Goal: Information Seeking & Learning: Learn about a topic

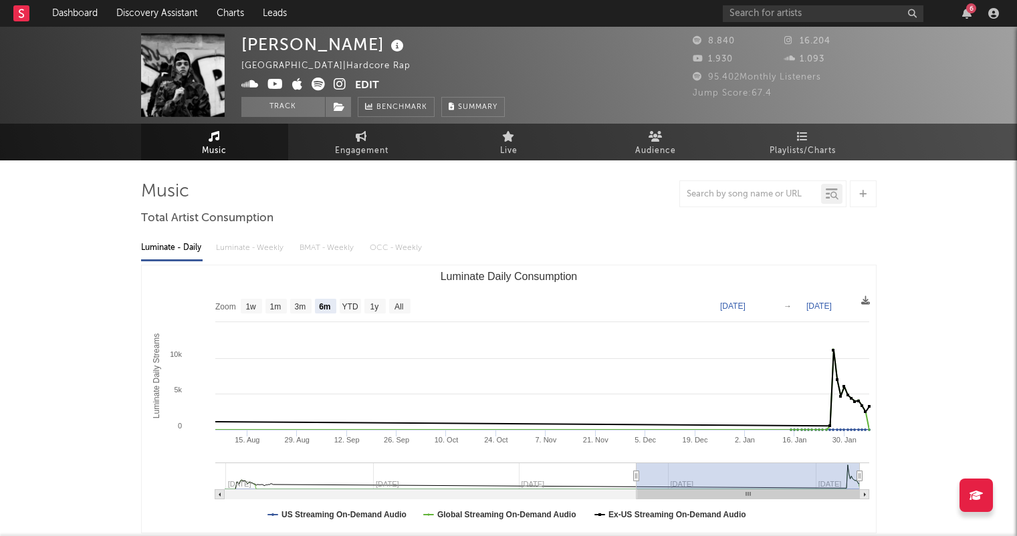
select select "6m"
click at [78, 11] on link "Dashboard" at bounding box center [75, 13] width 64 height 27
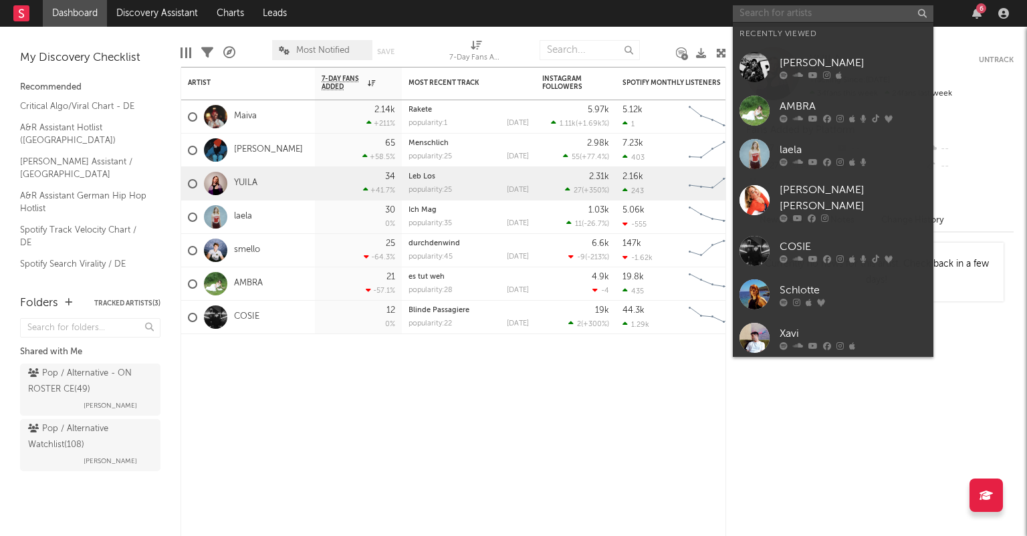
click at [800, 11] on input "text" at bounding box center [833, 13] width 201 height 17
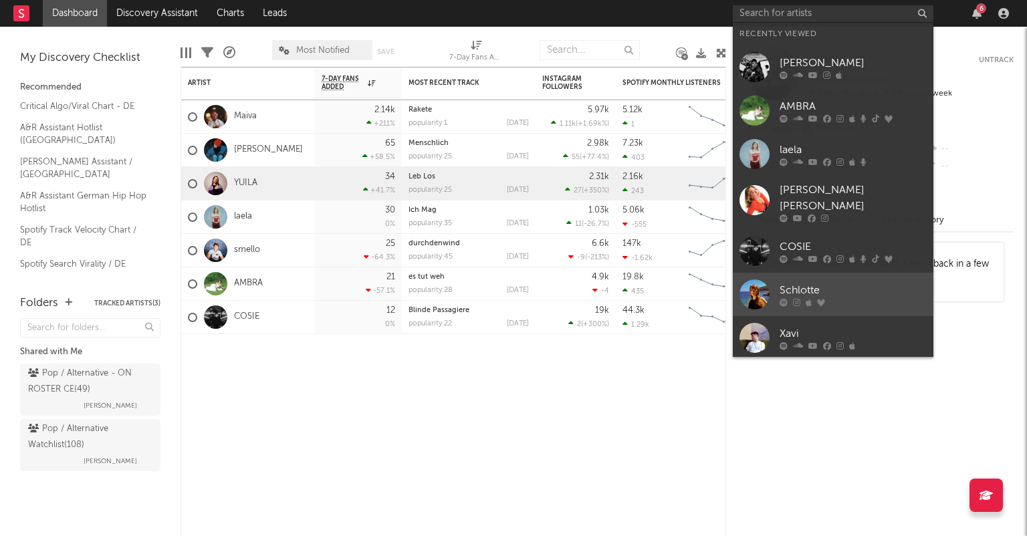
click at [825, 282] on div "Schlotte" at bounding box center [853, 290] width 147 height 16
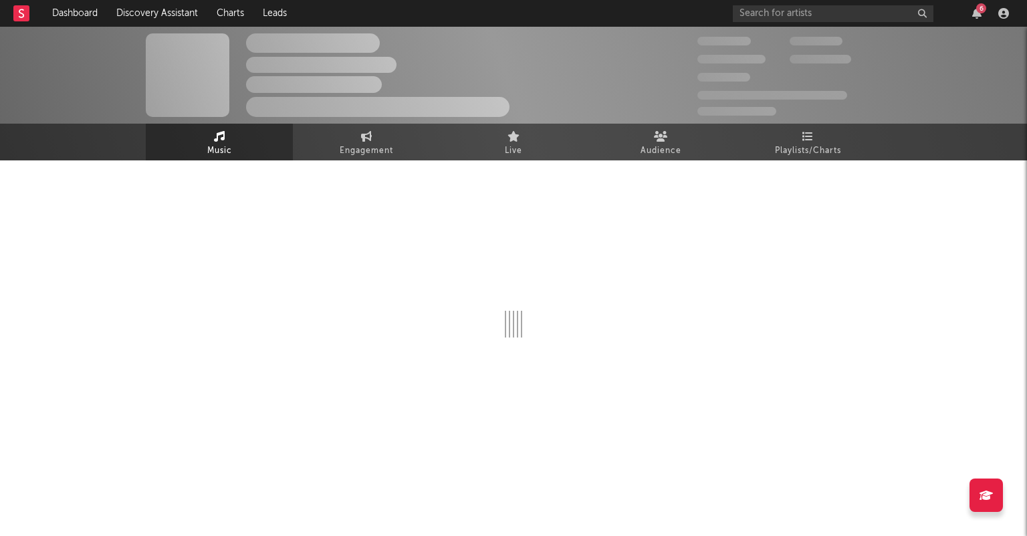
select select "1w"
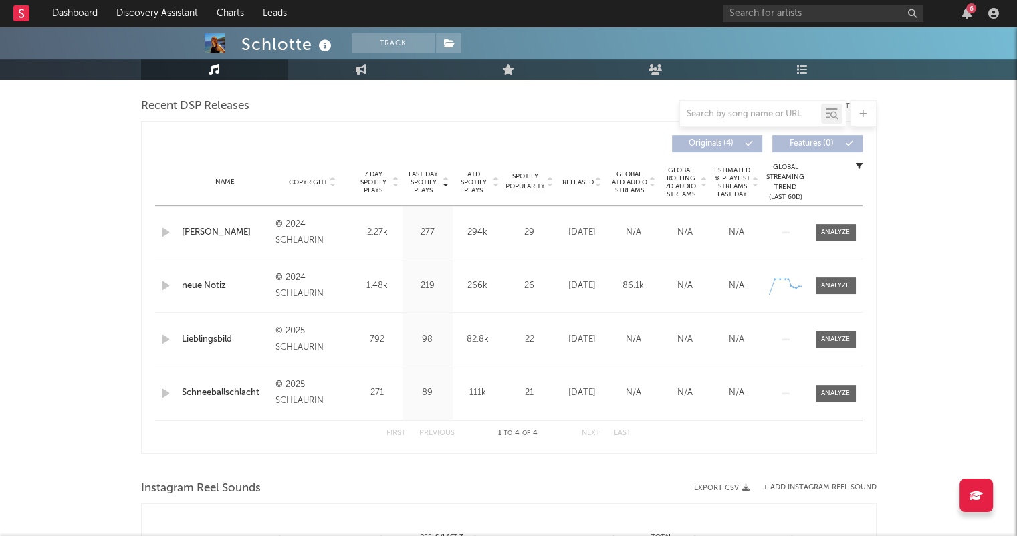
scroll to position [468, 0]
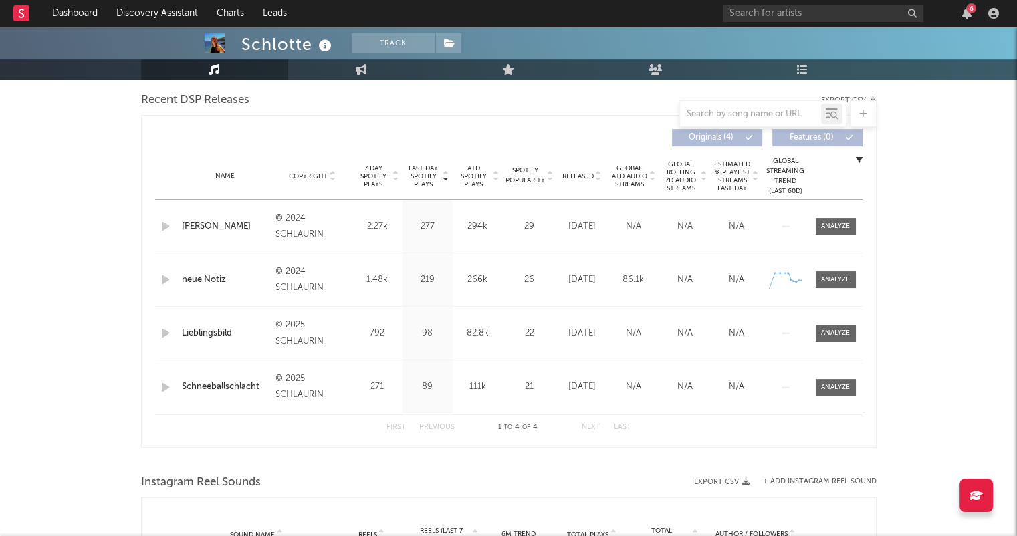
click at [599, 179] on icon at bounding box center [598, 179] width 7 height 5
click at [824, 15] on input "text" at bounding box center [823, 13] width 201 height 17
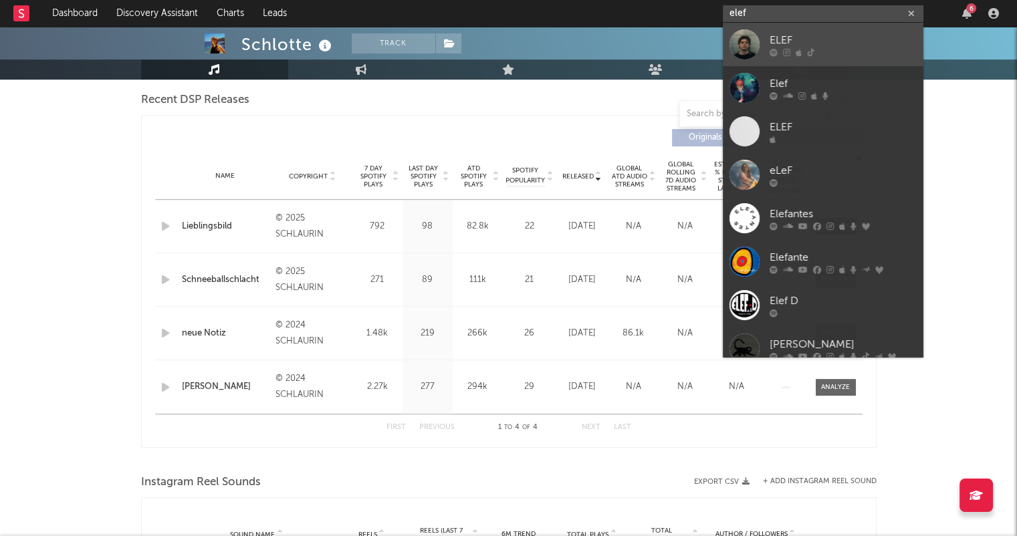
type input "elef"
click at [814, 41] on div "ELEF" at bounding box center [843, 40] width 147 height 16
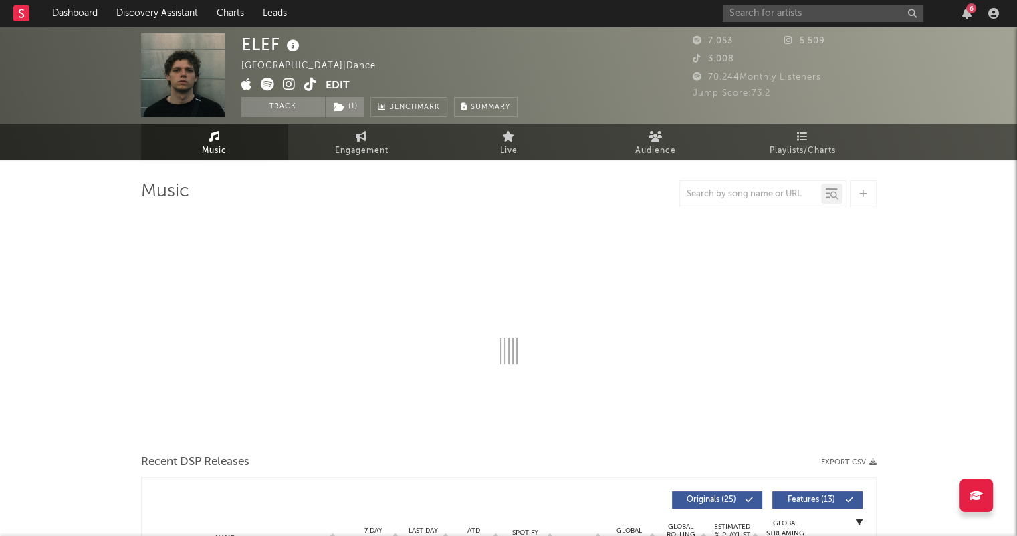
select select "6m"
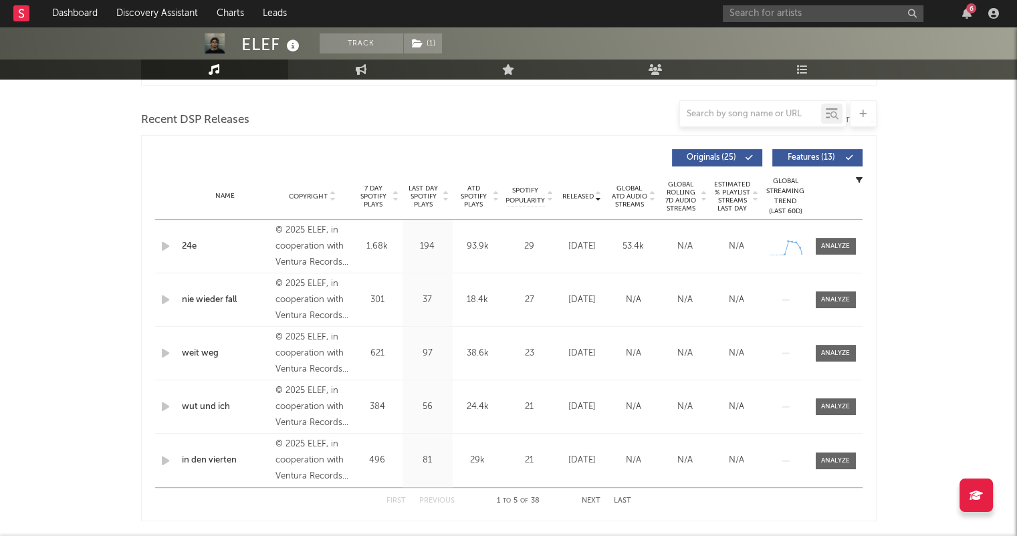
scroll to position [449, 0]
click at [765, 17] on input "text" at bounding box center [823, 13] width 201 height 17
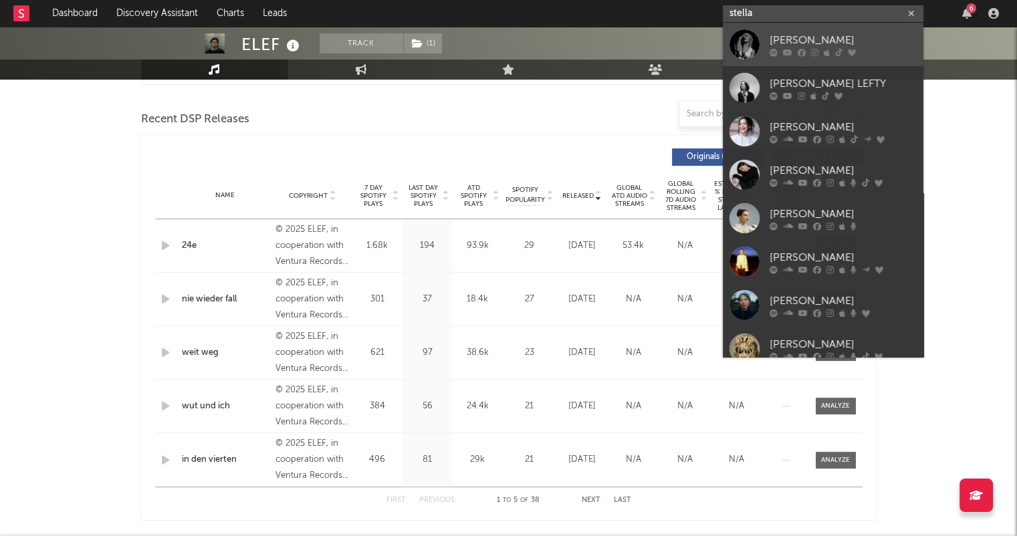
type input "stella"
click at [794, 29] on link "[PERSON_NAME]" at bounding box center [823, 44] width 201 height 43
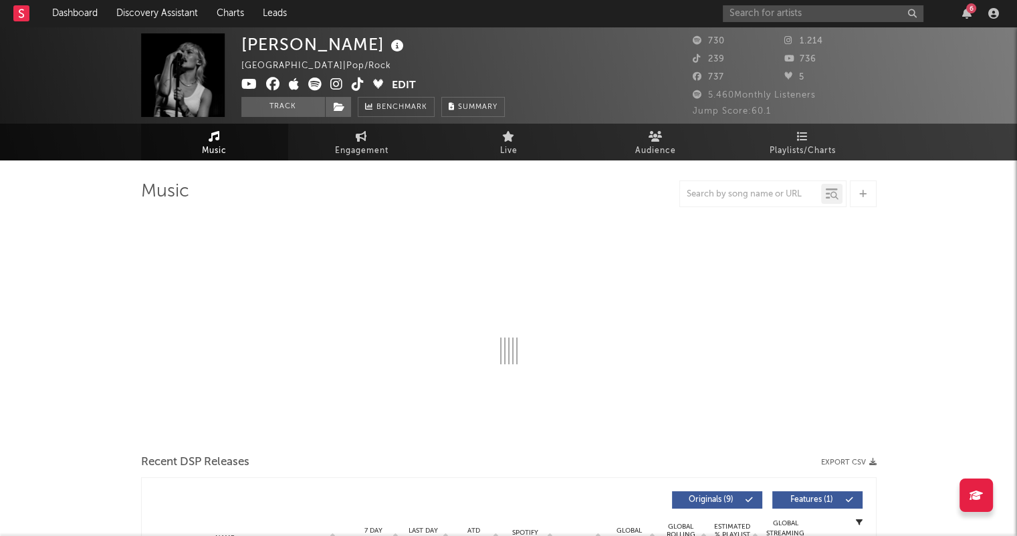
select select "1w"
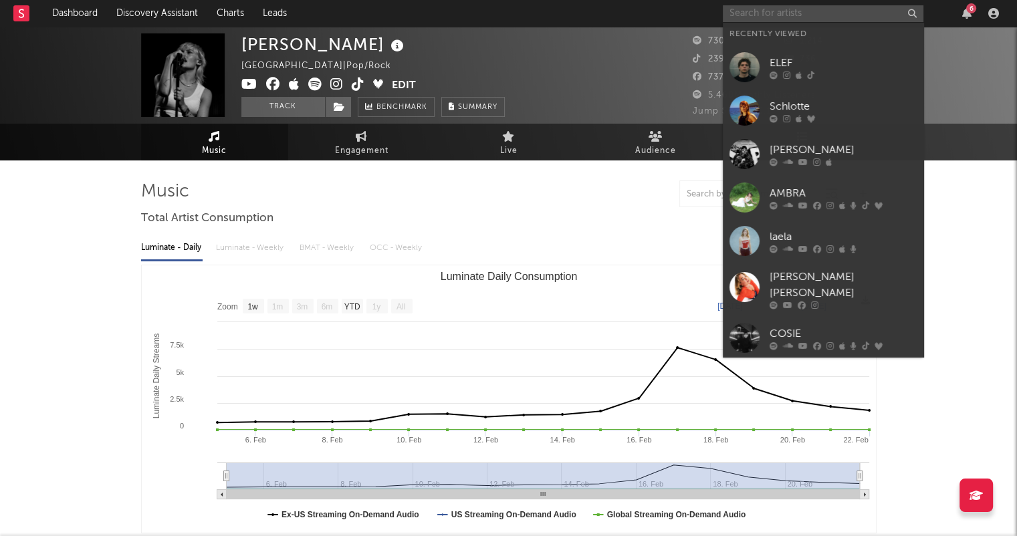
click at [733, 15] on input "text" at bounding box center [823, 13] width 201 height 17
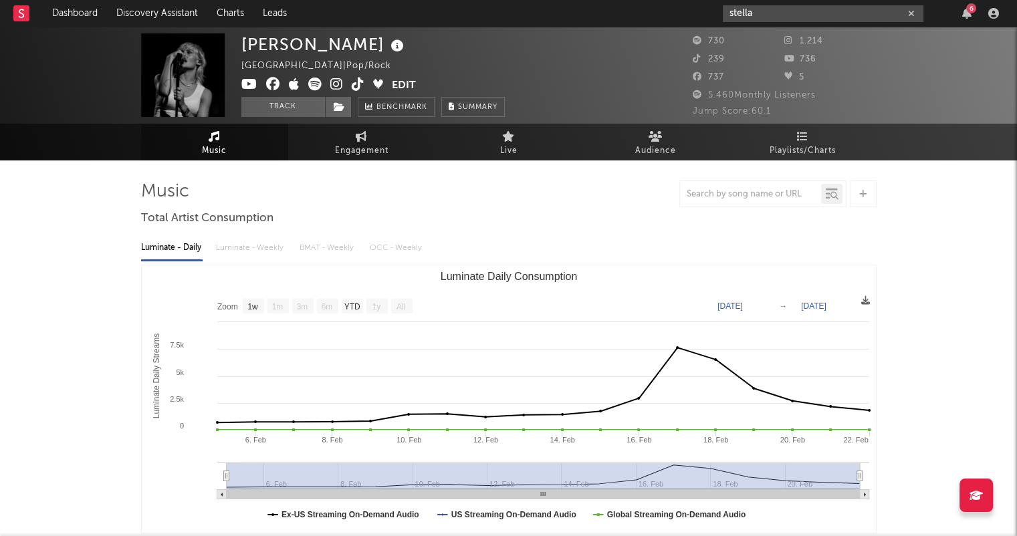
type input "stella"
click at [911, 12] on icon "button" at bounding box center [911, 13] width 7 height 9
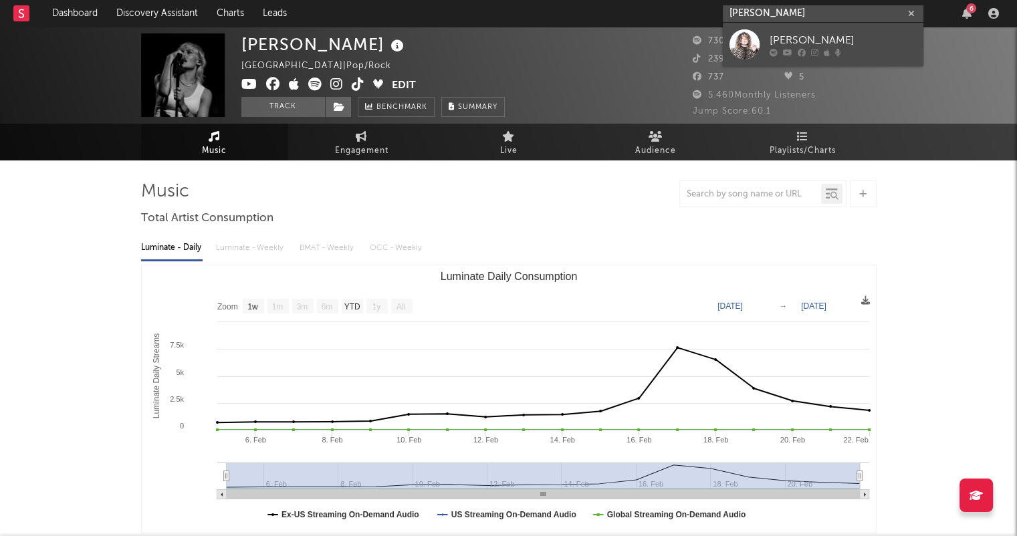
type input "[PERSON_NAME]"
click at [856, 38] on div "[PERSON_NAME]" at bounding box center [843, 40] width 147 height 16
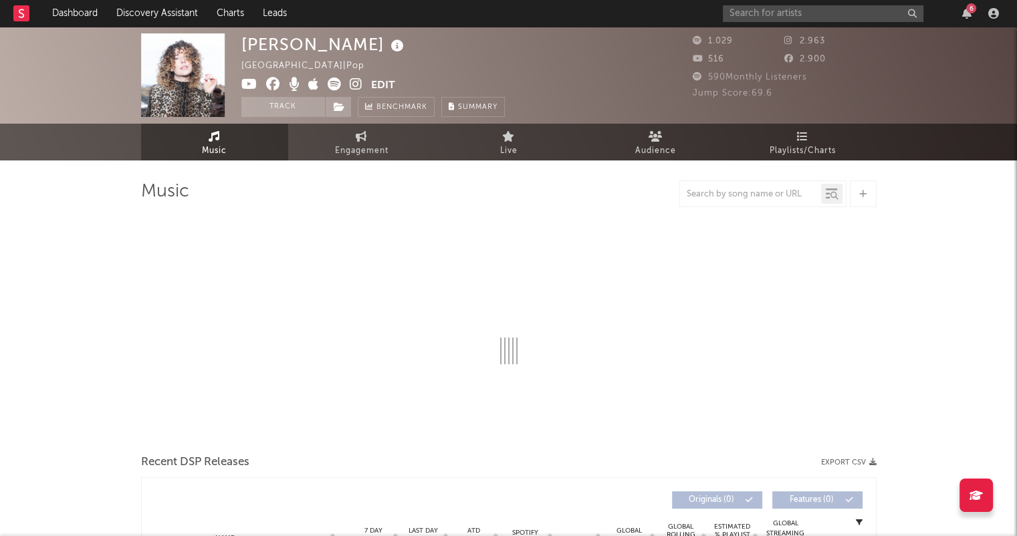
select select "1w"
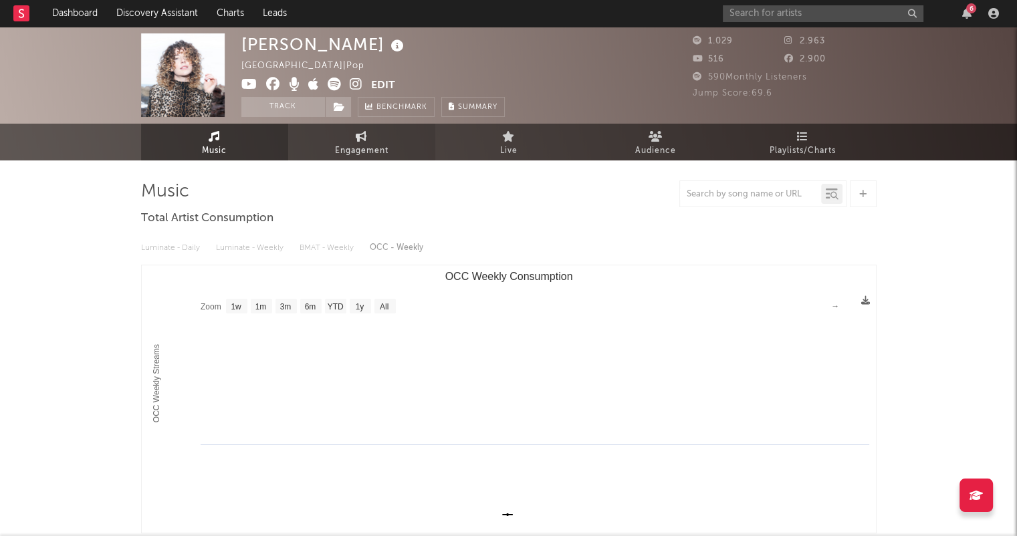
click at [374, 145] on span "Engagement" at bounding box center [361, 151] width 53 height 16
select select "1w"
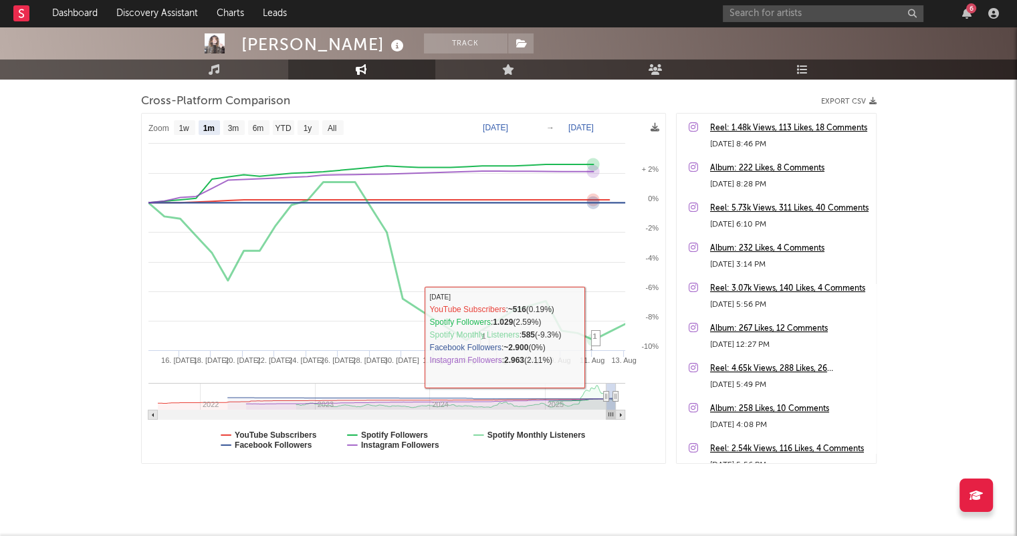
scroll to position [193, 0]
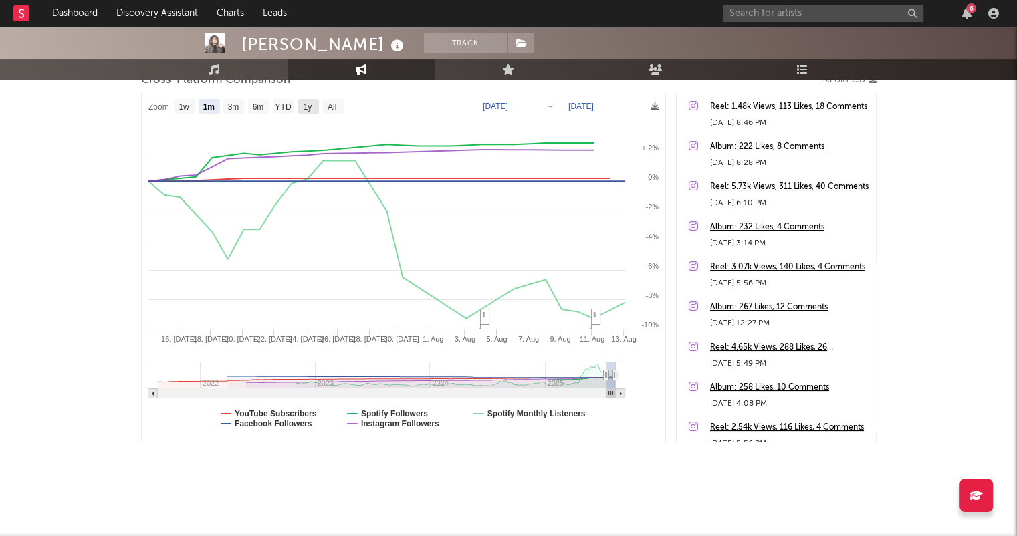
click at [298, 108] on rect at bounding box center [308, 106] width 21 height 15
select select "1y"
type input "2024-08-13"
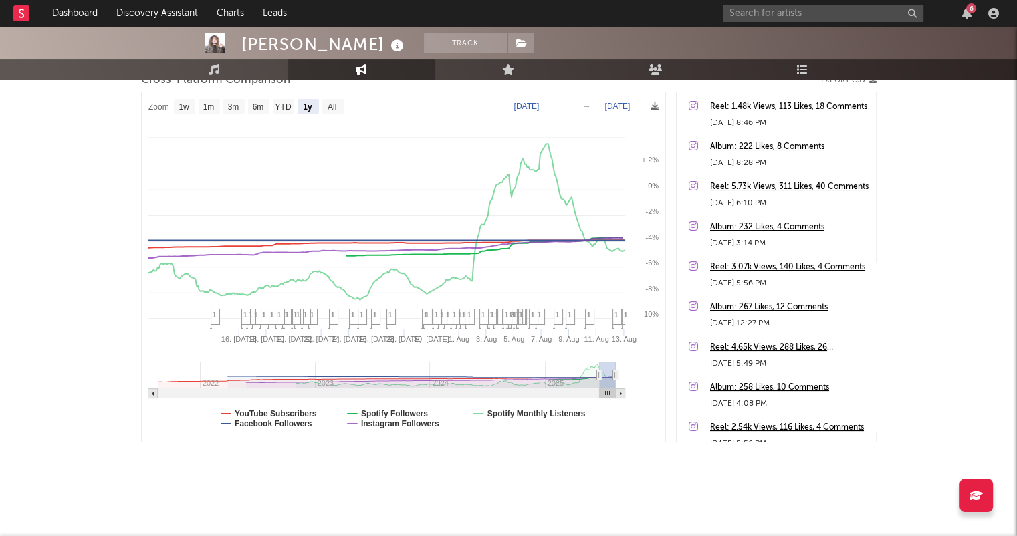
select select "1y"
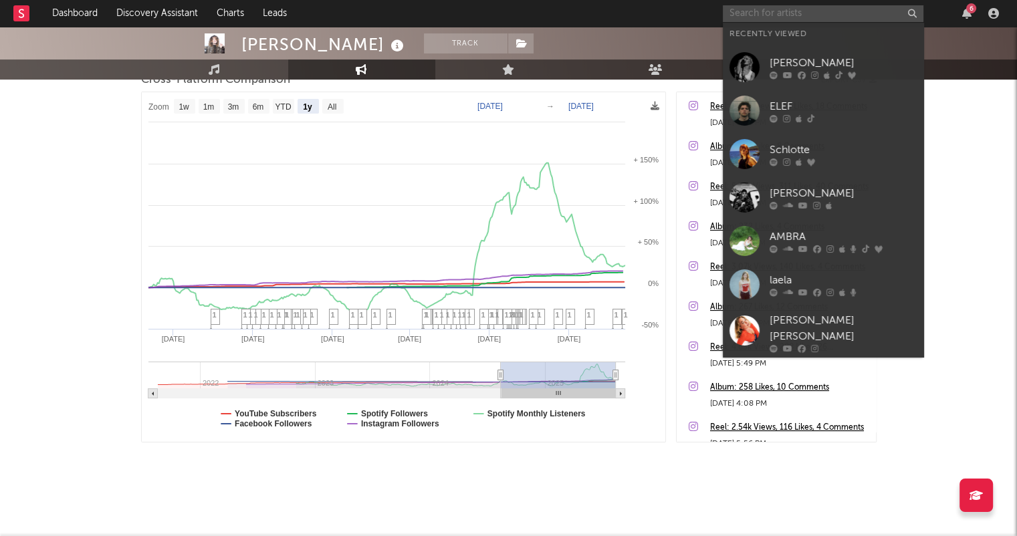
click at [739, 15] on input "text" at bounding box center [823, 13] width 201 height 17
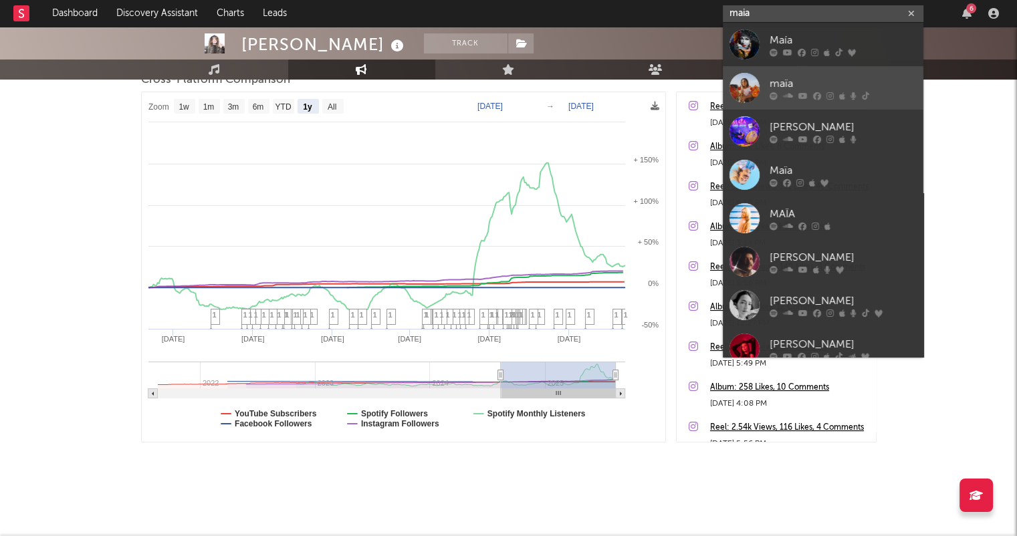
type input "maia"
click at [835, 74] on link "maïa" at bounding box center [823, 87] width 201 height 43
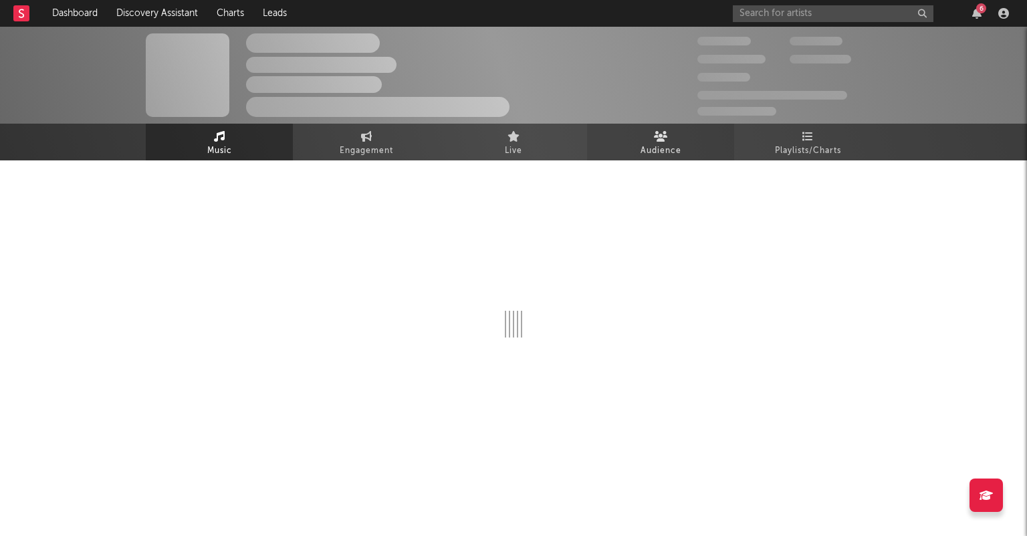
select select "6m"
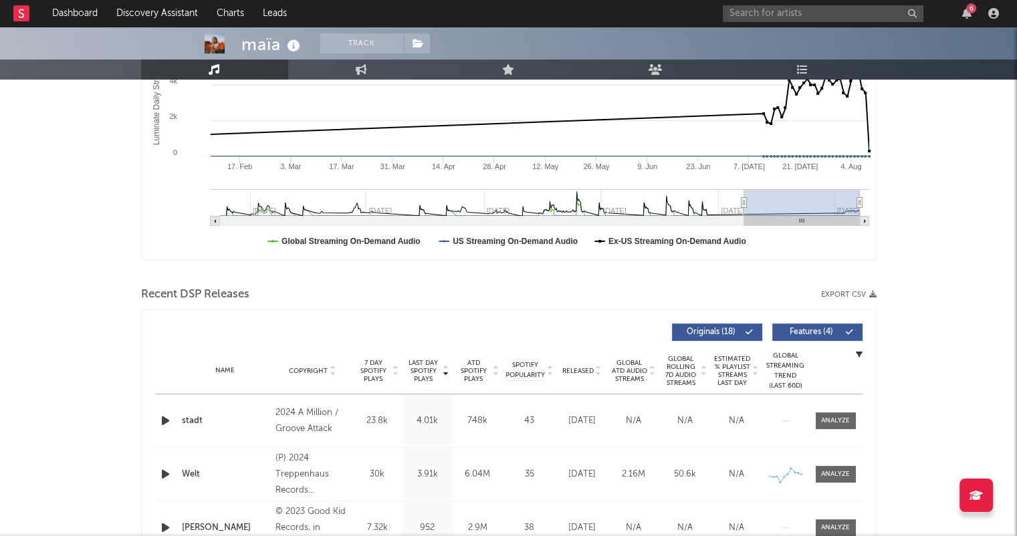
scroll to position [401, 0]
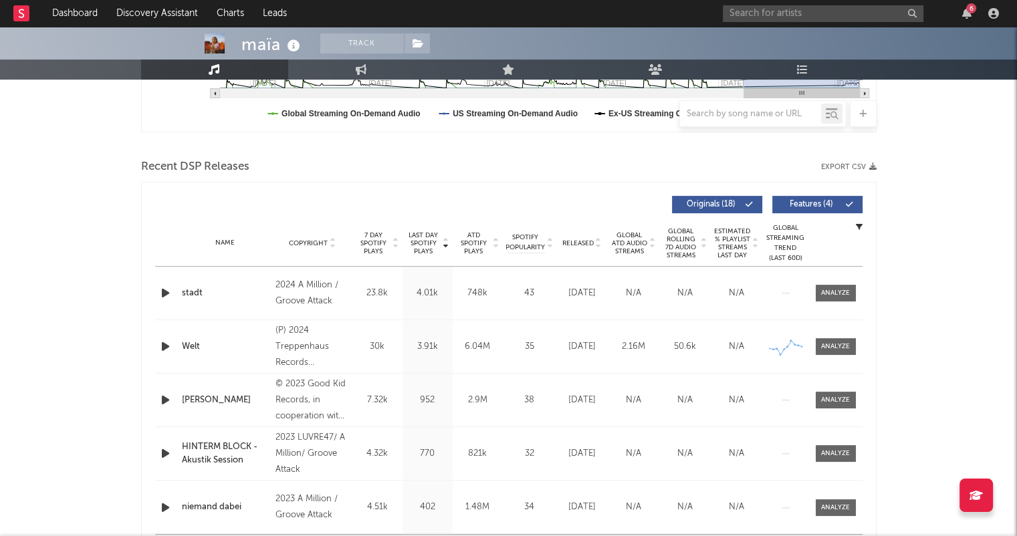
click at [599, 247] on icon at bounding box center [598, 245] width 7 height 5
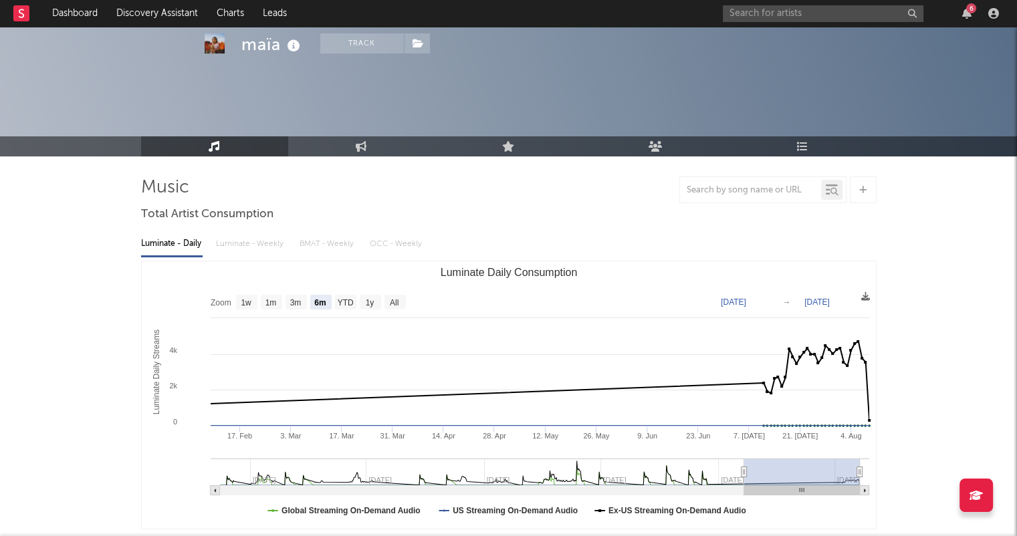
scroll to position [0, 0]
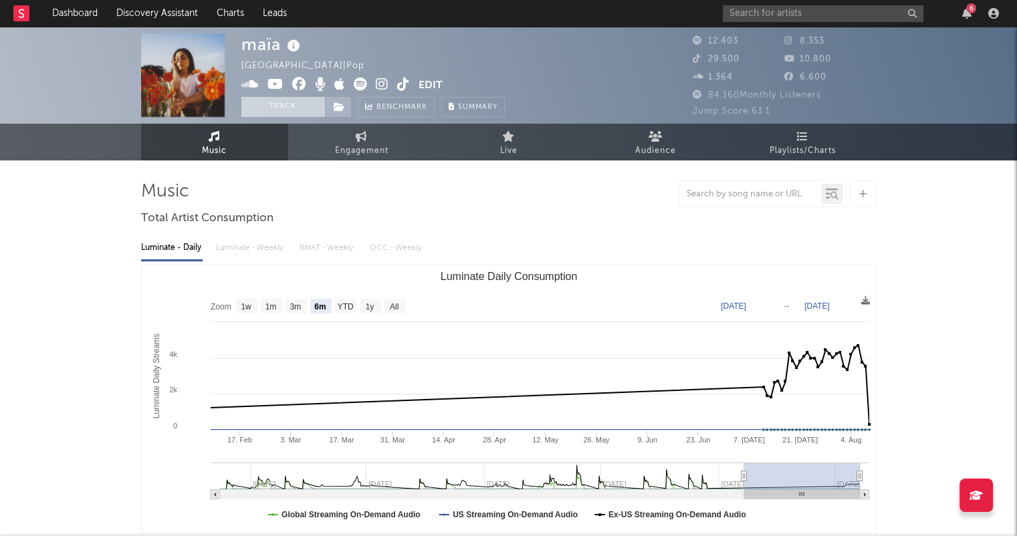
click at [296, 103] on button "Track" at bounding box center [283, 107] width 84 height 20
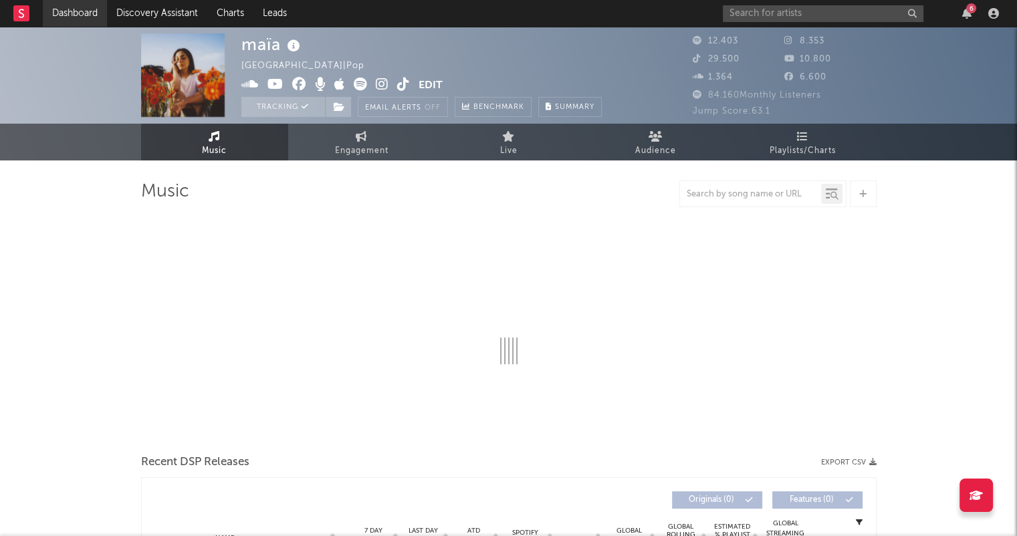
click at [80, 9] on link "Dashboard" at bounding box center [75, 13] width 64 height 27
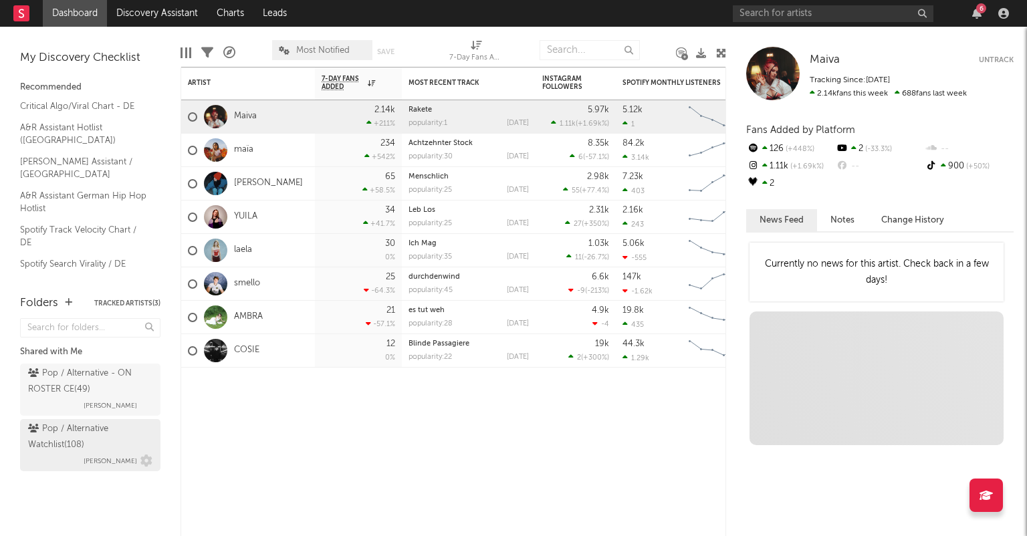
click at [110, 443] on div "Pop / Alternative Watchlist ( 108 )" at bounding box center [88, 437] width 121 height 32
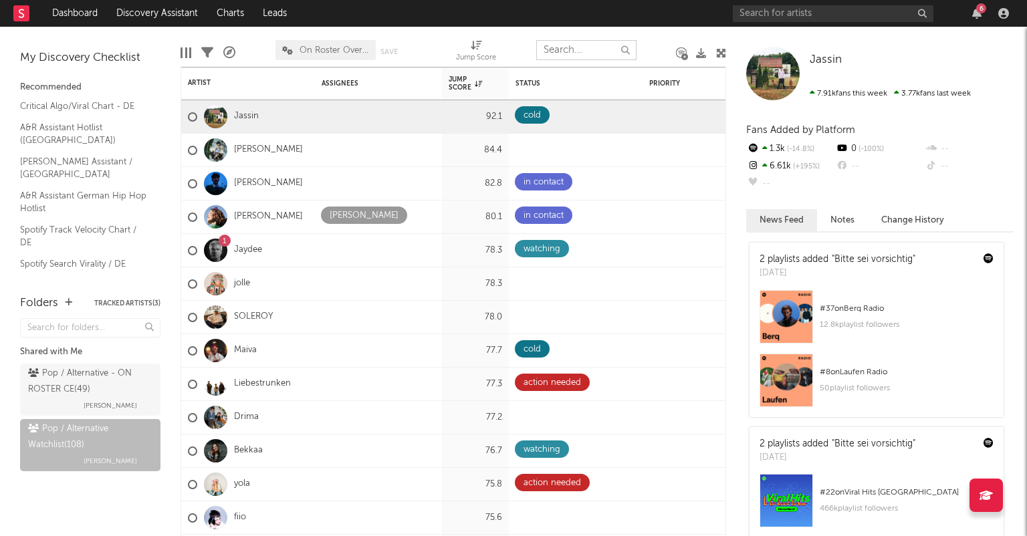
click at [586, 49] on input "text" at bounding box center [586, 50] width 100 height 20
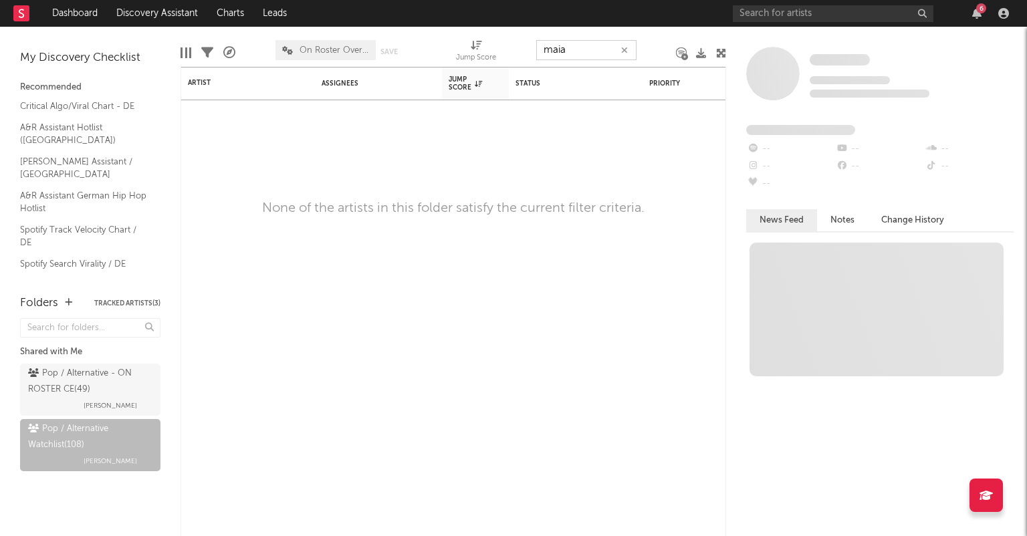
type input "maia"
click at [629, 47] on button "button" at bounding box center [624, 50] width 11 height 13
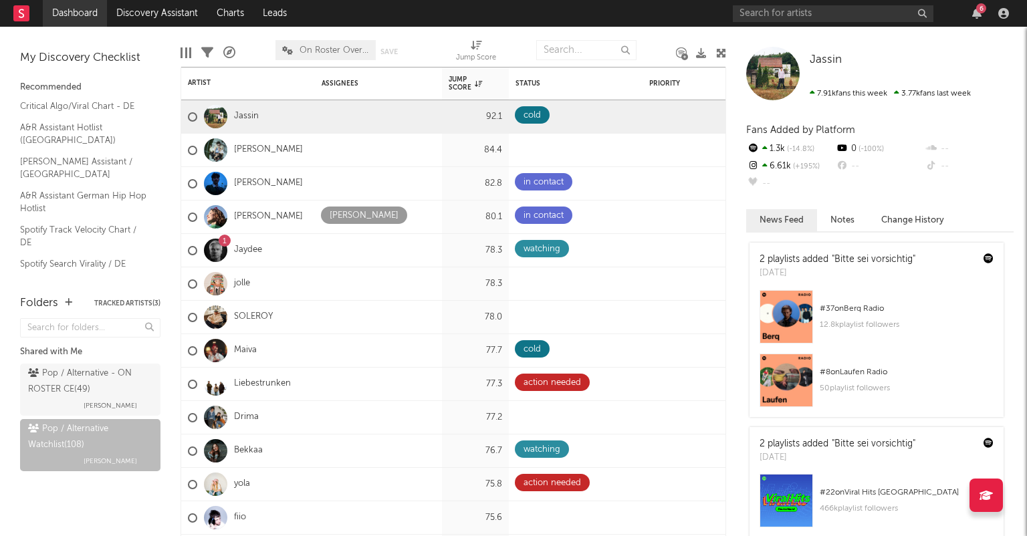
click at [83, 23] on link "Dashboard" at bounding box center [75, 13] width 64 height 27
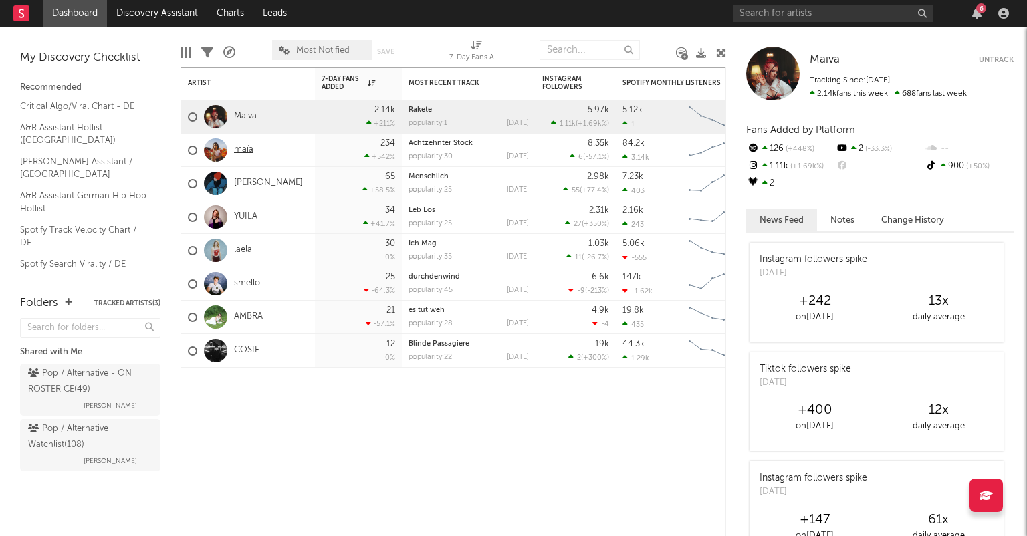
click at [243, 152] on link "maïa" at bounding box center [243, 149] width 19 height 11
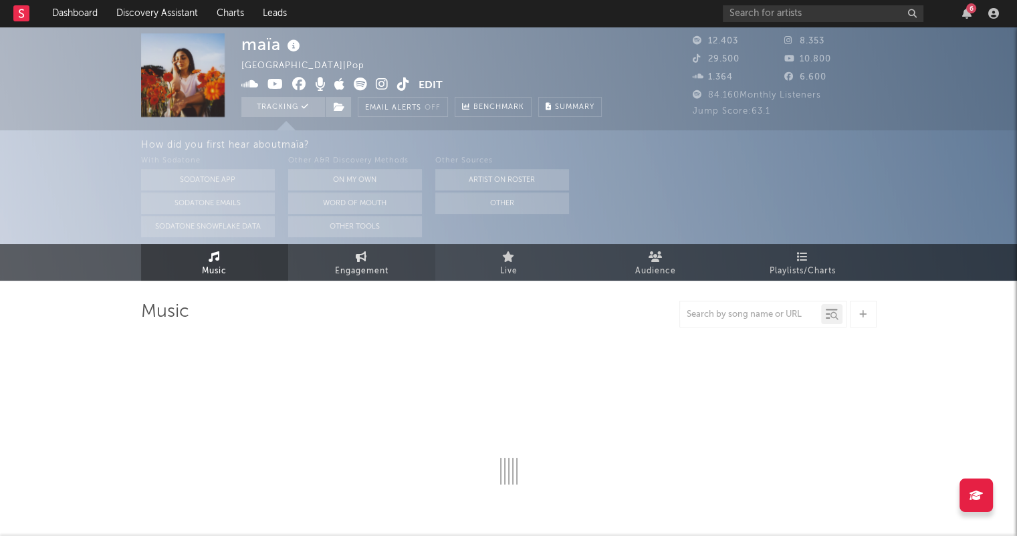
select select "6m"
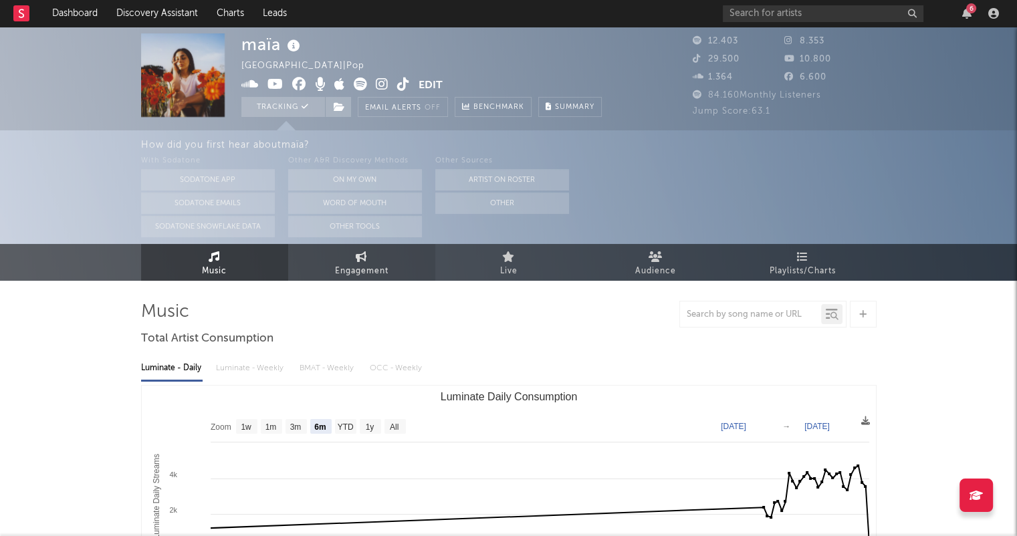
click at [369, 274] on span "Engagement" at bounding box center [361, 271] width 53 height 16
select select "1w"
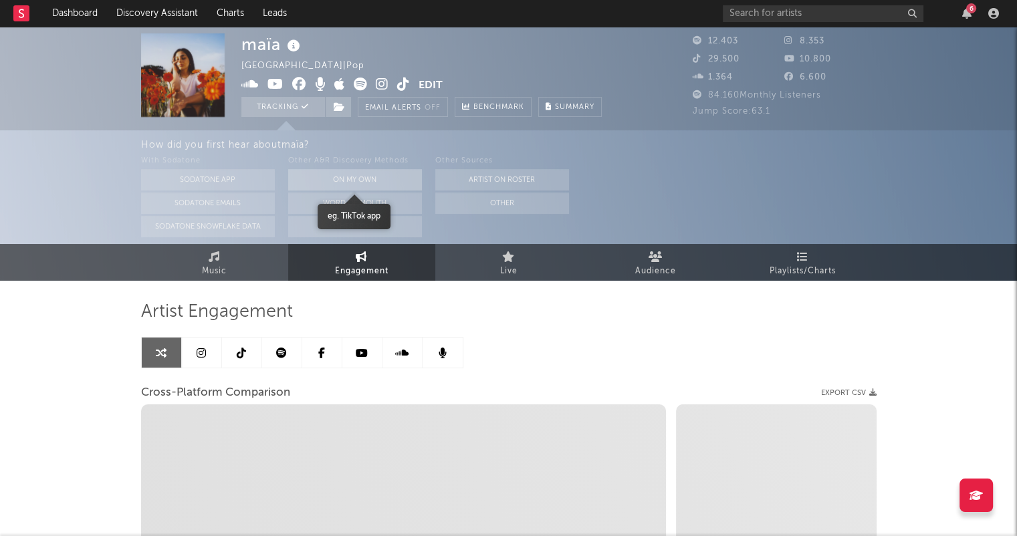
click at [357, 177] on button "On My Own" at bounding box center [355, 179] width 134 height 21
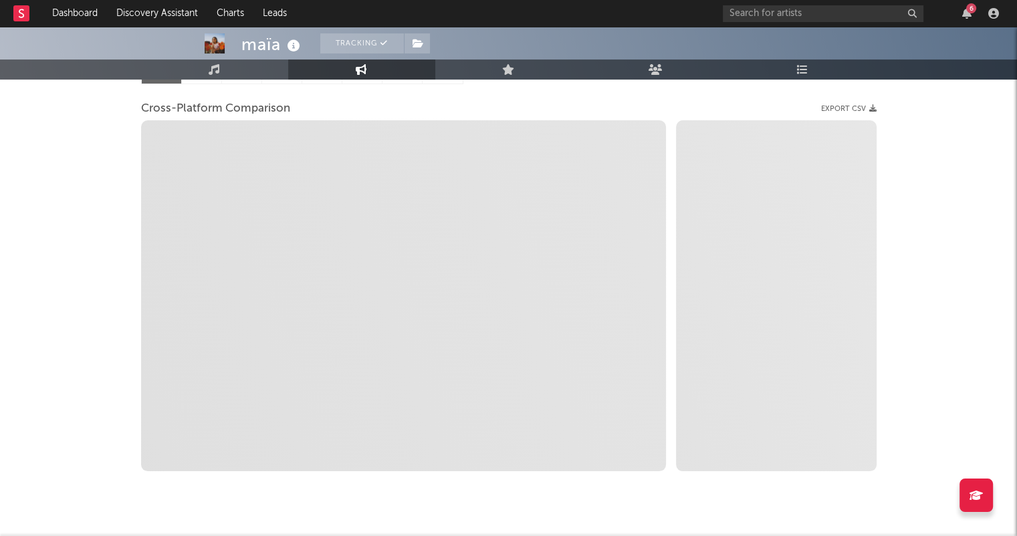
scroll to position [193, 0]
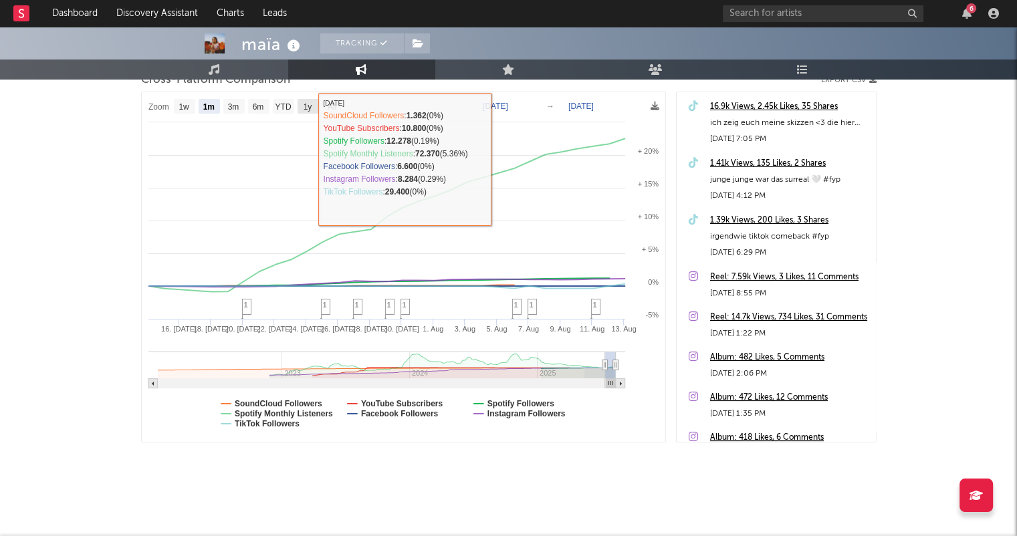
drag, startPoint x: 311, startPoint y: 104, endPoint x: 311, endPoint y: 112, distance: 7.4
click at [311, 110] on text "1y" at bounding box center [307, 106] width 9 height 9
select select "1y"
type input "2024-08-13"
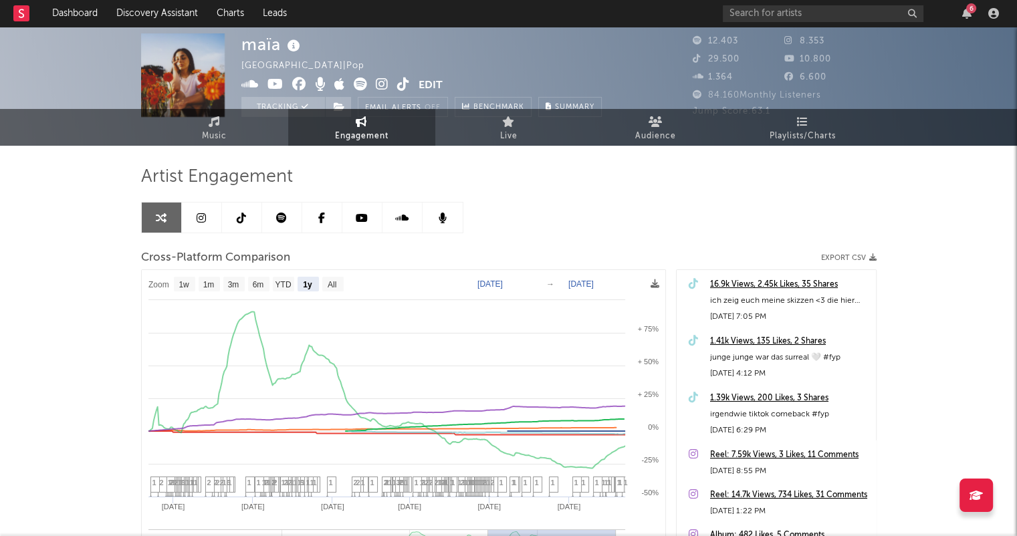
scroll to position [0, 0]
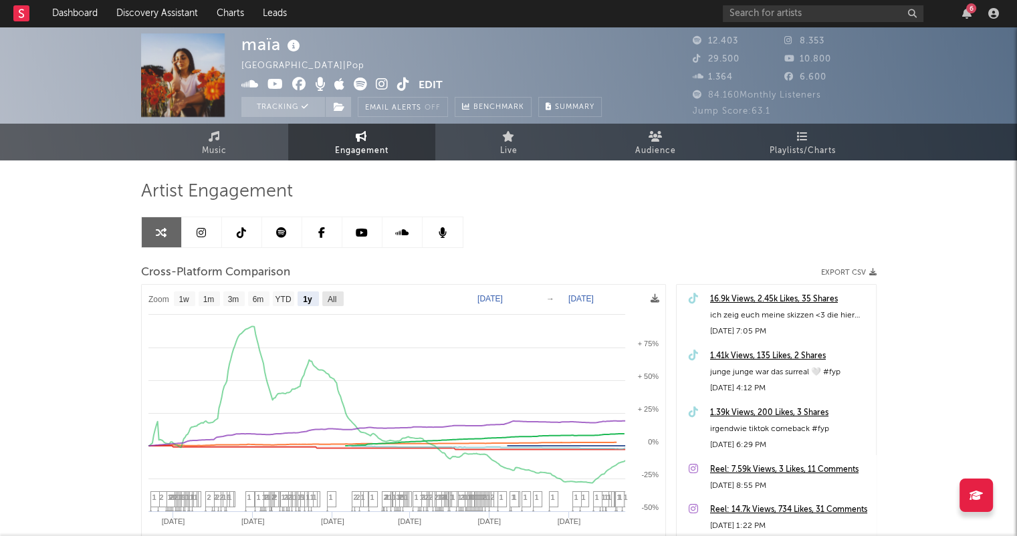
click at [331, 298] on text "All" at bounding box center [331, 299] width 9 height 9
select select "All"
type input "2022-01-09"
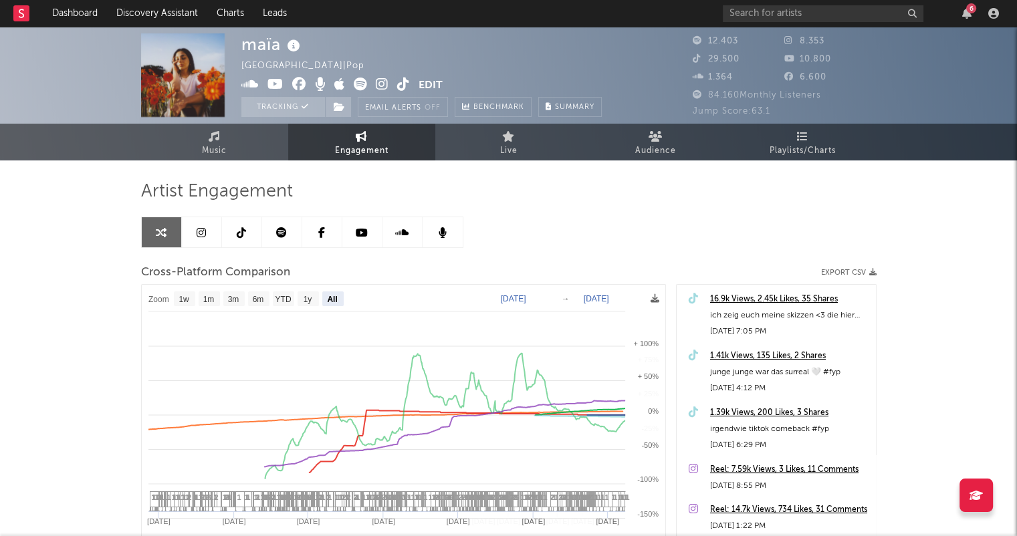
select select "All"
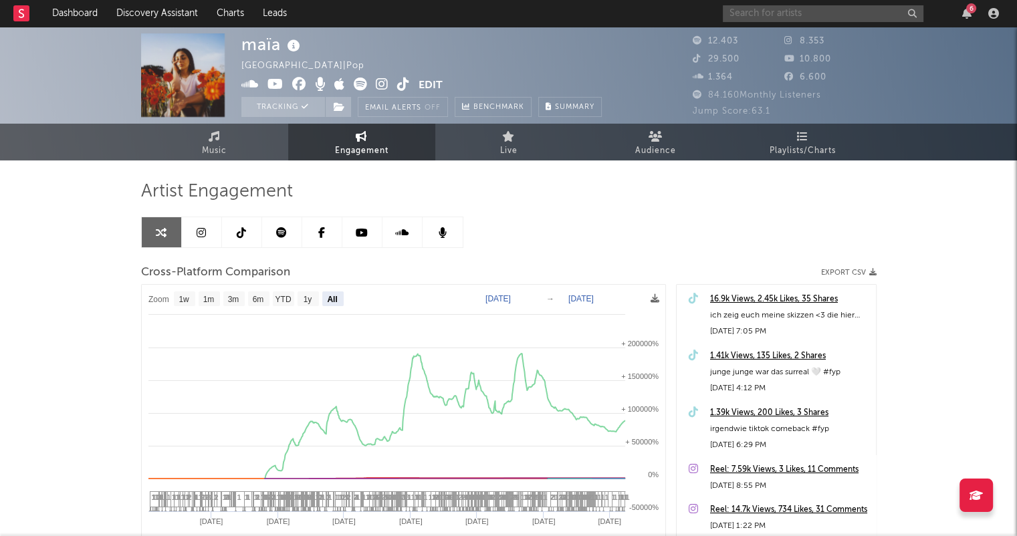
click at [749, 16] on input "text" at bounding box center [823, 13] width 201 height 17
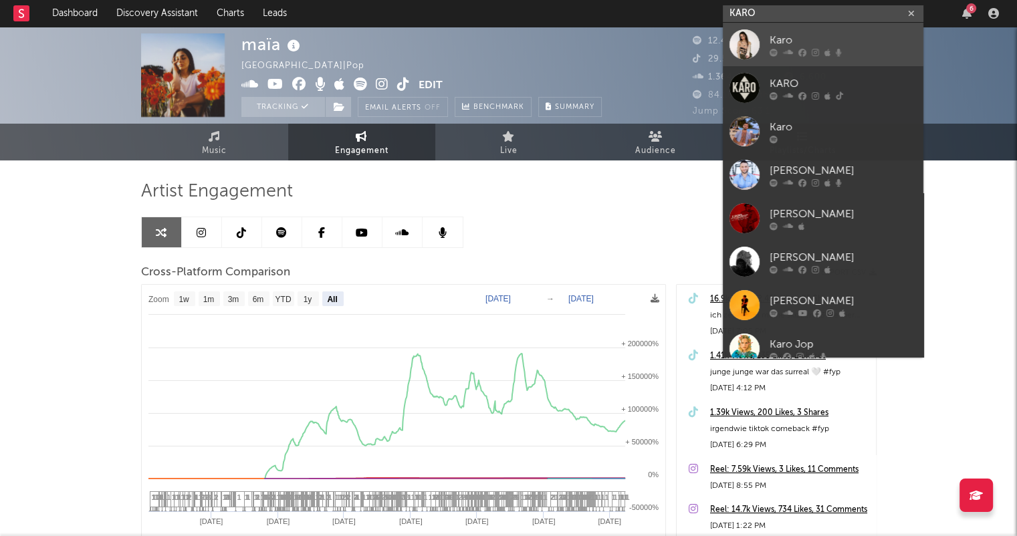
type input "KARO"
click at [794, 43] on div "Karo" at bounding box center [843, 40] width 147 height 16
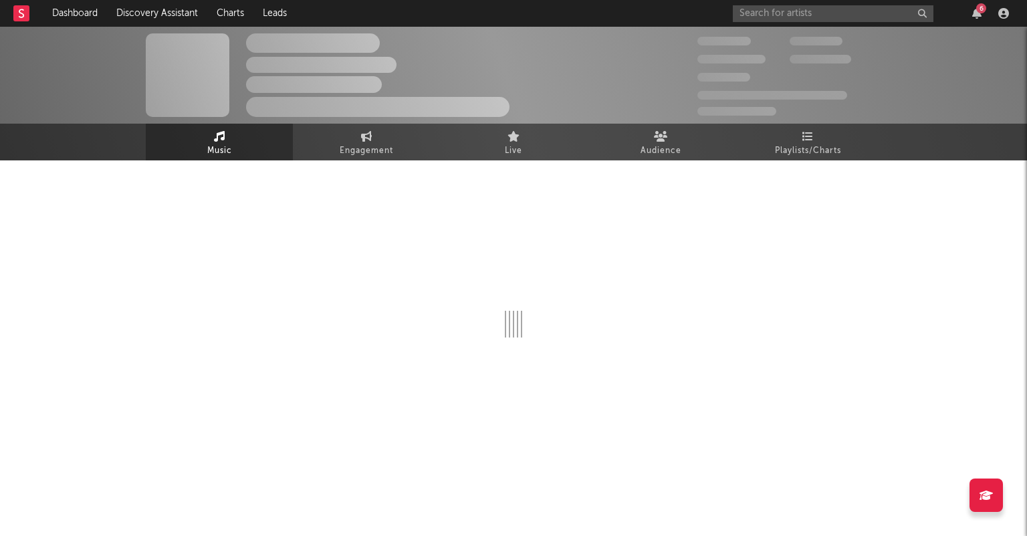
select select "6m"
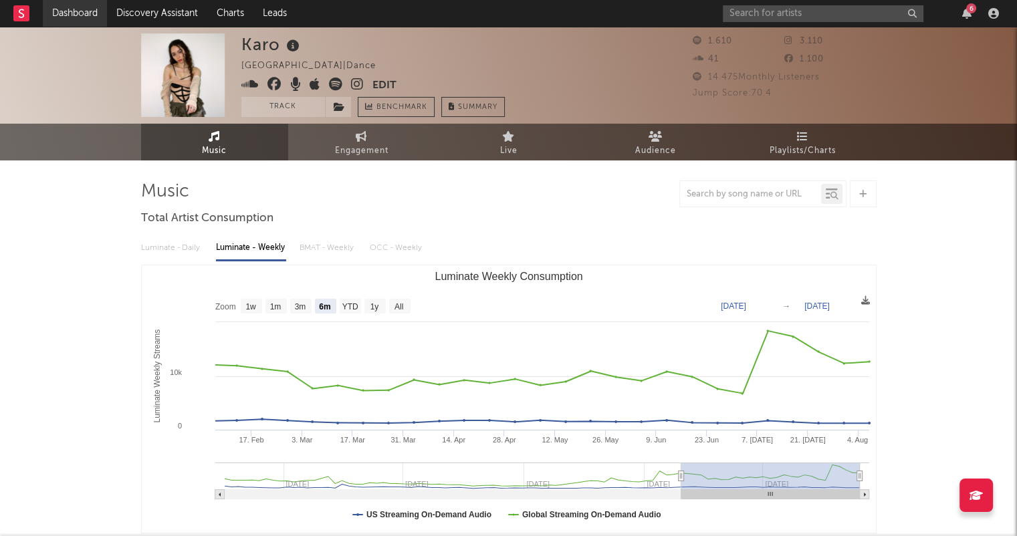
click at [58, 13] on link "Dashboard" at bounding box center [75, 13] width 64 height 27
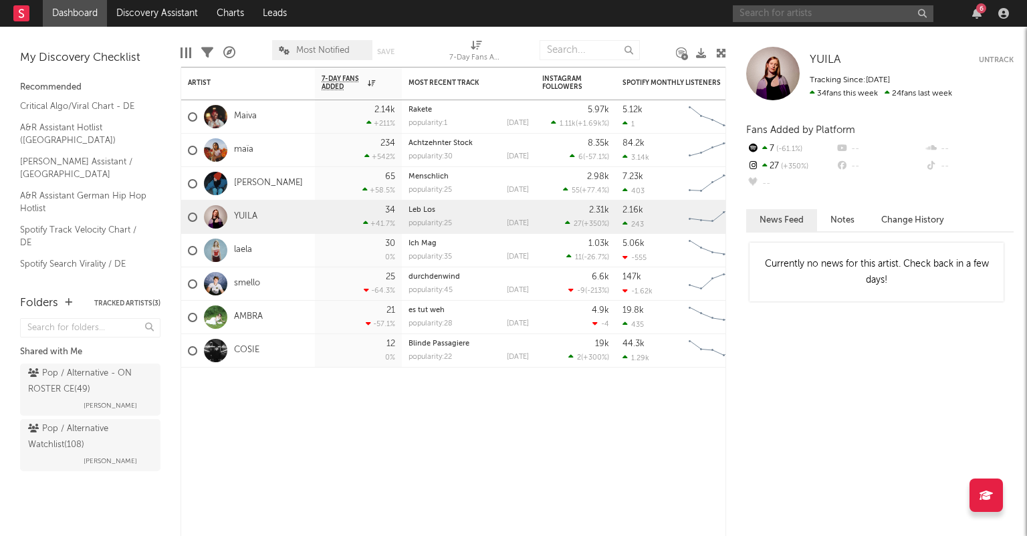
click at [800, 13] on input "text" at bounding box center [833, 13] width 201 height 17
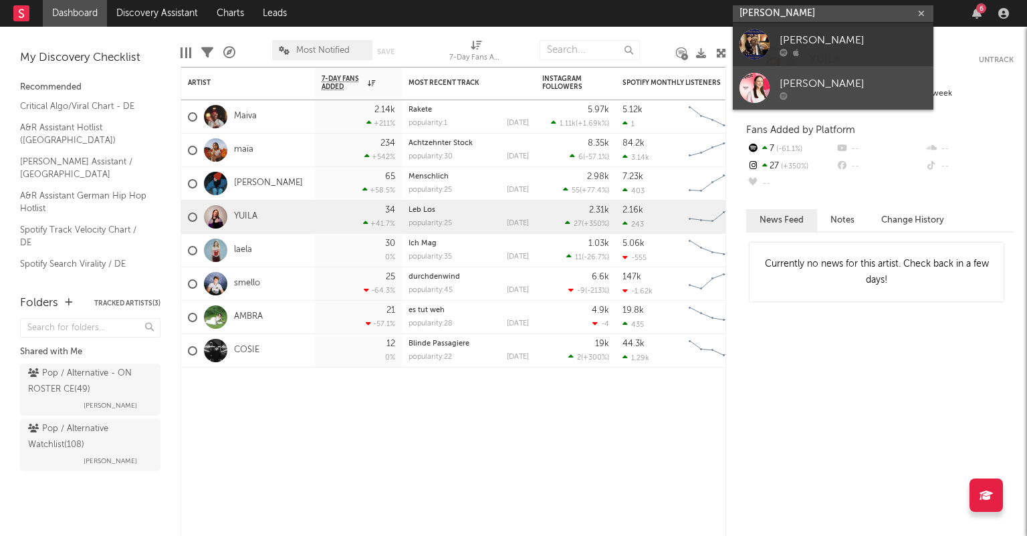
type input "alina yany"
click at [834, 91] on div "[PERSON_NAME]" at bounding box center [853, 84] width 147 height 16
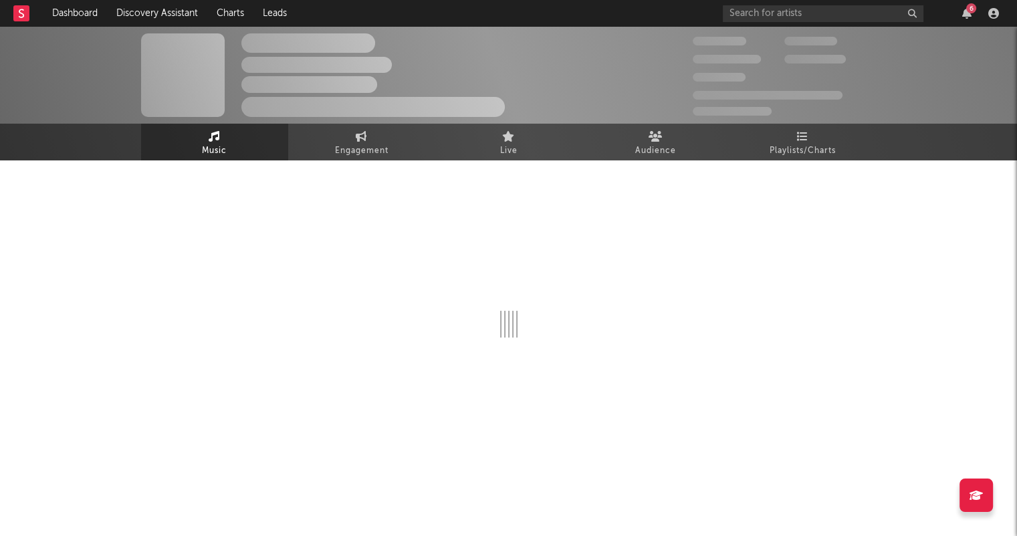
select select "1w"
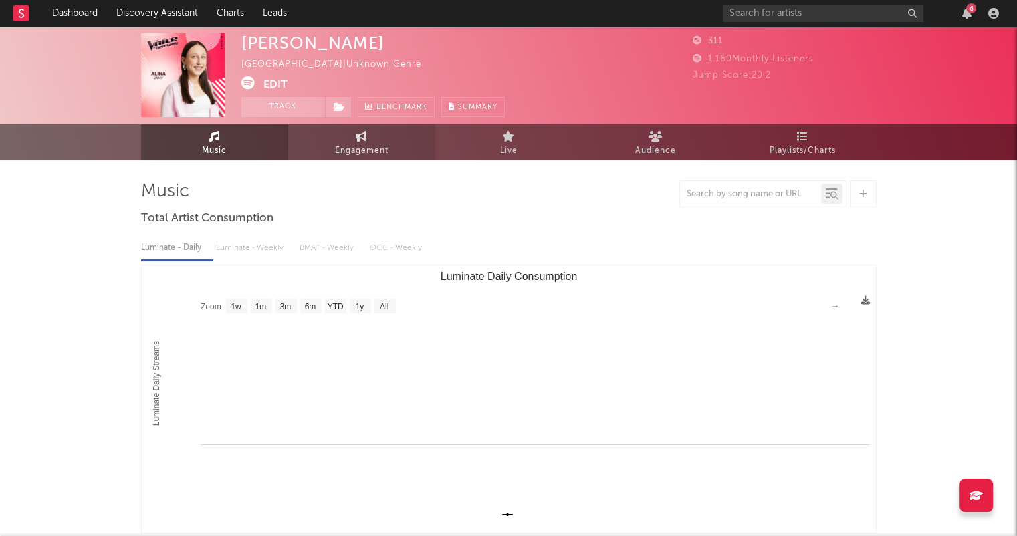
click at [351, 153] on span "Engagement" at bounding box center [361, 151] width 53 height 16
select select "1w"
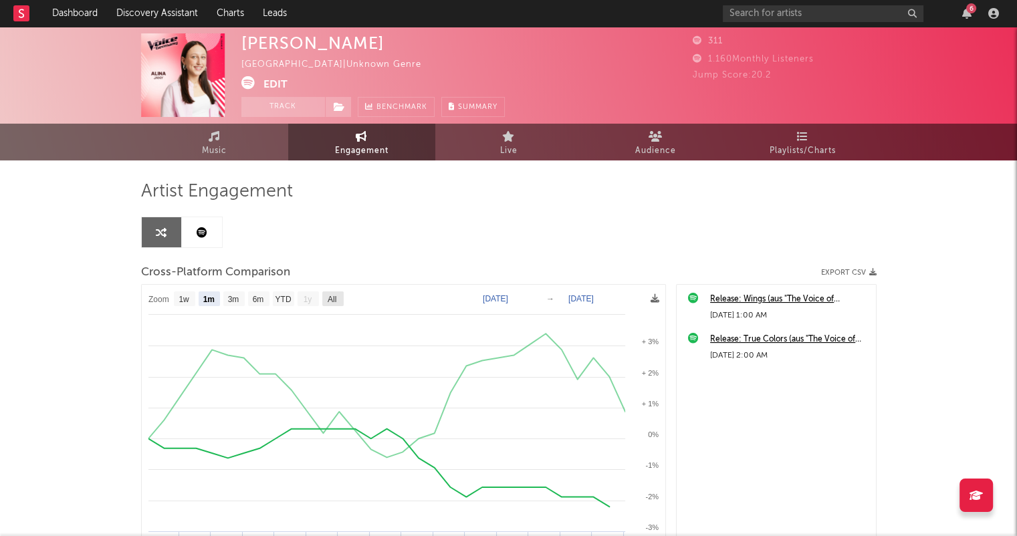
click at [334, 298] on text "All" at bounding box center [331, 299] width 9 height 9
select select "All"
type input "2024-10-12"
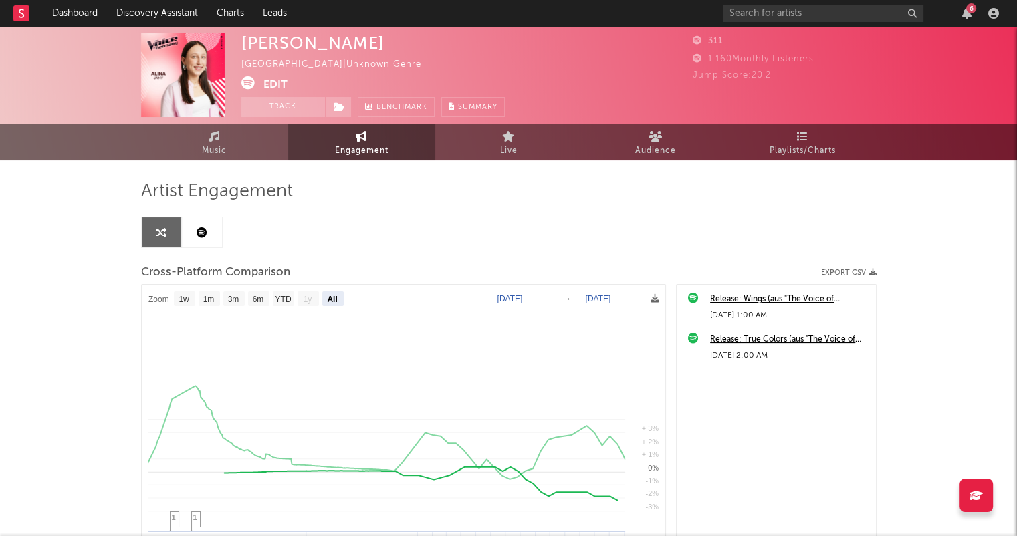
select select "All"
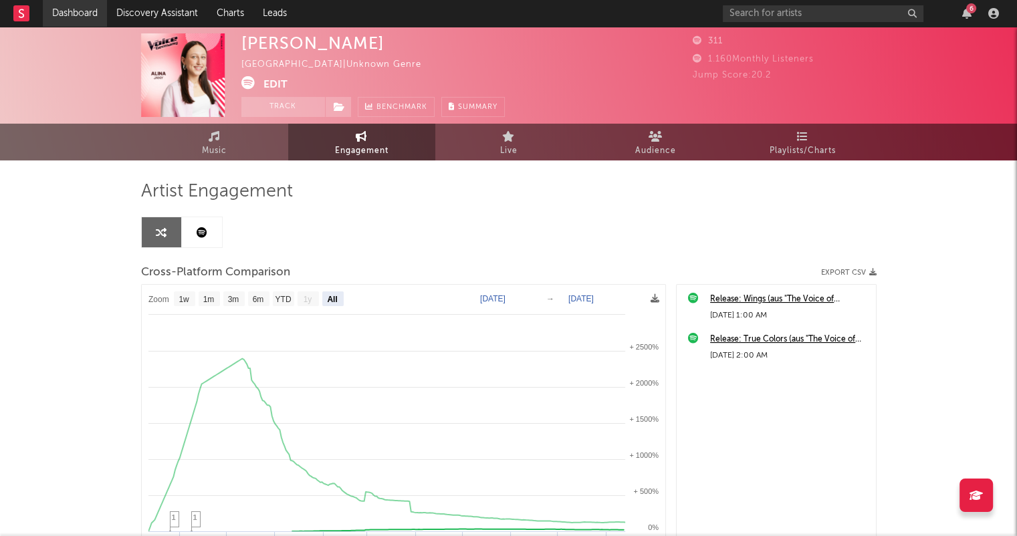
click at [70, 18] on link "Dashboard" at bounding box center [75, 13] width 64 height 27
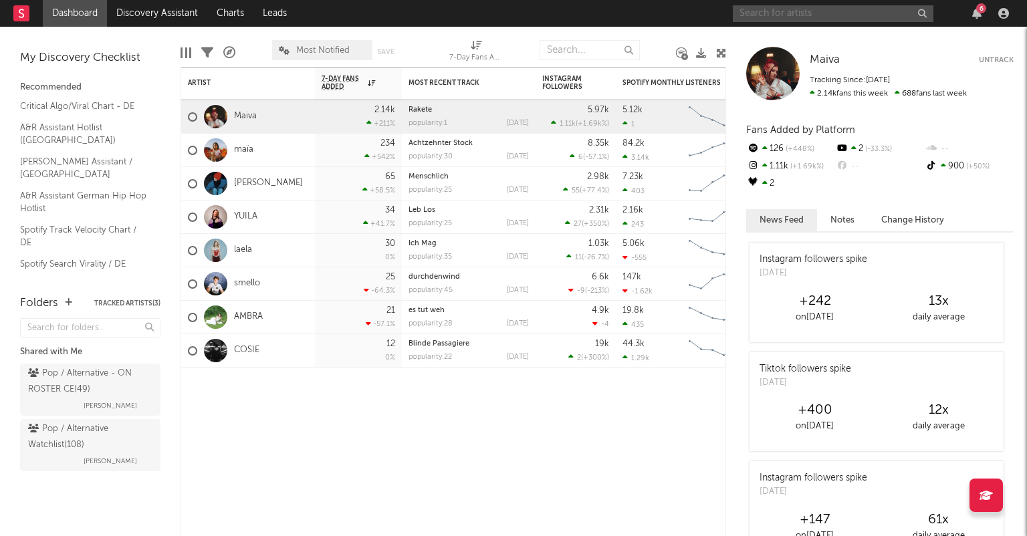
click at [780, 15] on input "text" at bounding box center [833, 13] width 201 height 17
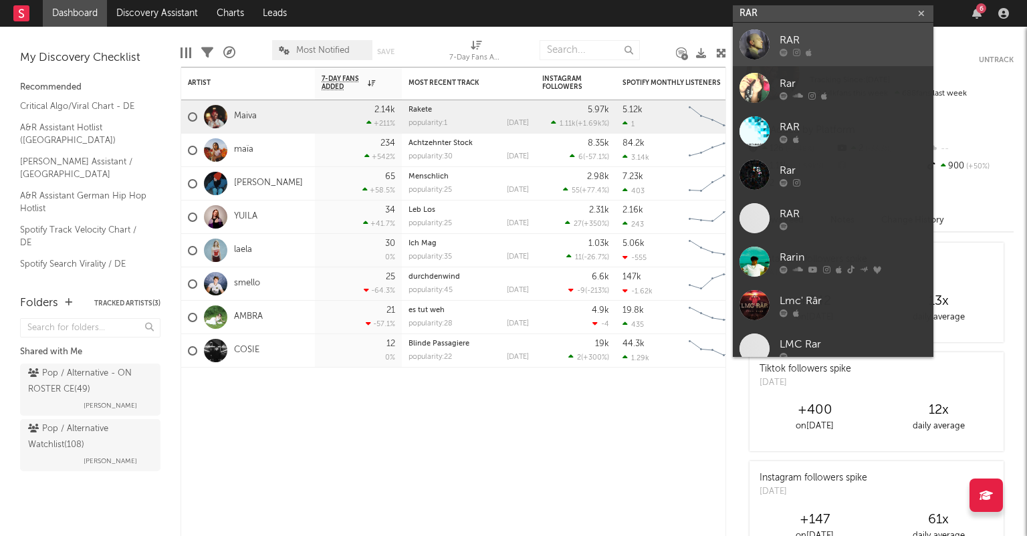
type input "RAR"
click at [832, 43] on div "RAR" at bounding box center [853, 40] width 147 height 16
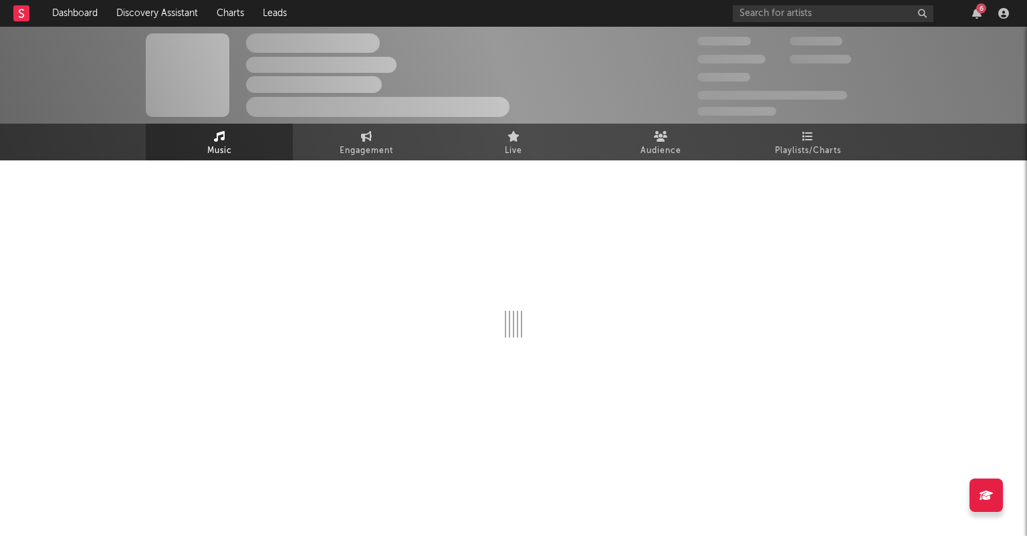
select select "6m"
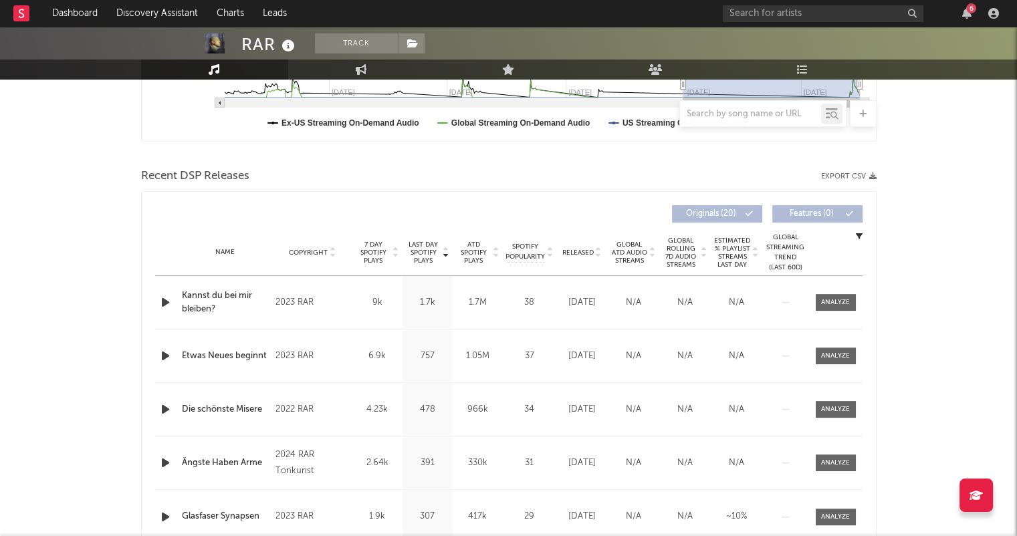
scroll to position [401, 0]
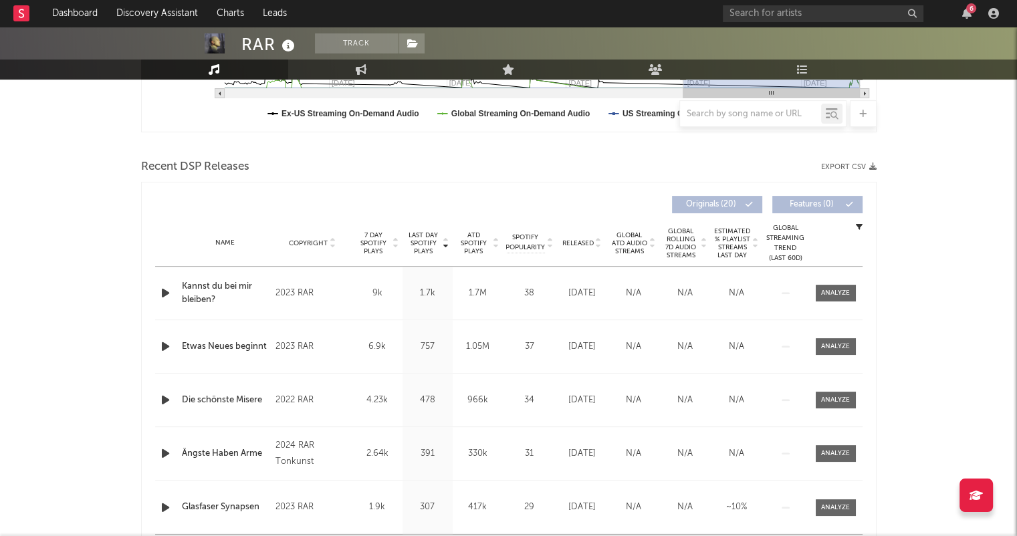
click at [596, 247] on icon at bounding box center [598, 245] width 7 height 5
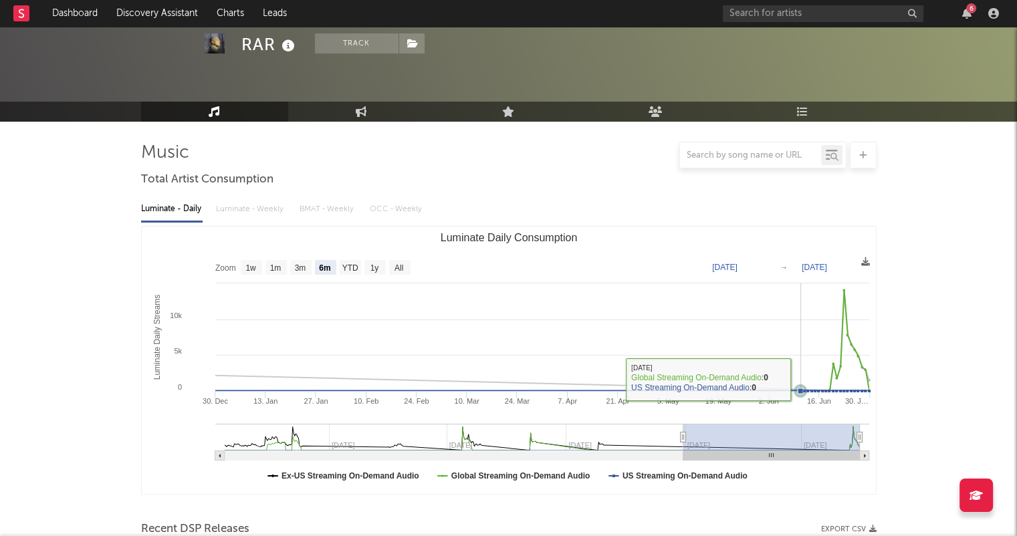
scroll to position [0, 0]
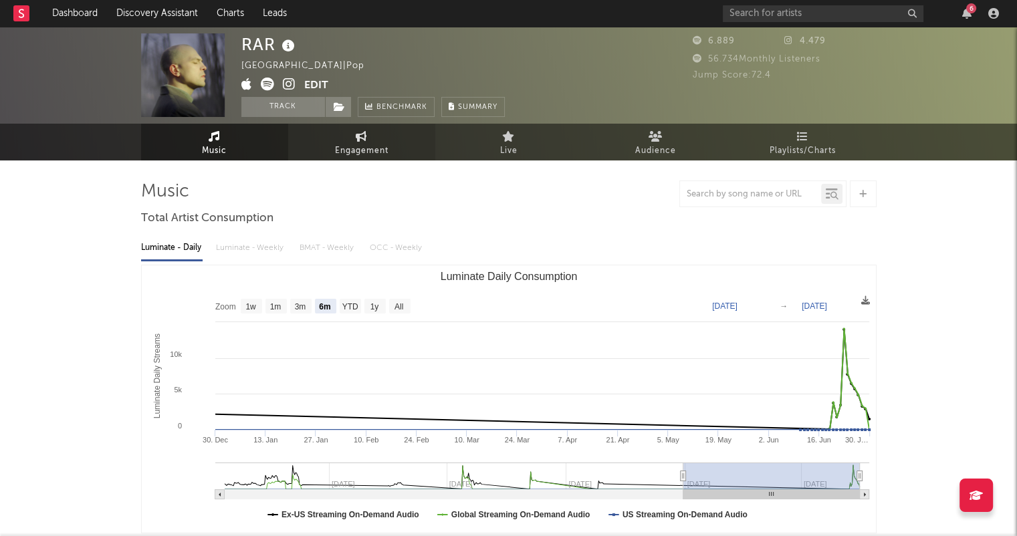
click at [342, 156] on span "Engagement" at bounding box center [361, 151] width 53 height 16
select select "1w"
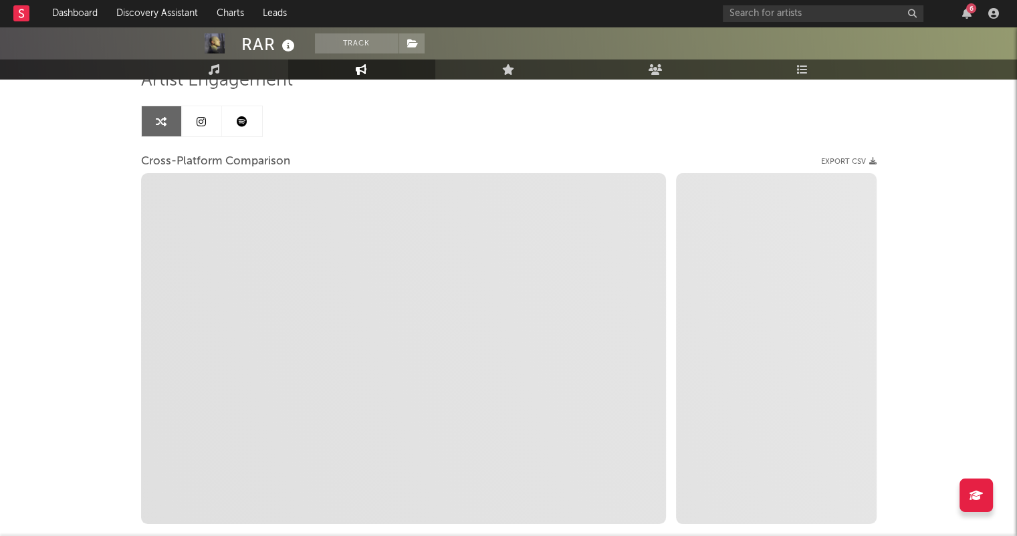
scroll to position [134, 0]
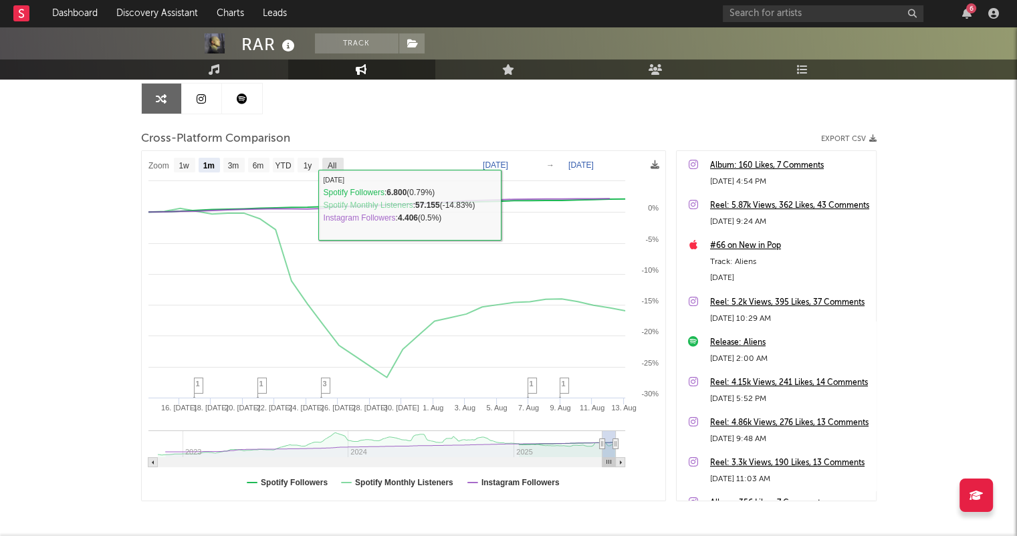
click at [340, 167] on rect at bounding box center [332, 165] width 21 height 15
select select "All"
type input "2022-11-06"
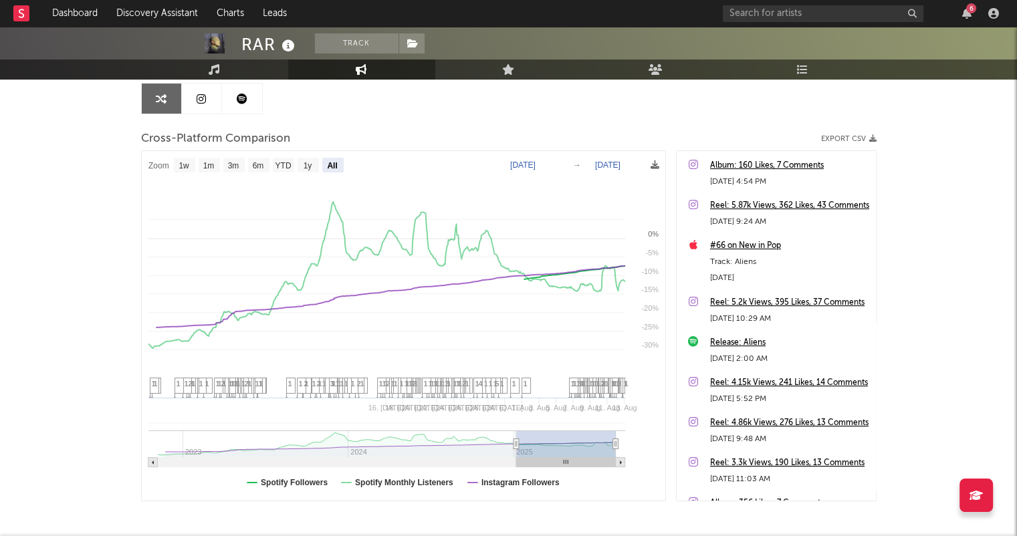
select select "All"
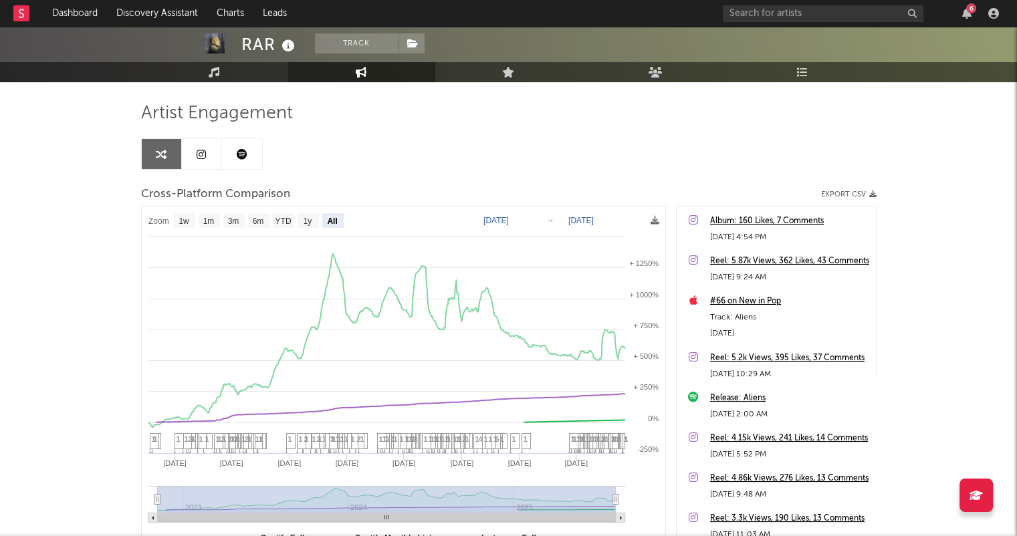
scroll to position [0, 0]
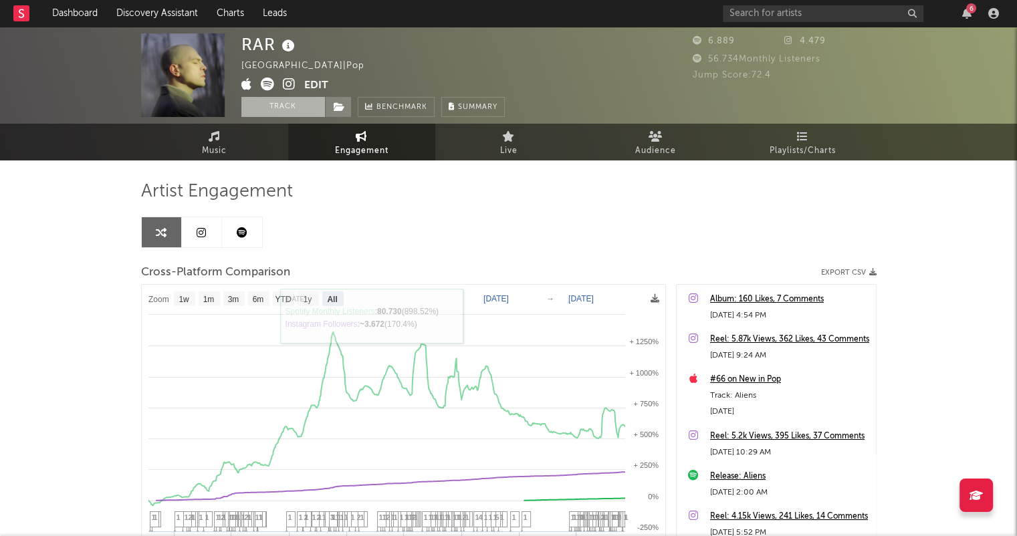
click at [286, 108] on button "Track" at bounding box center [283, 107] width 84 height 20
select select "1w"
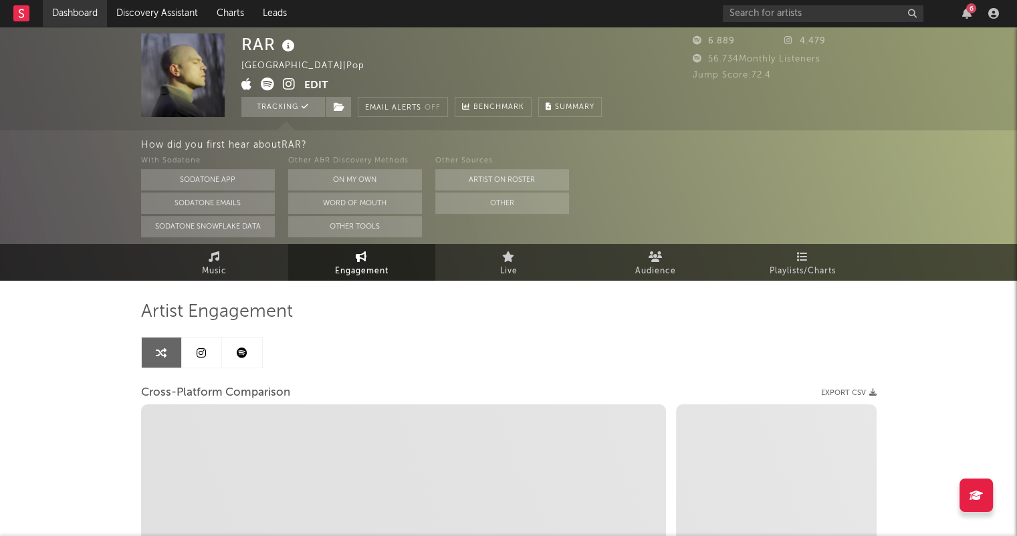
select select "1m"
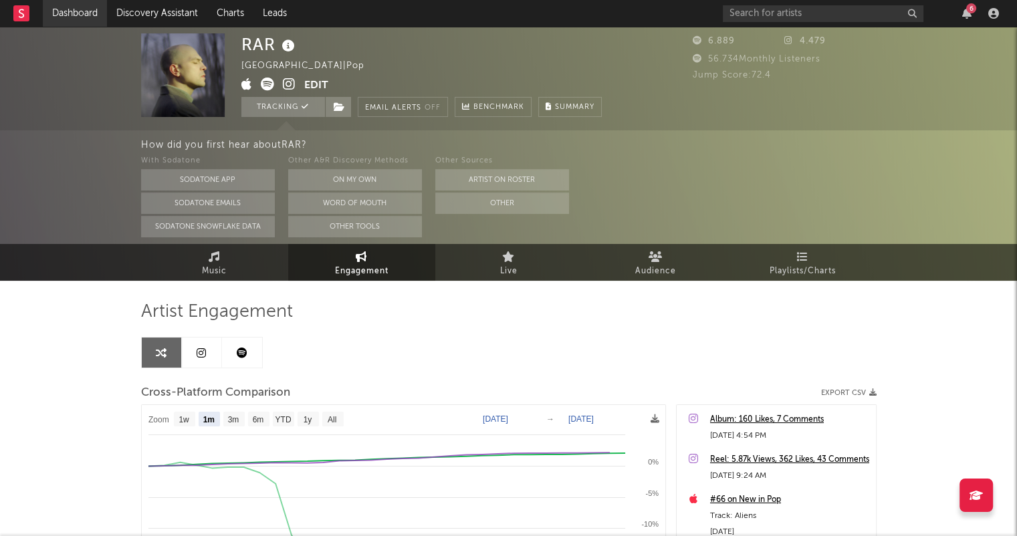
click at [76, 7] on link "Dashboard" at bounding box center [75, 13] width 64 height 27
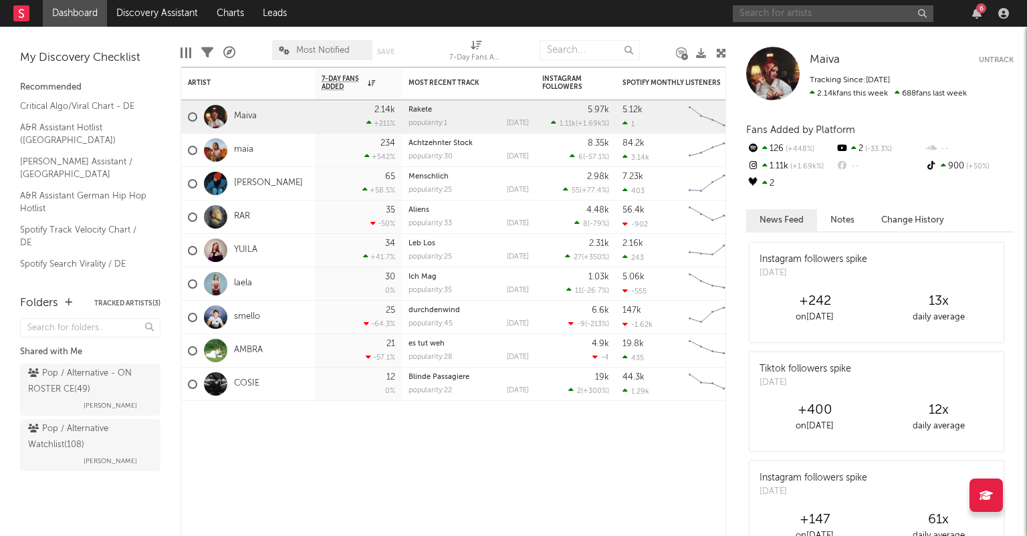
click at [835, 15] on input "text" at bounding box center [833, 13] width 201 height 17
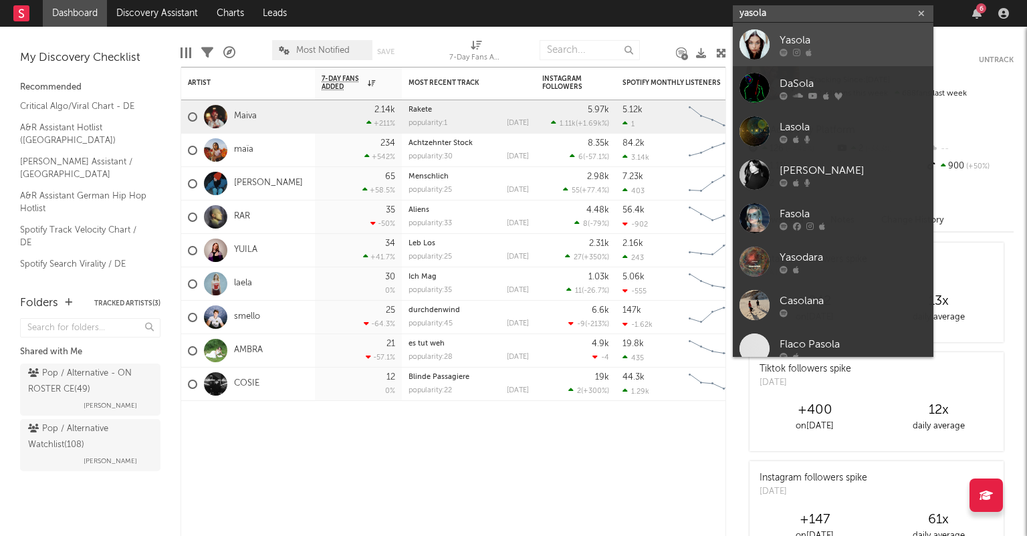
type input "yasola"
click at [889, 37] on div "Yasola" at bounding box center [853, 40] width 147 height 16
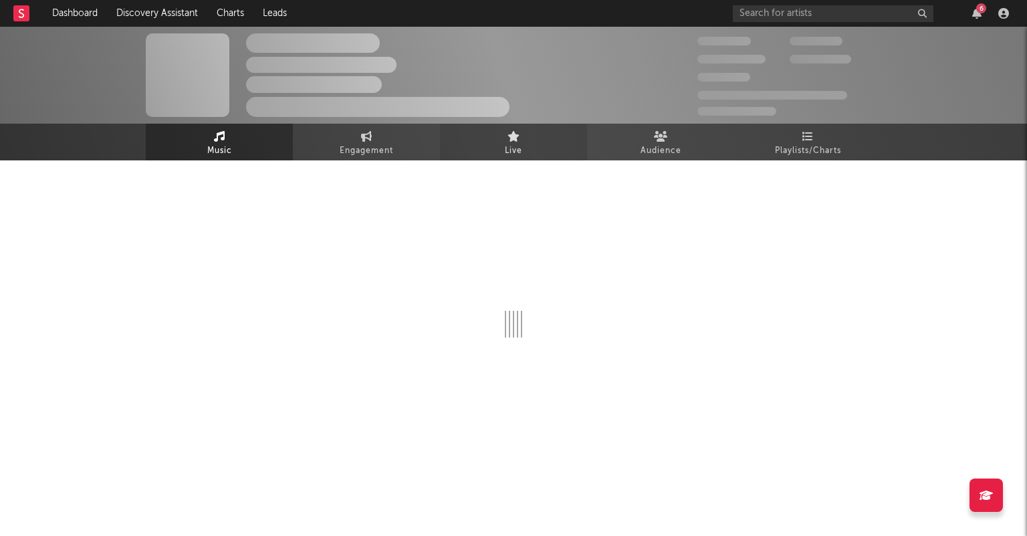
select select "1w"
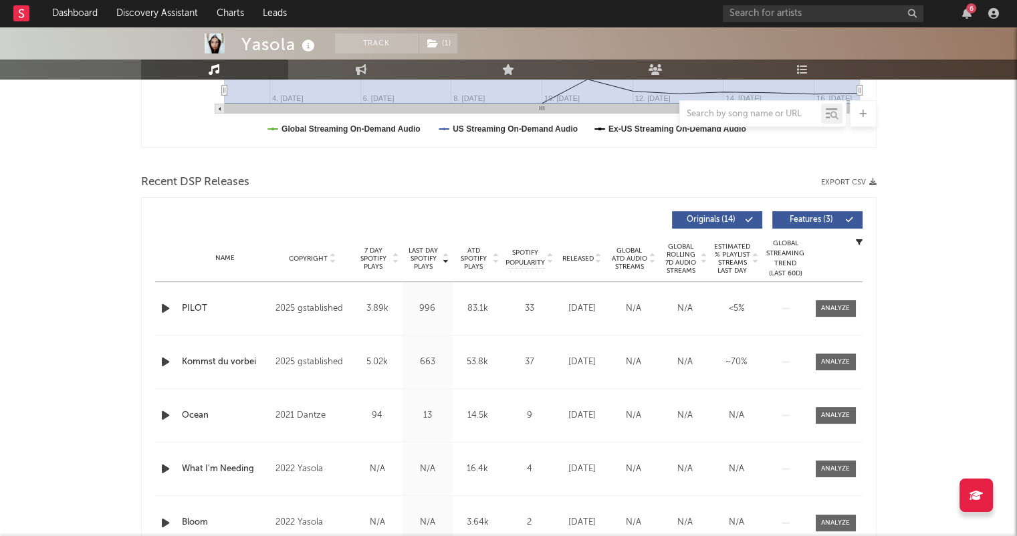
scroll to position [401, 0]
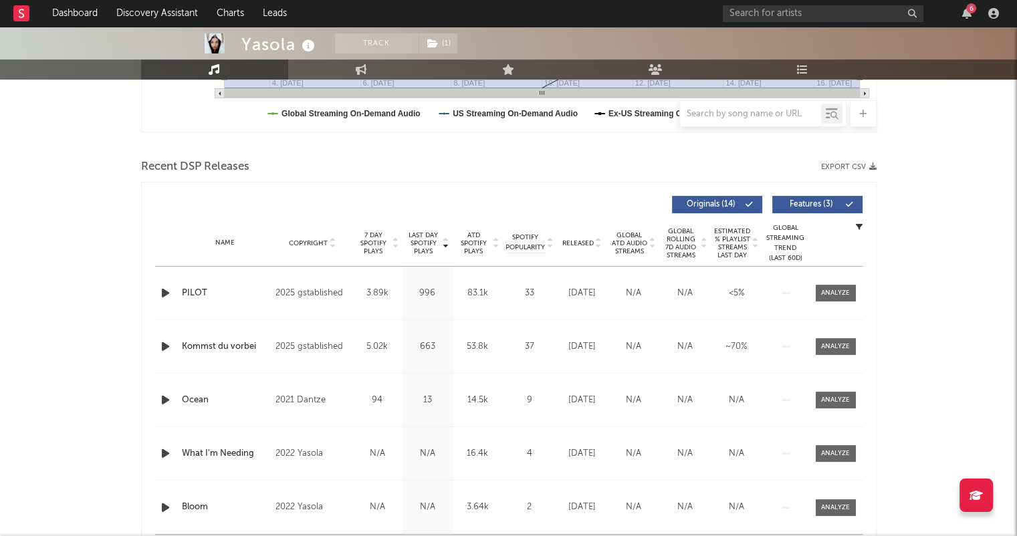
click at [599, 247] on icon at bounding box center [598, 245] width 7 height 5
drag, startPoint x: 299, startPoint y: 290, endPoint x: 340, endPoint y: 300, distance: 42.7
click at [340, 300] on div "2025 gstablished" at bounding box center [312, 294] width 73 height 16
copy div "gstablished"
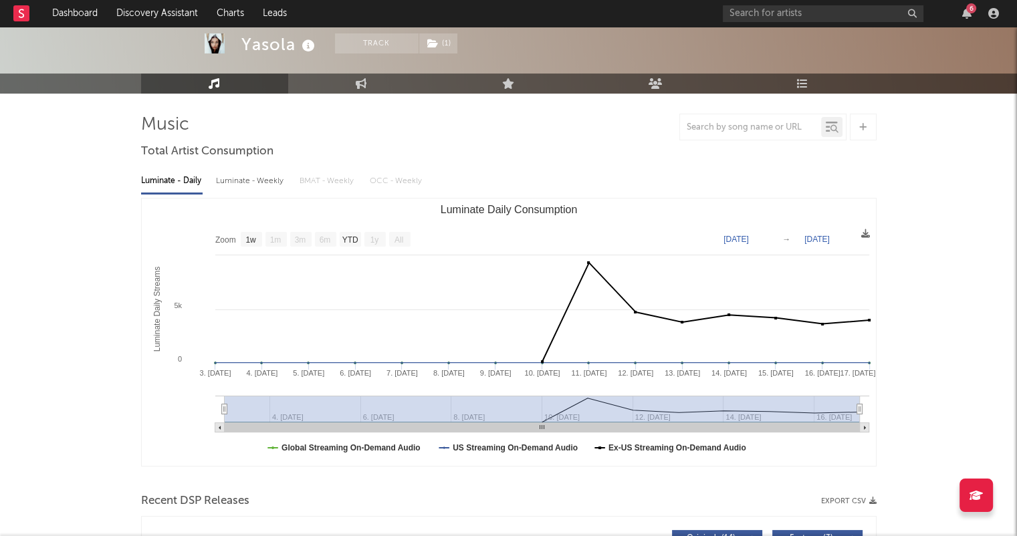
scroll to position [0, 0]
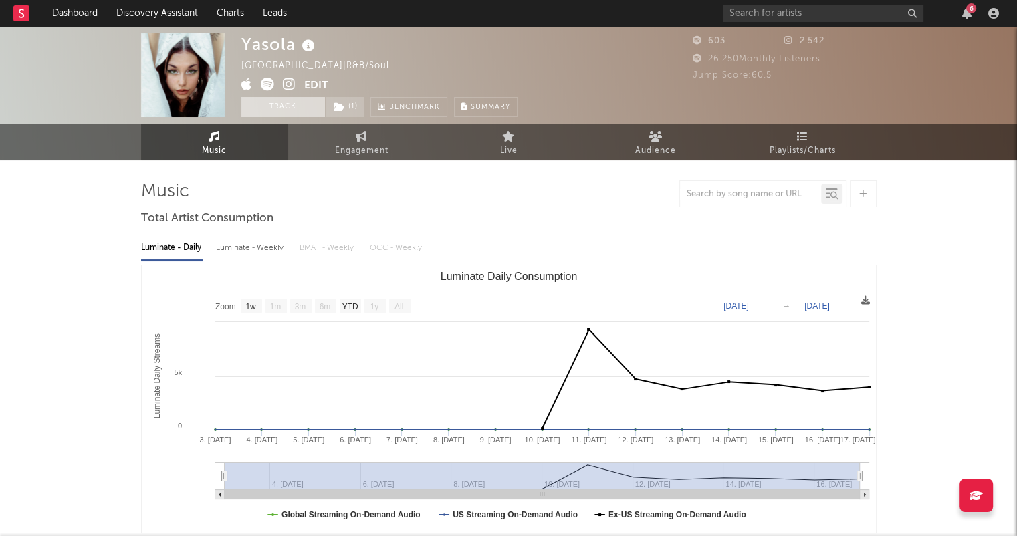
click at [304, 105] on button "Track" at bounding box center [283, 107] width 84 height 20
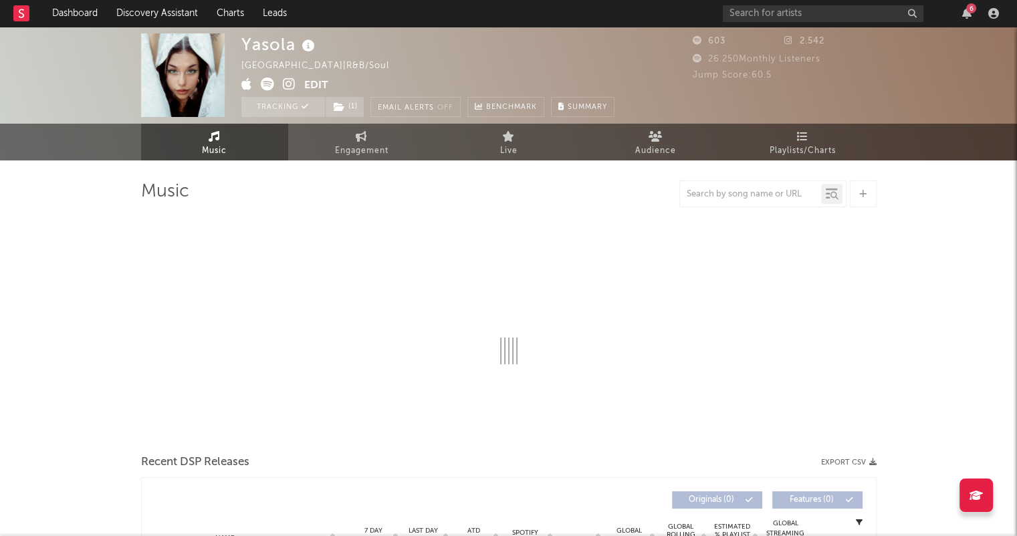
select select "1w"
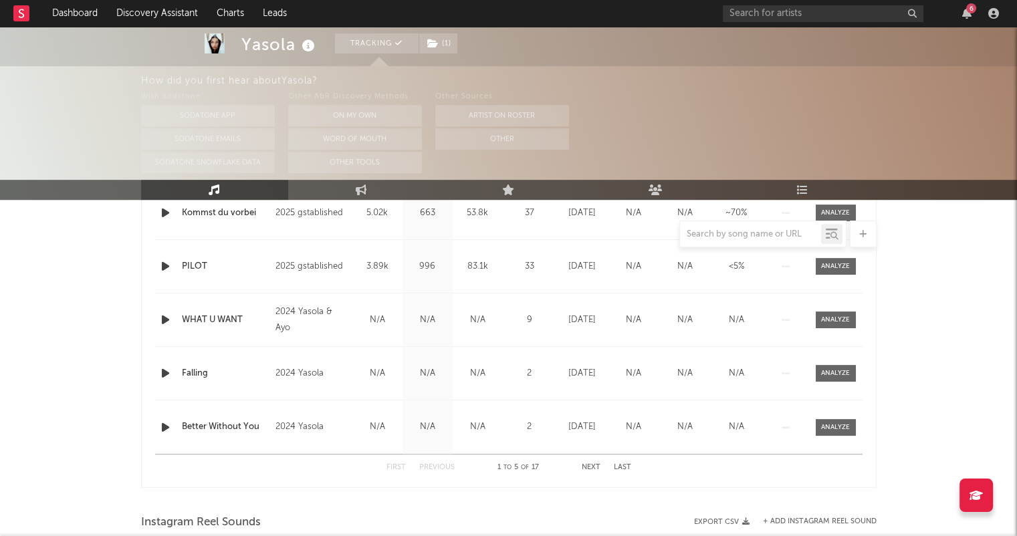
scroll to position [669, 0]
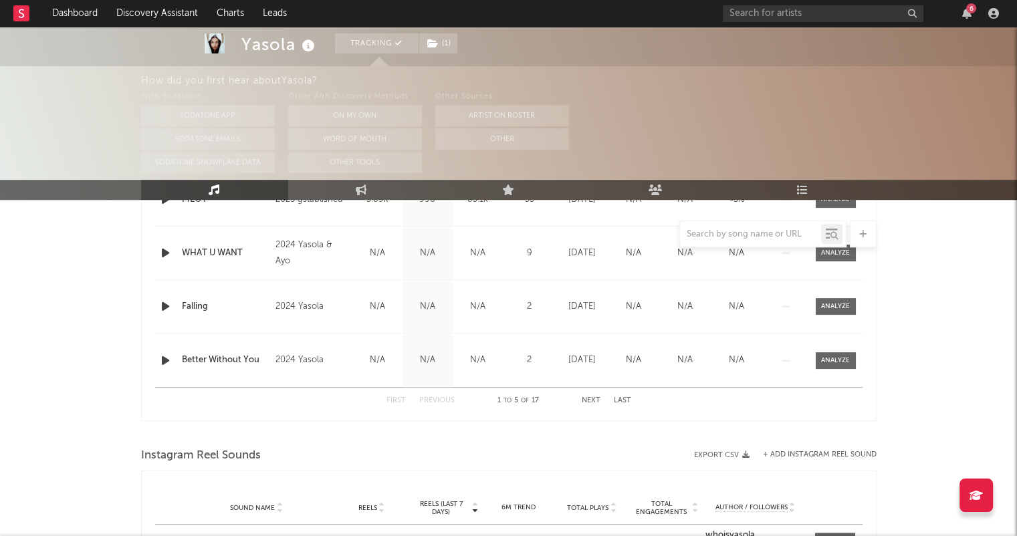
click at [590, 402] on button "Next" at bounding box center [591, 400] width 19 height 7
click at [588, 399] on button "Next" at bounding box center [591, 400] width 19 height 7
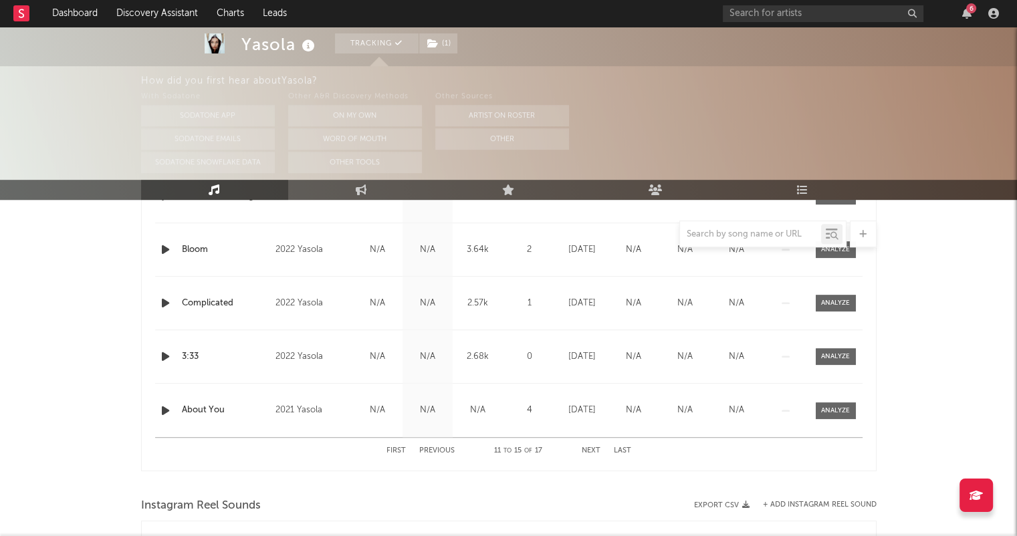
scroll to position [736, 0]
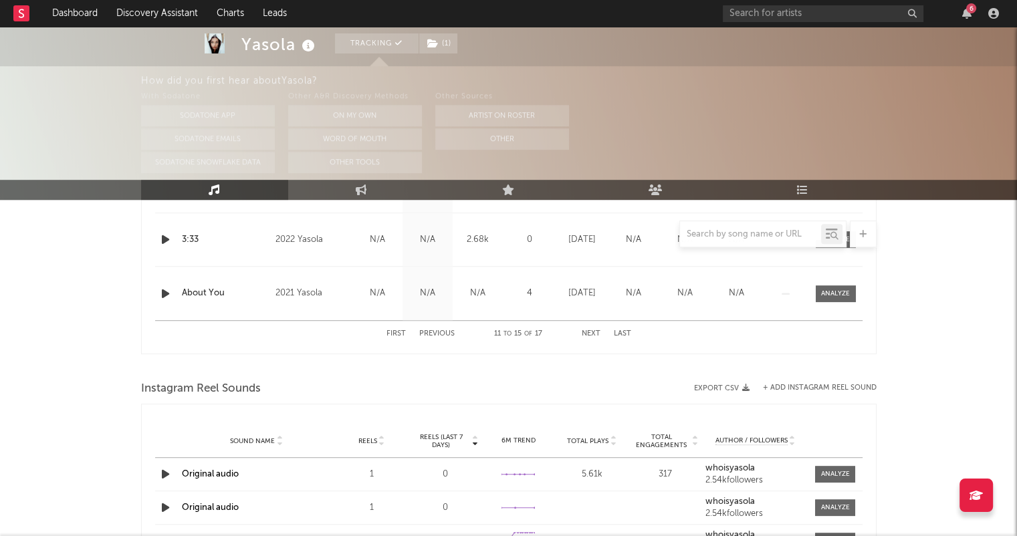
click at [590, 332] on button "Next" at bounding box center [591, 333] width 19 height 7
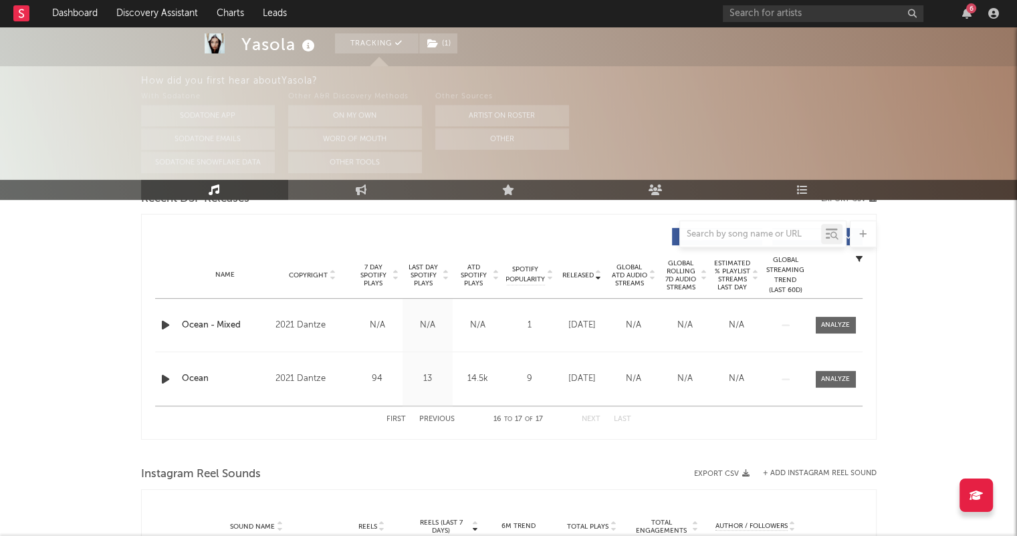
scroll to position [468, 0]
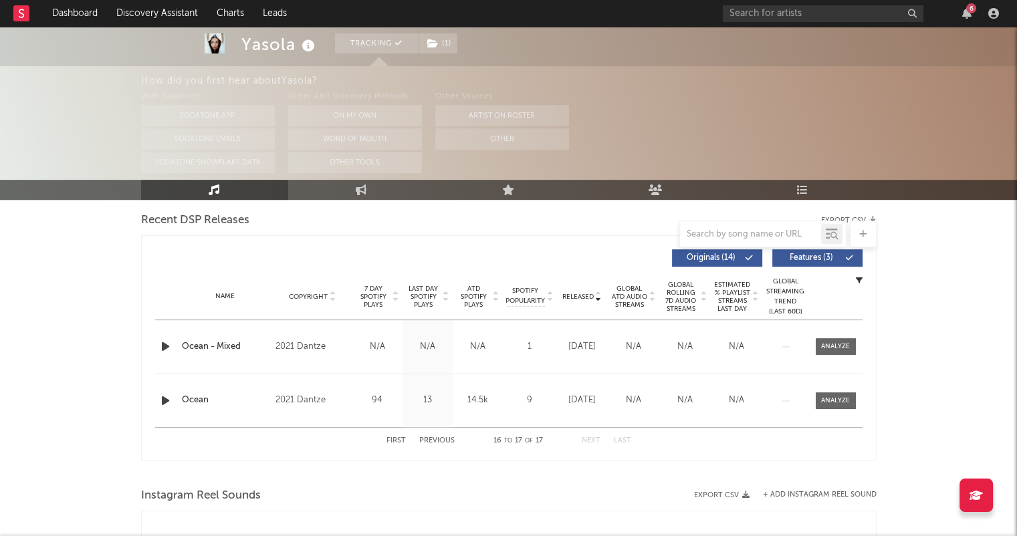
click at [398, 442] on button "First" at bounding box center [396, 440] width 19 height 7
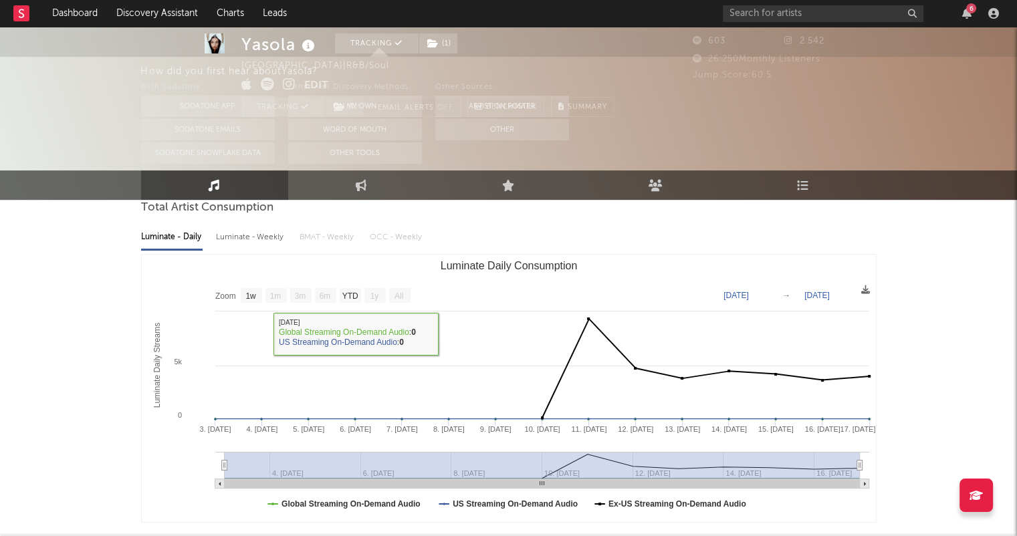
scroll to position [0, 0]
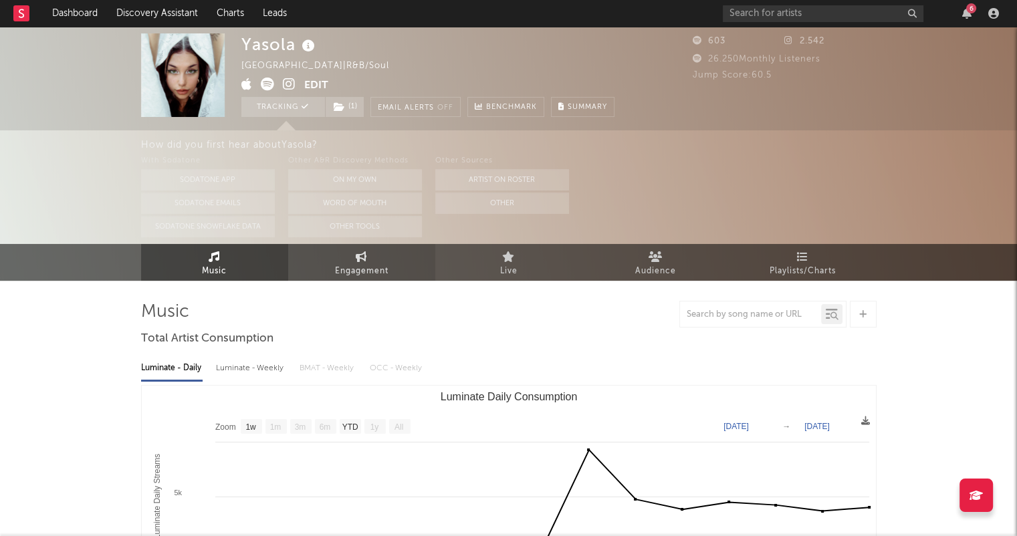
click at [352, 260] on link "Engagement" at bounding box center [361, 262] width 147 height 37
select select "1w"
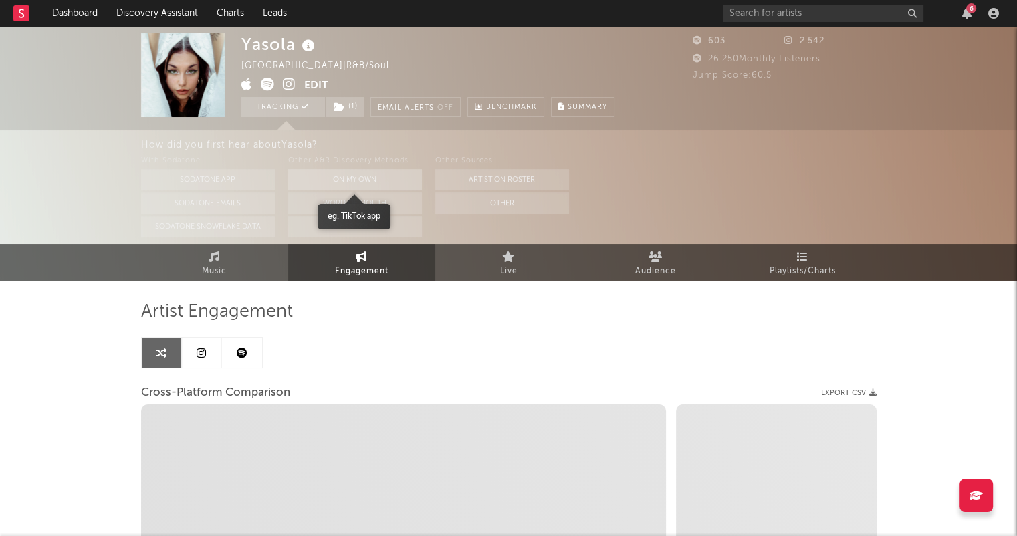
click at [399, 173] on button "On My Own" at bounding box center [355, 179] width 134 height 21
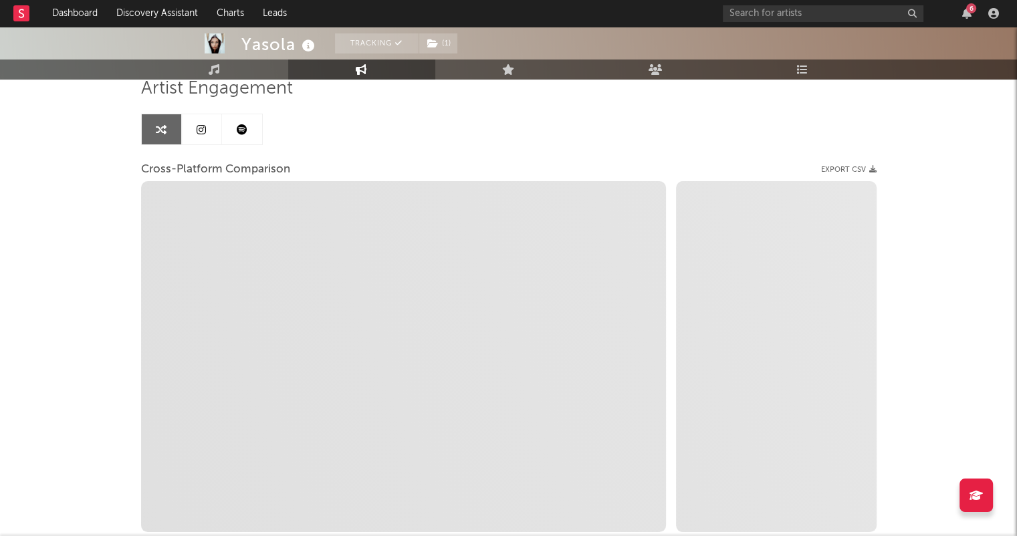
scroll to position [134, 0]
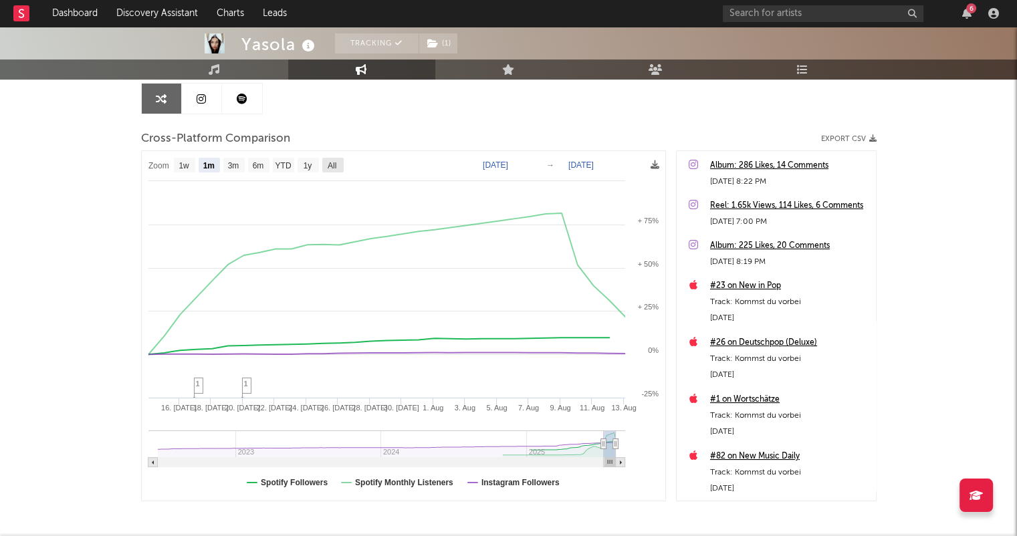
click at [341, 162] on rect at bounding box center [332, 165] width 21 height 15
select select "All"
type input "2022-06-19"
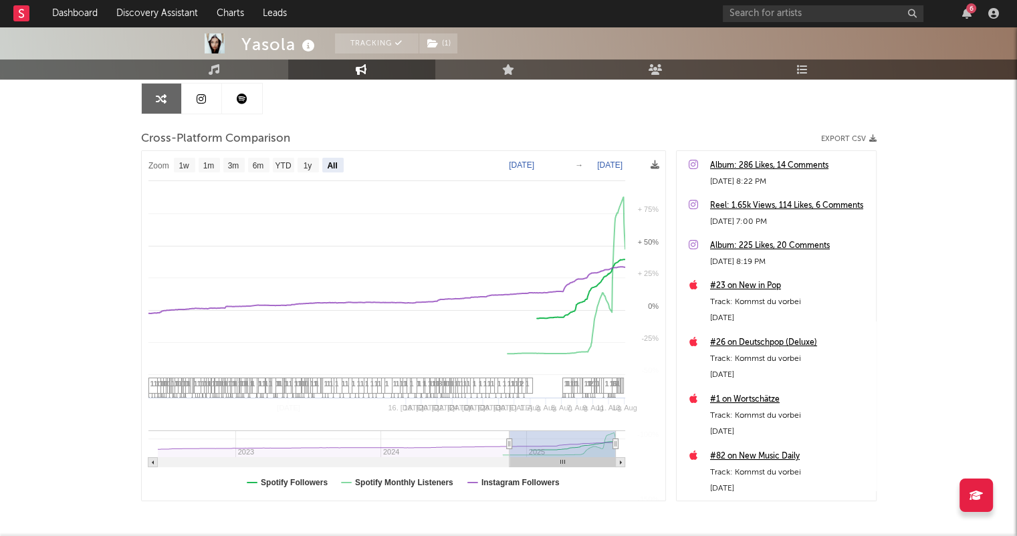
select select "All"
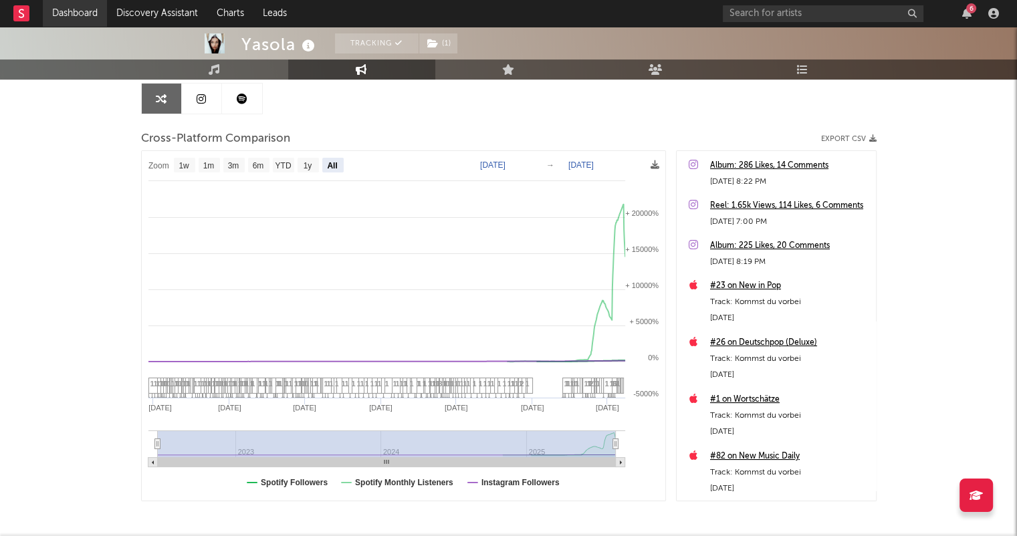
click at [80, 15] on link "Dashboard" at bounding box center [75, 13] width 64 height 27
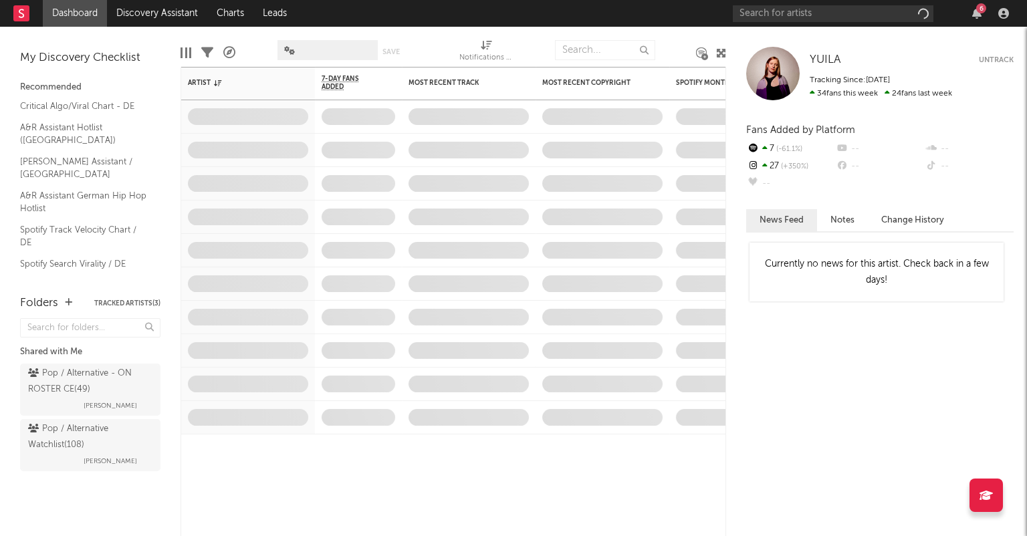
click at [132, 451] on div "Pop / Alternative Watchlist ( 108 )" at bounding box center [88, 437] width 121 height 32
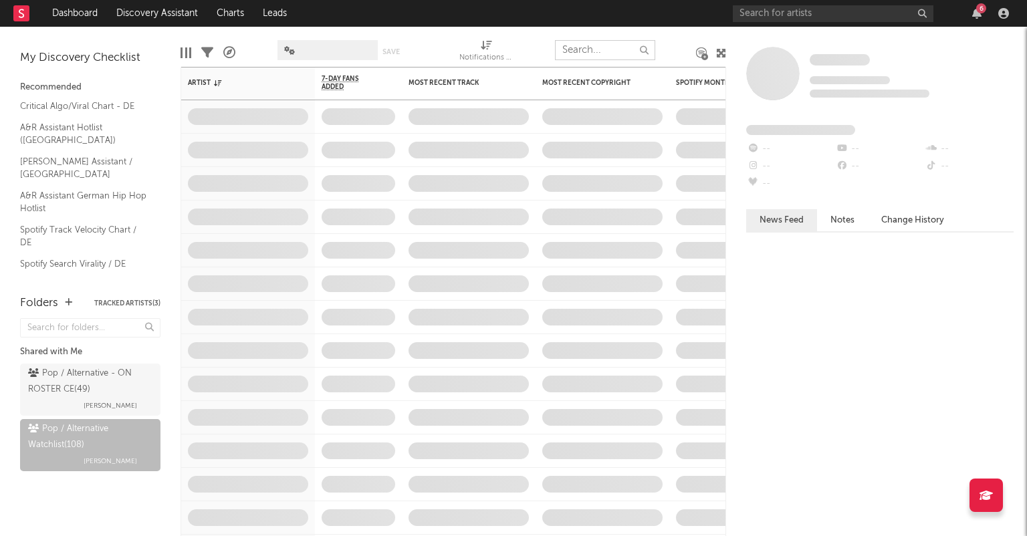
click at [594, 51] on input "text" at bounding box center [605, 50] width 100 height 20
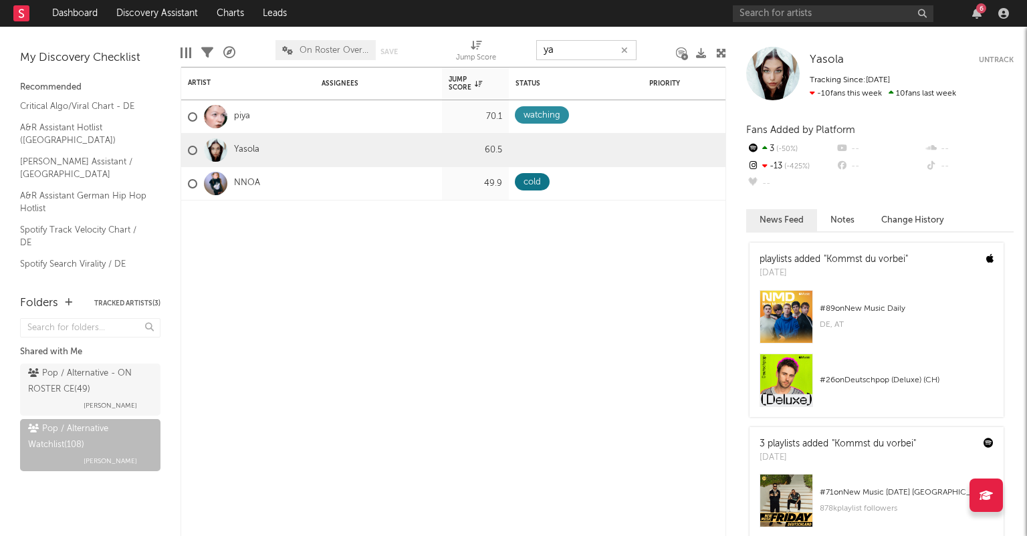
type input "y"
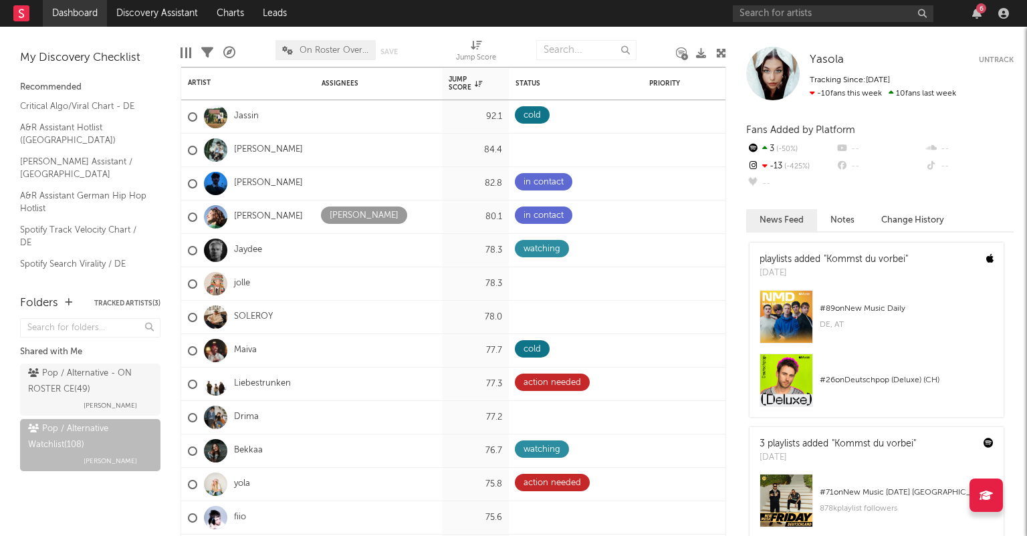
click at [81, 11] on link "Dashboard" at bounding box center [75, 13] width 64 height 27
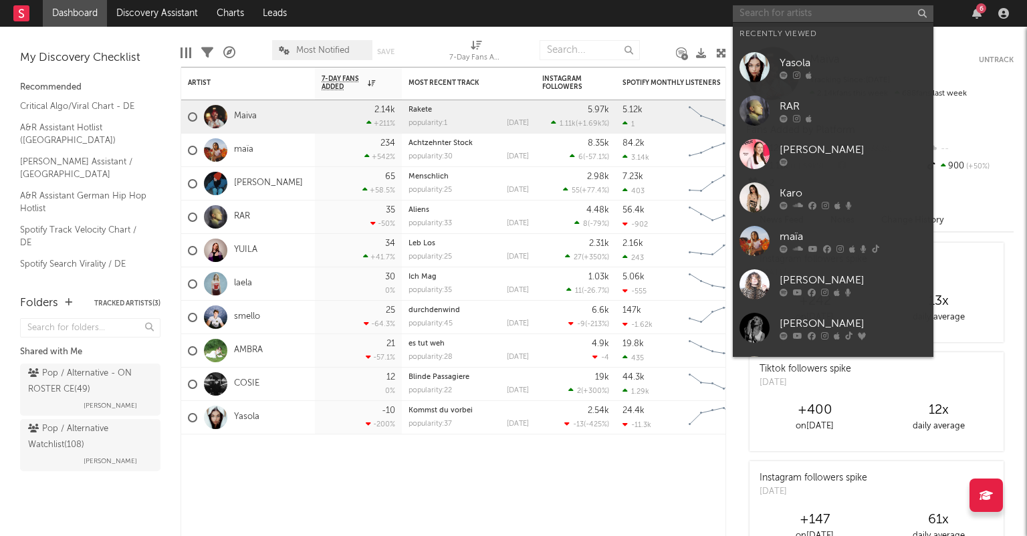
click at [760, 9] on input "text" at bounding box center [833, 13] width 201 height 17
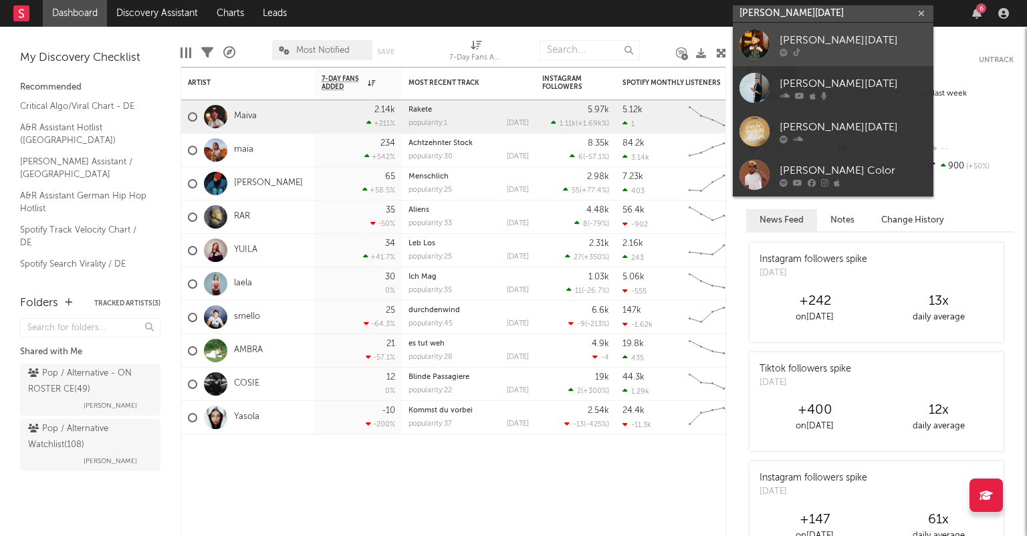
type input "[PERSON_NAME][DATE]"
click at [790, 54] on div at bounding box center [853, 52] width 147 height 8
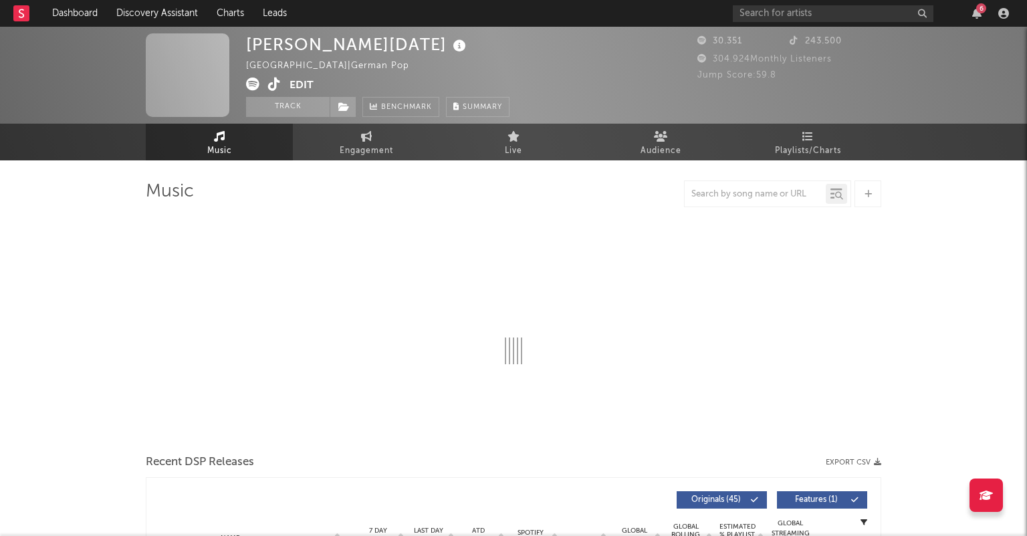
select select "6m"
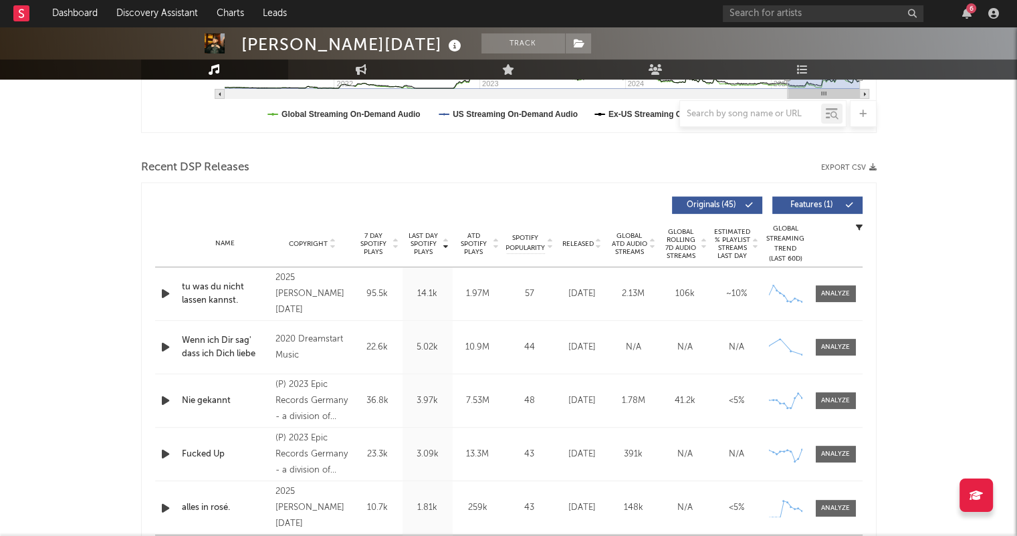
scroll to position [401, 0]
click at [596, 246] on icon at bounding box center [598, 245] width 7 height 5
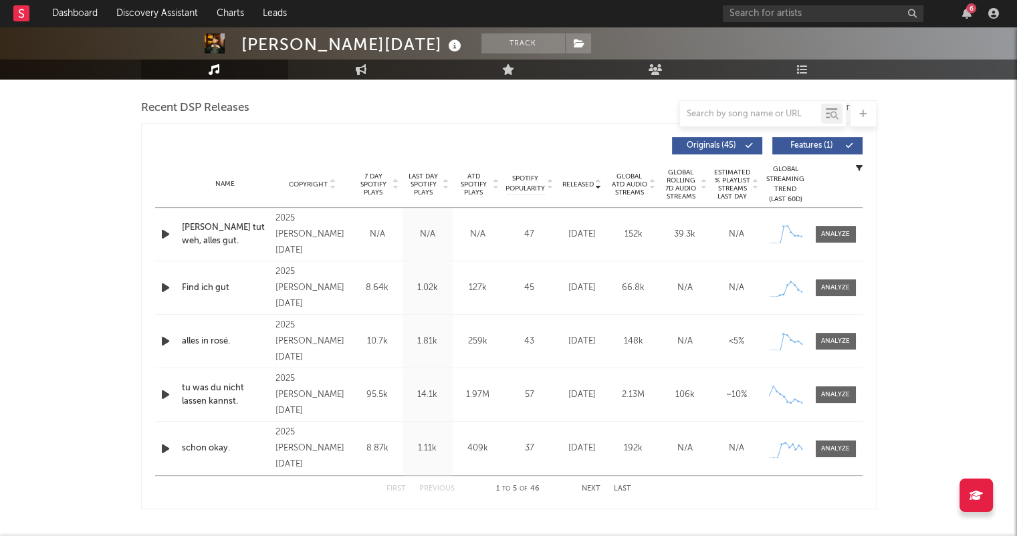
scroll to position [468, 0]
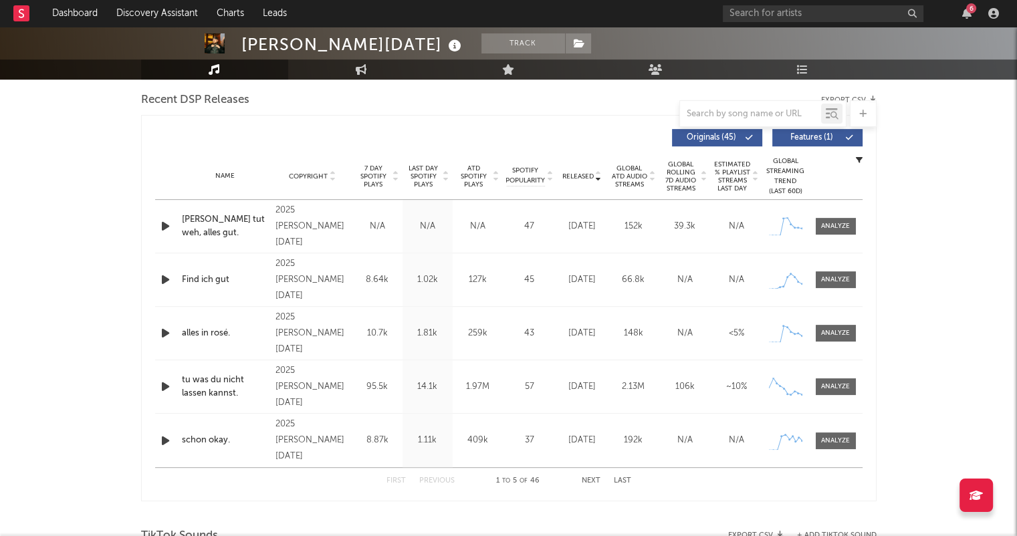
click at [592, 479] on button "Next" at bounding box center [591, 480] width 19 height 7
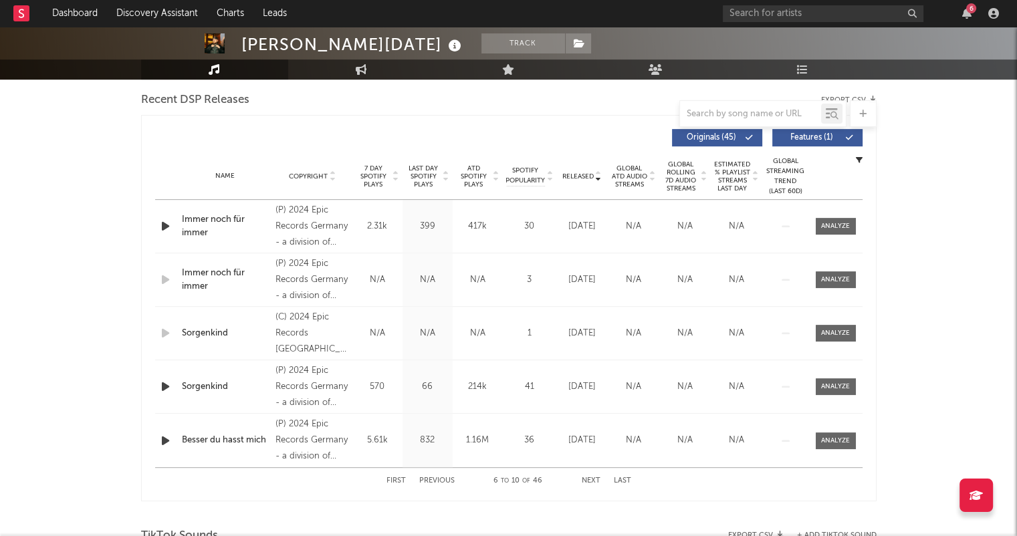
click at [432, 480] on button "Previous" at bounding box center [436, 480] width 35 height 7
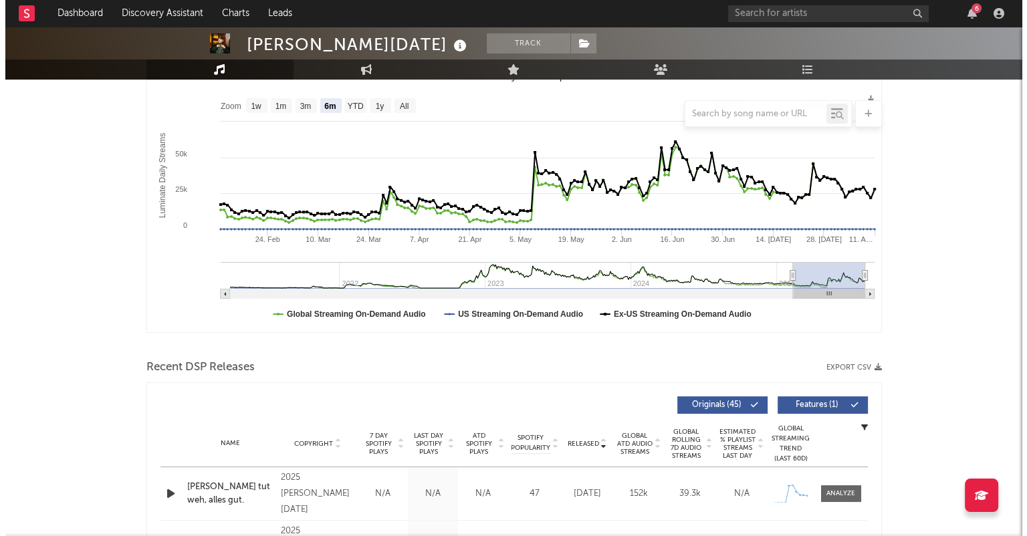
scroll to position [0, 0]
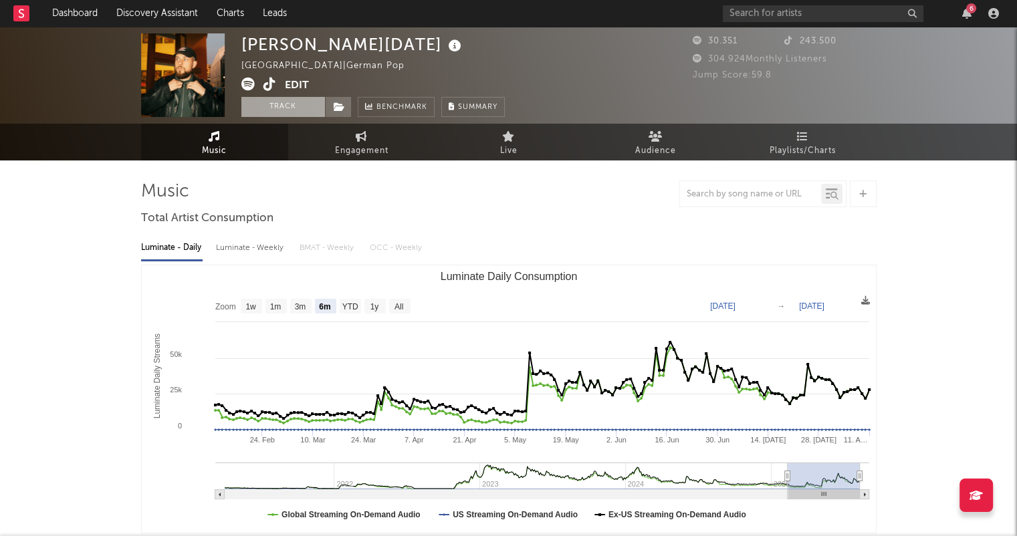
click at [292, 97] on button "Track" at bounding box center [283, 107] width 84 height 20
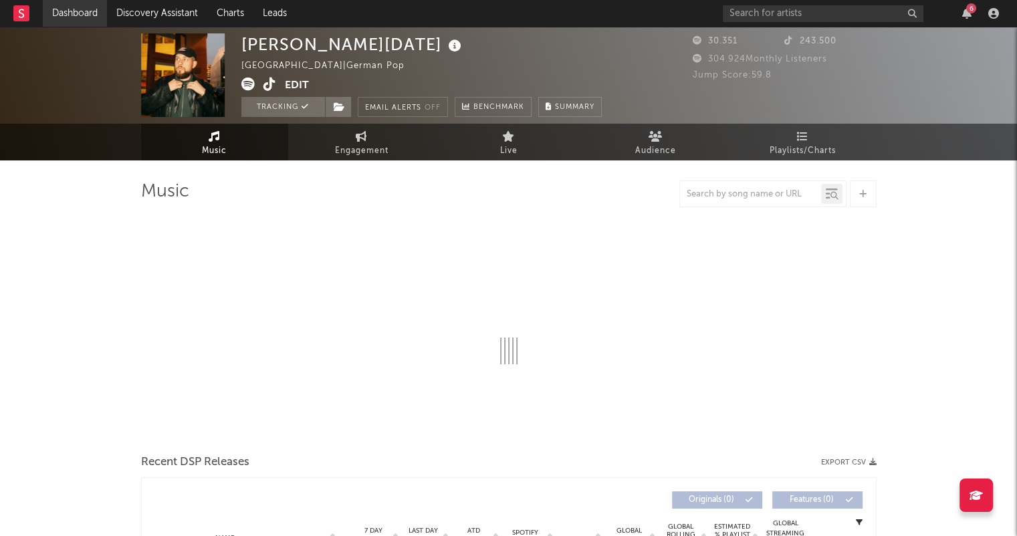
click at [92, 13] on link "Dashboard" at bounding box center [75, 13] width 64 height 27
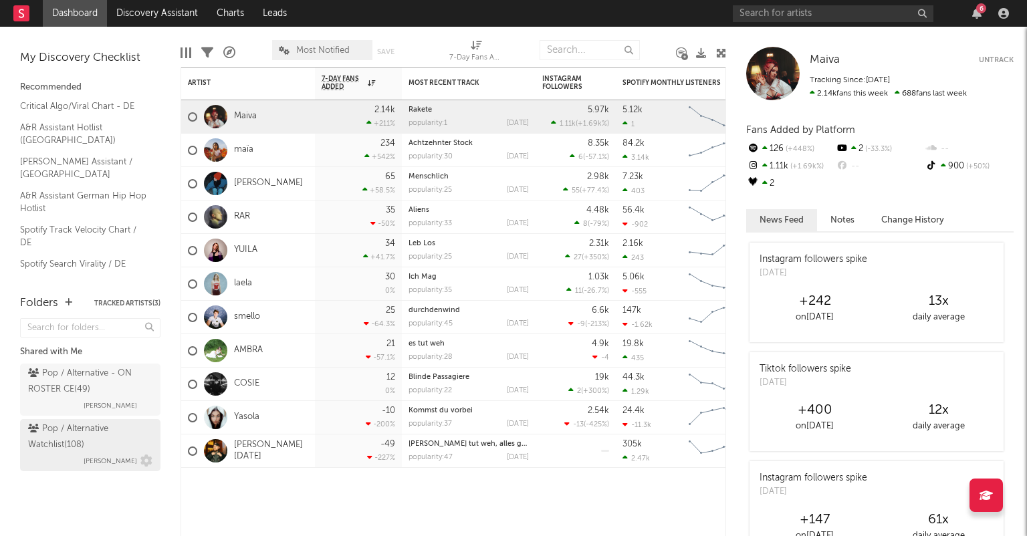
click at [62, 450] on div "Pop / Alternative Watchlist ( 108 )" at bounding box center [88, 437] width 121 height 32
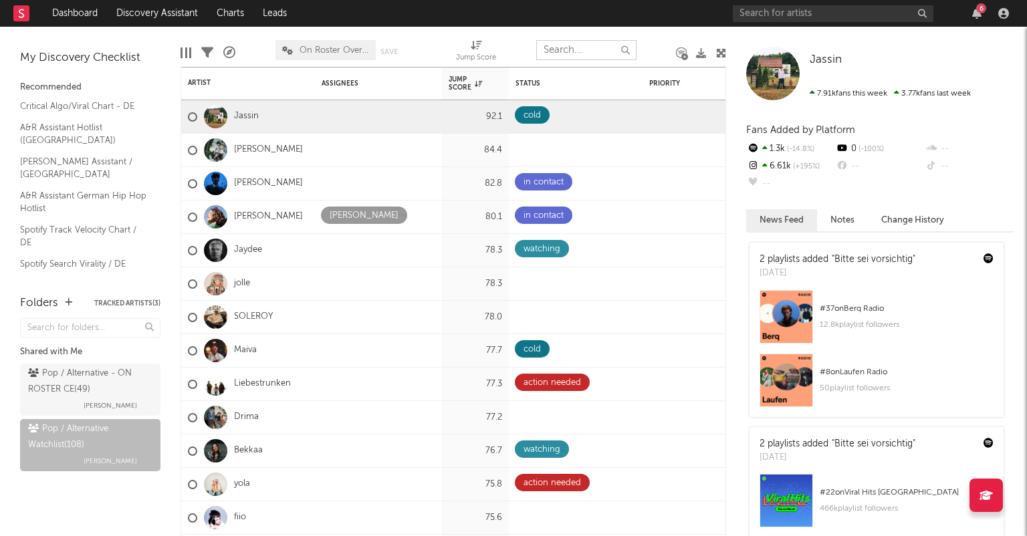
click at [556, 45] on input "text" at bounding box center [586, 50] width 100 height 20
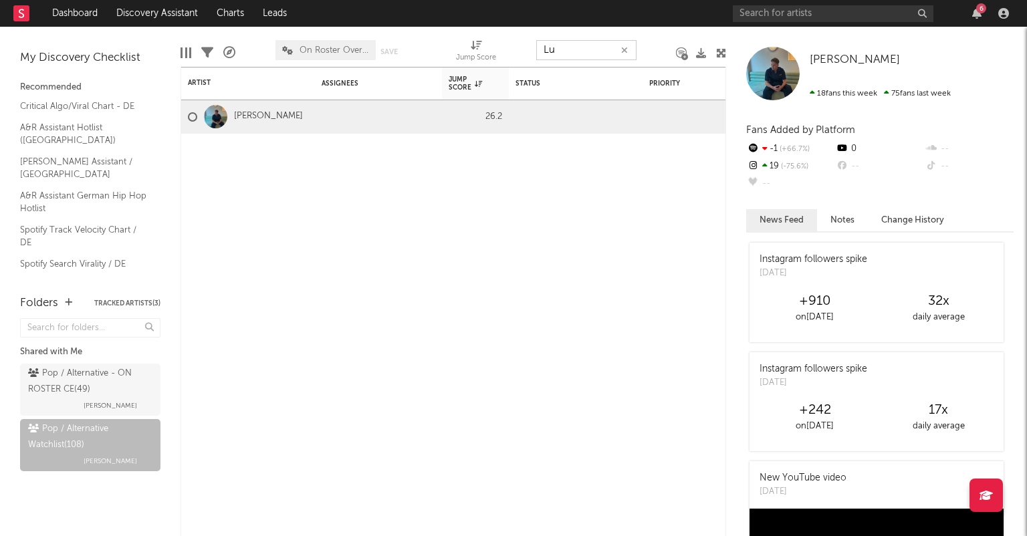
type input "L"
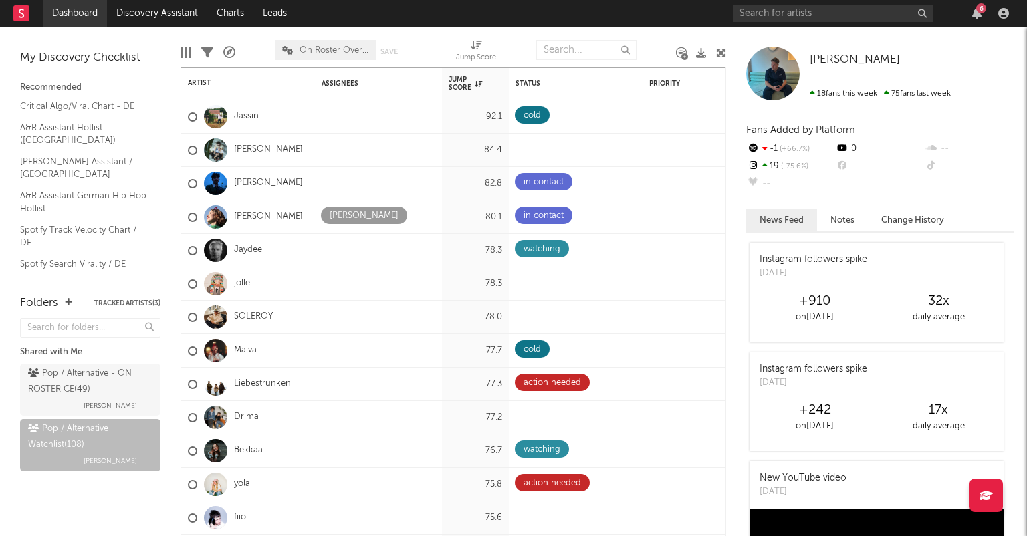
click at [86, 13] on link "Dashboard" at bounding box center [75, 13] width 64 height 27
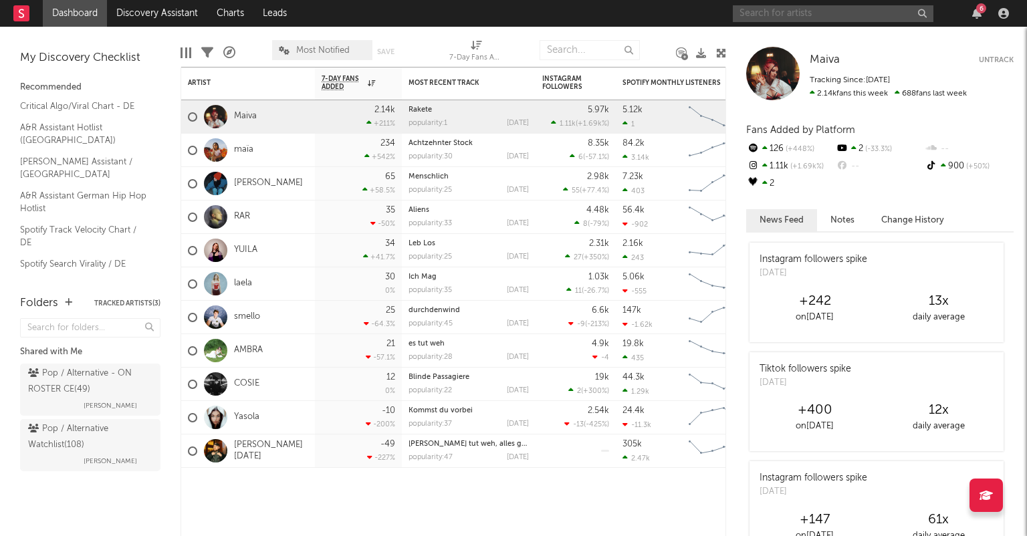
click at [817, 16] on input "text" at bounding box center [833, 13] width 201 height 17
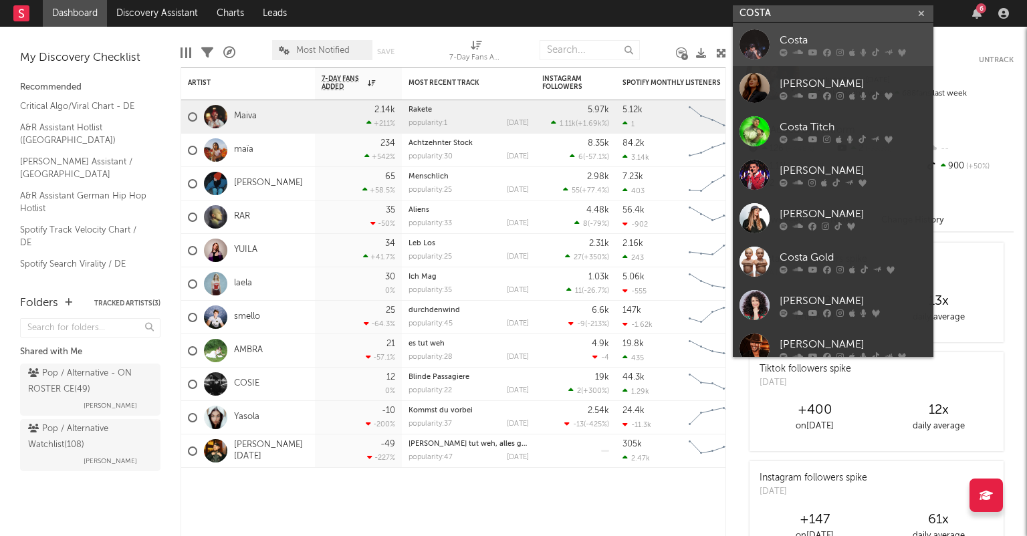
type input "COSTA"
click at [845, 43] on div "Costa" at bounding box center [853, 40] width 147 height 16
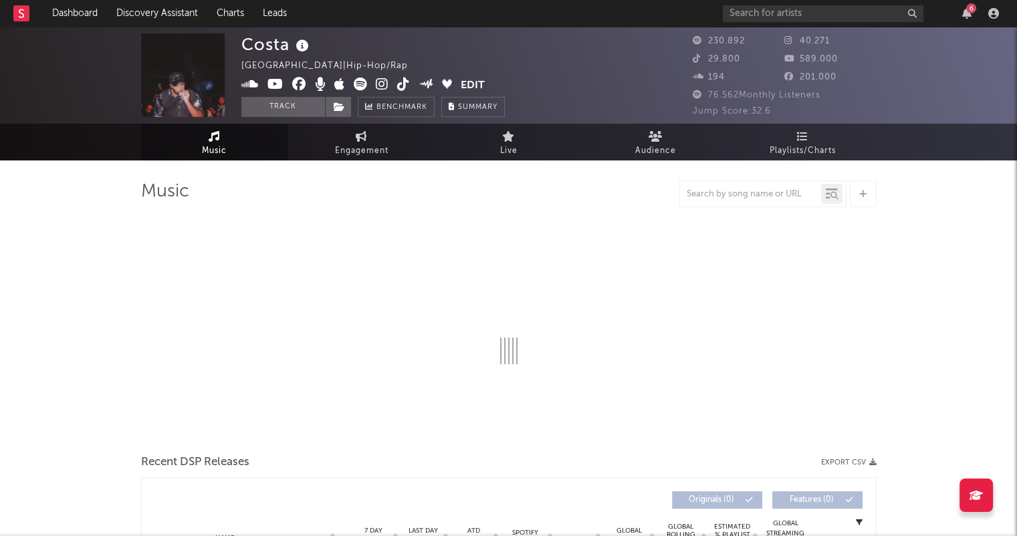
select select "6m"
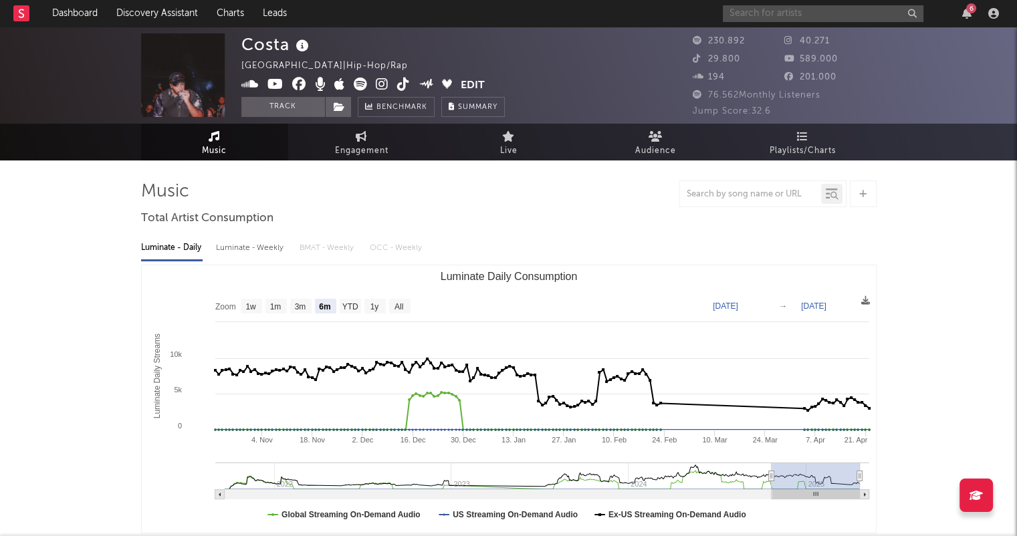
click at [857, 13] on input "text" at bounding box center [823, 13] width 201 height 17
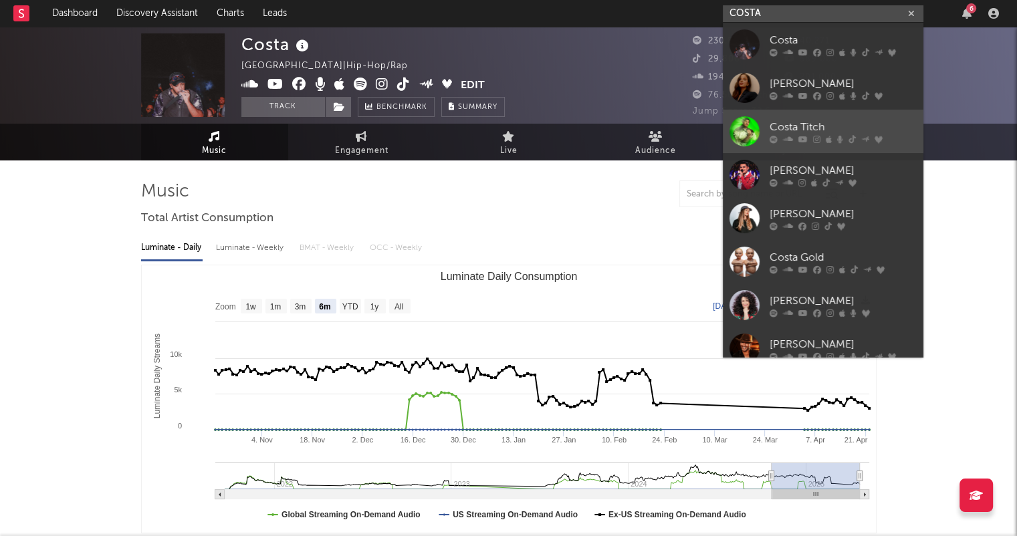
type input "COSTA"
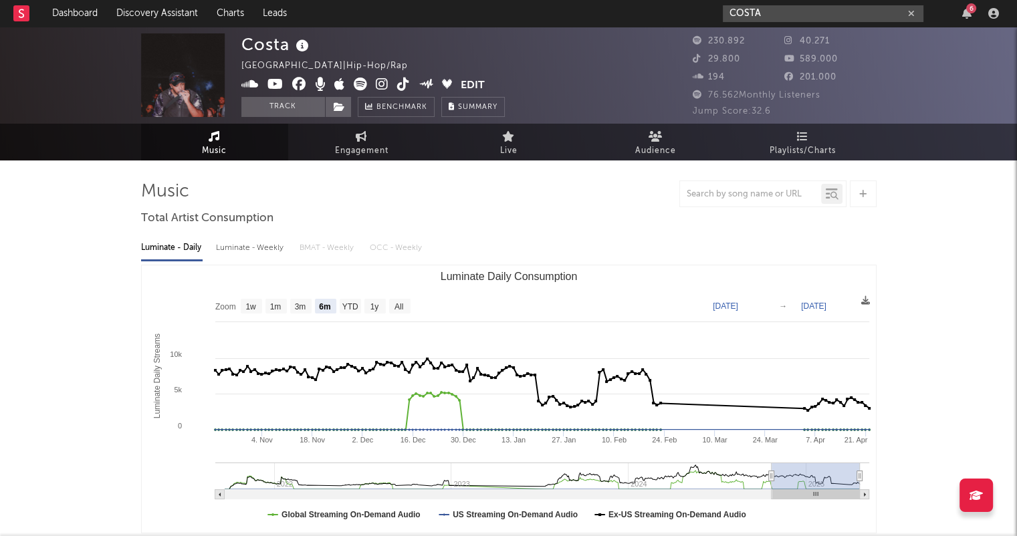
click at [907, 9] on button "button" at bounding box center [911, 13] width 11 height 13
type input "o"
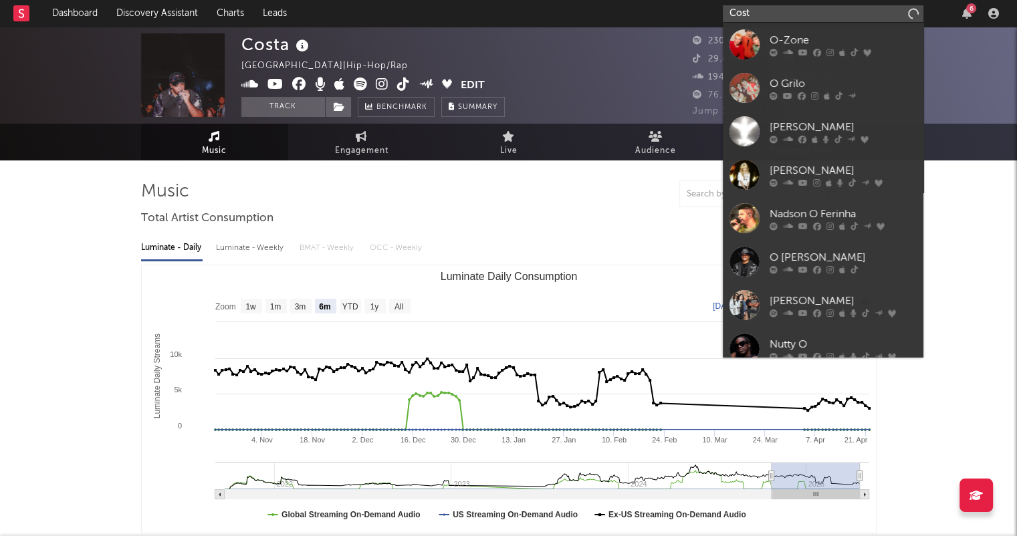
type input "Costa"
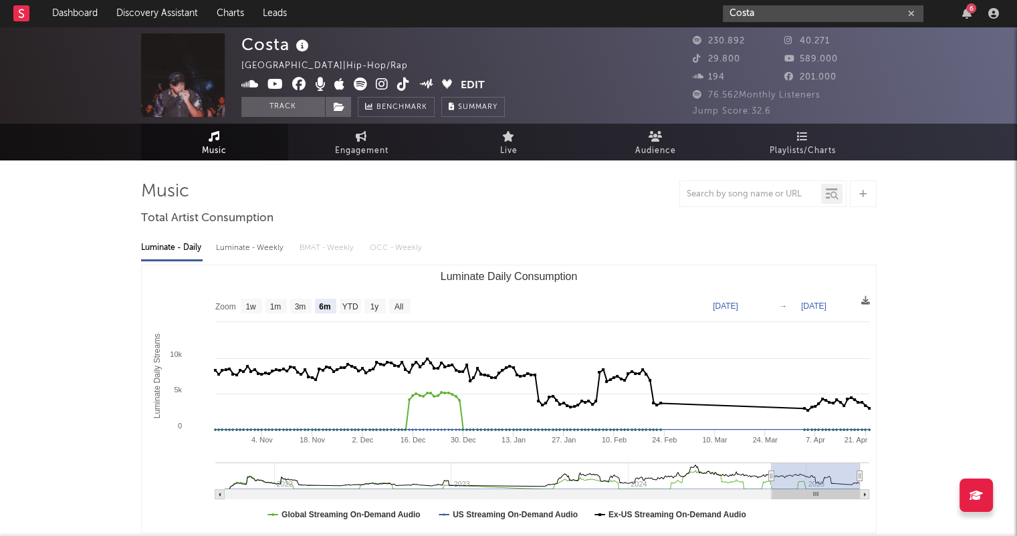
click at [915, 11] on button "button" at bounding box center [911, 13] width 11 height 13
click at [74, 17] on link "Dashboard" at bounding box center [75, 13] width 64 height 27
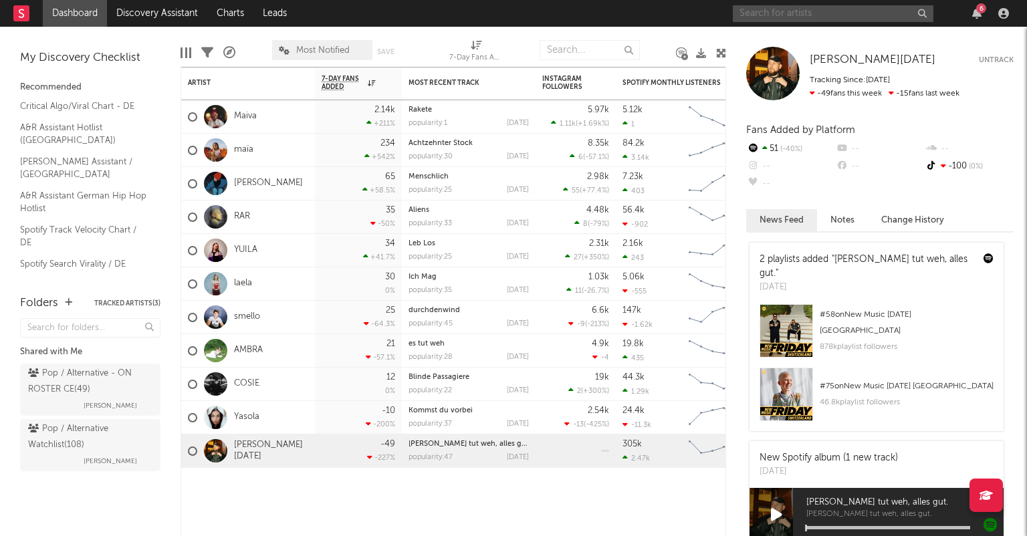
click at [823, 17] on input "text" at bounding box center [833, 13] width 201 height 17
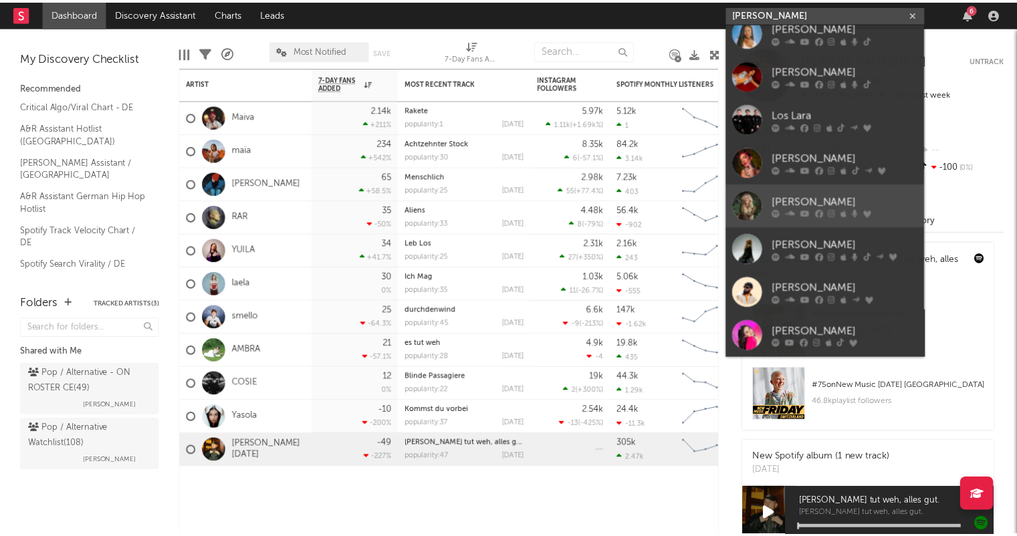
scroll to position [144, 0]
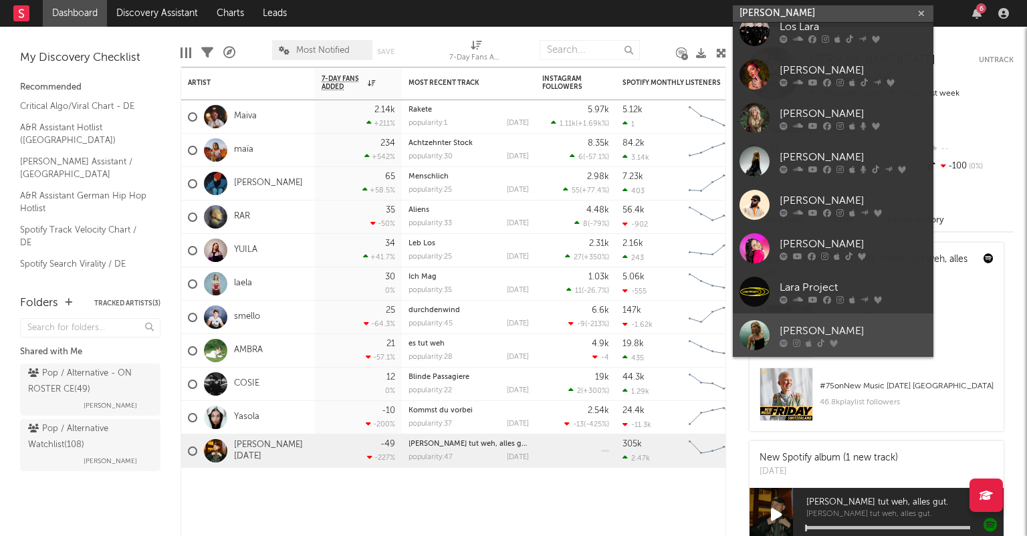
type input "[PERSON_NAME]"
click at [835, 327] on div "[PERSON_NAME]" at bounding box center [853, 331] width 147 height 16
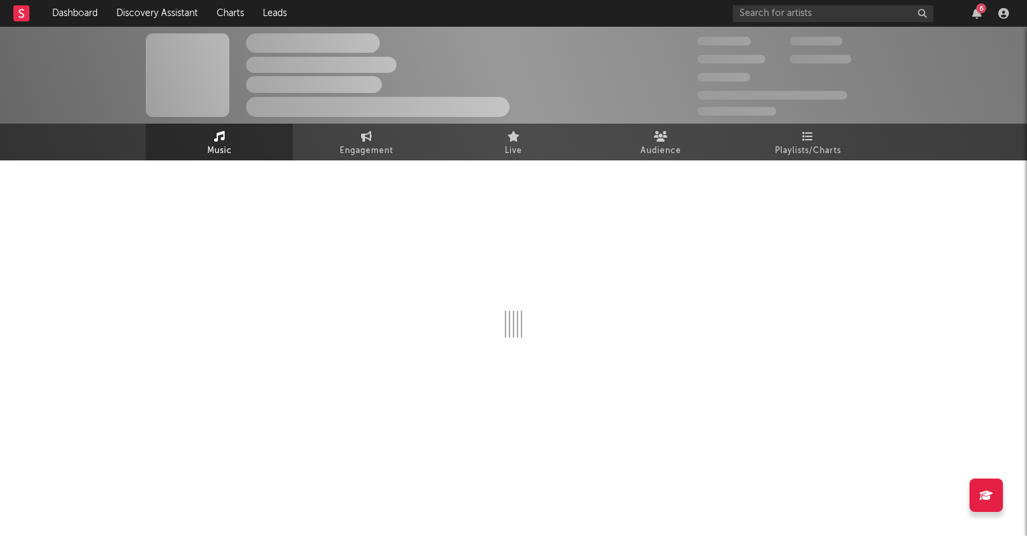
select select "1w"
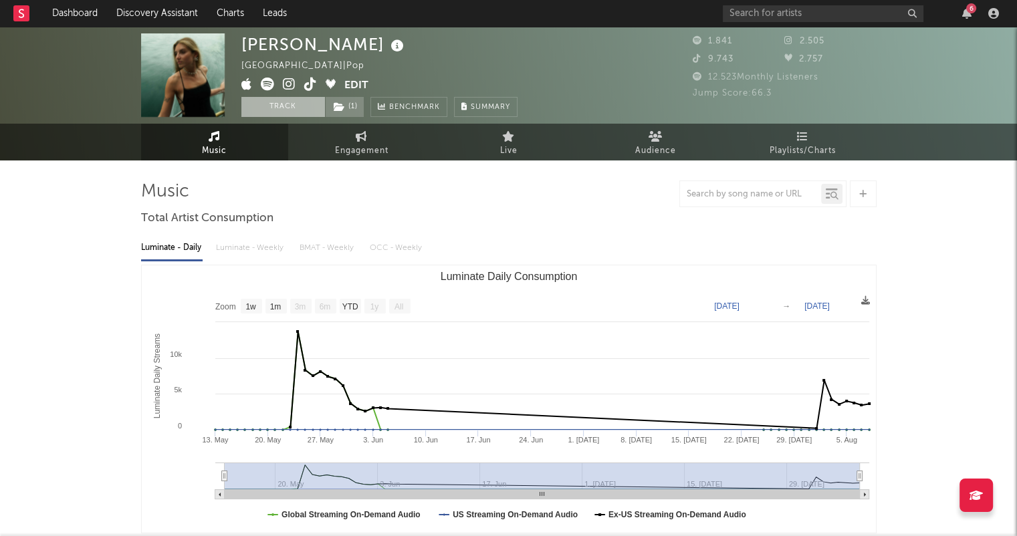
click at [267, 104] on button "Track" at bounding box center [283, 107] width 84 height 20
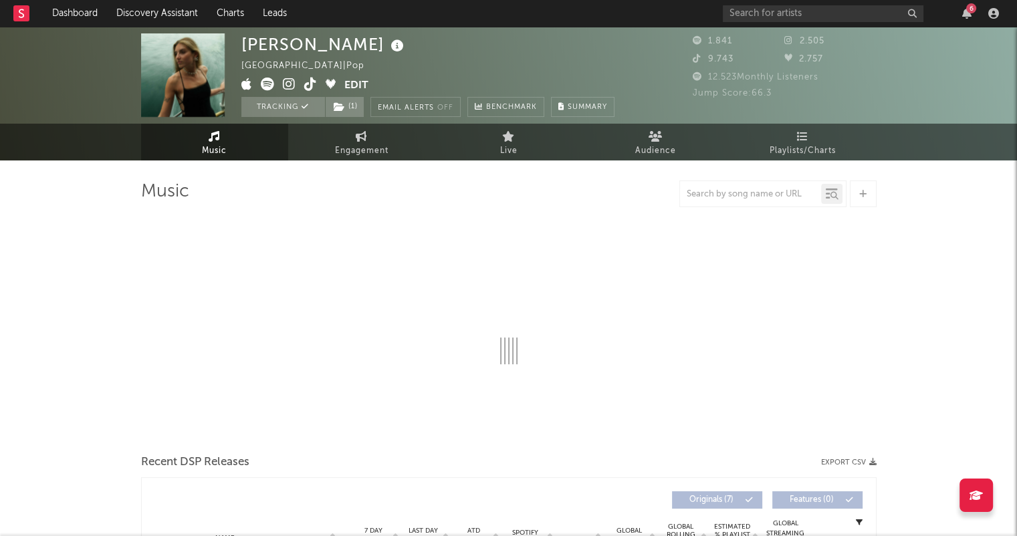
select select "1w"
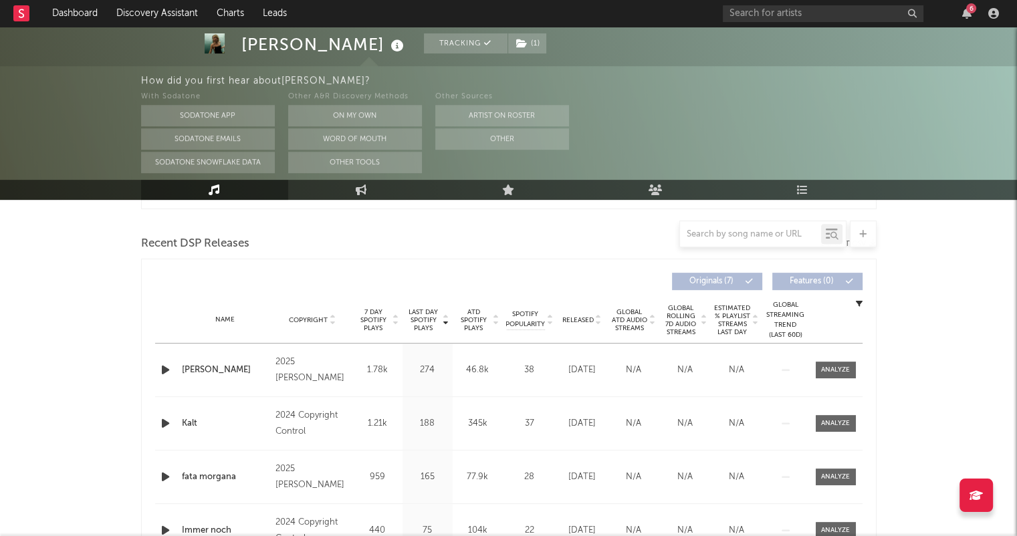
scroll to position [468, 0]
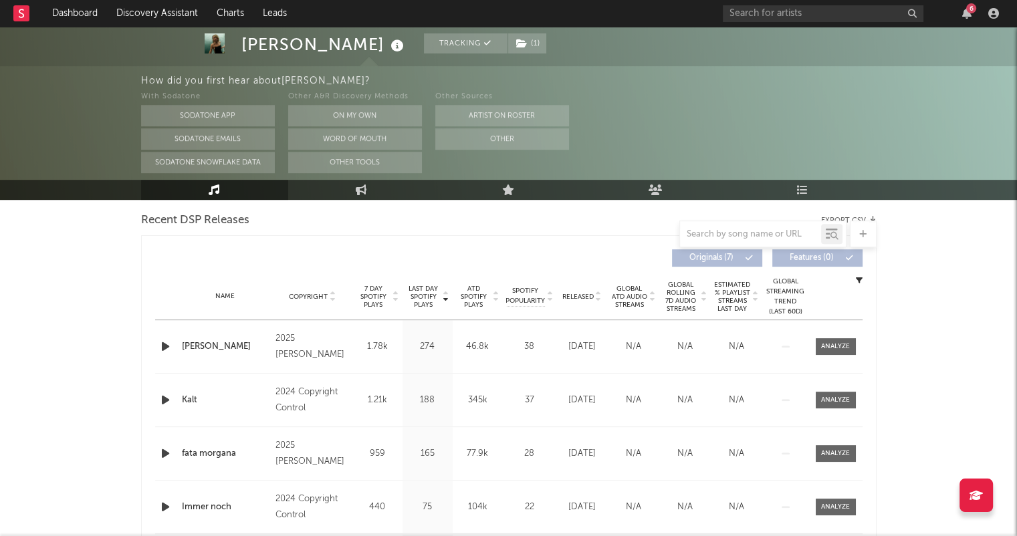
click at [596, 304] on div "Name Copyright Label Album Names Composer Names 7 Day Spotify Plays Last Day Sp…" at bounding box center [508, 297] width 707 height 47
click at [598, 300] on icon at bounding box center [598, 299] width 7 height 5
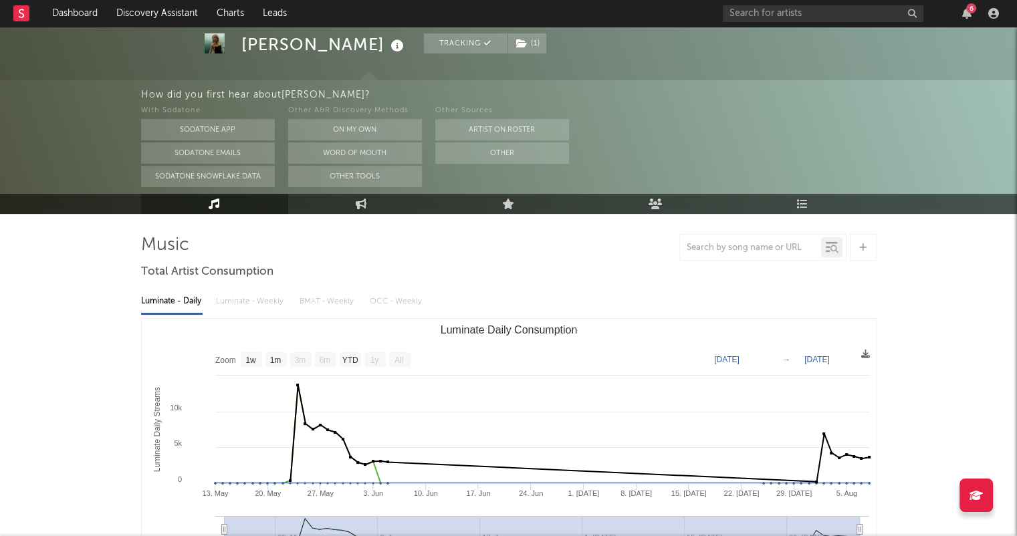
scroll to position [0, 0]
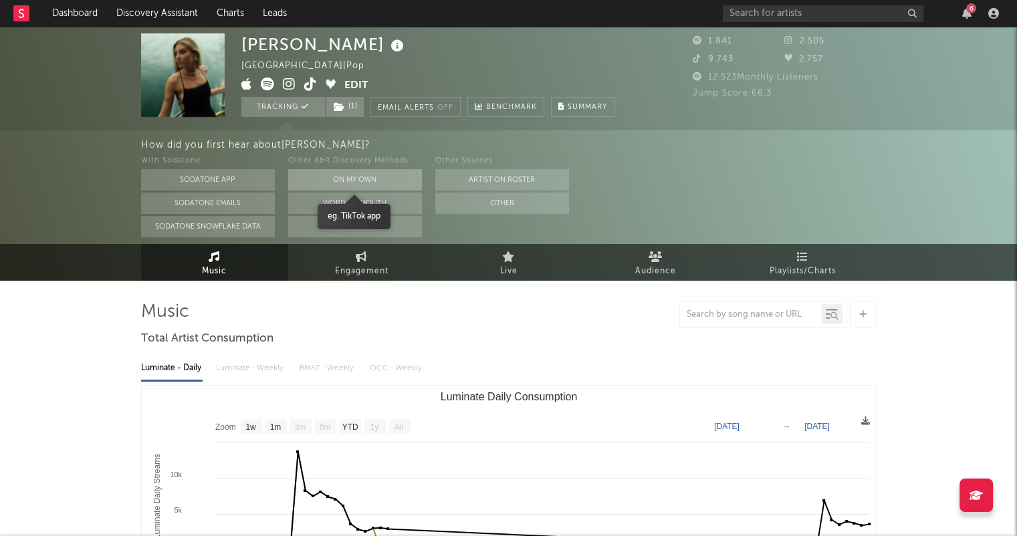
click at [372, 181] on button "On My Own" at bounding box center [355, 179] width 134 height 21
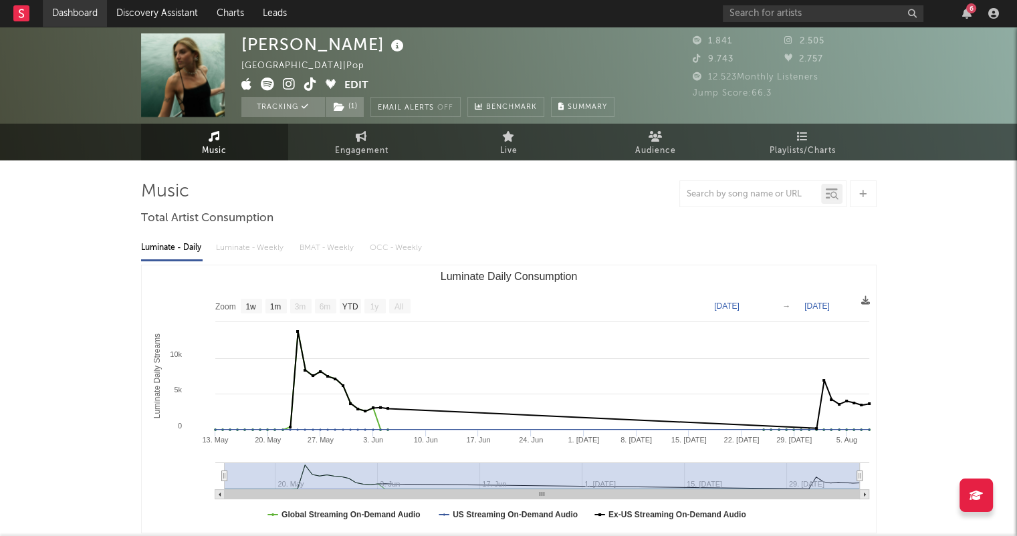
click at [81, 9] on link "Dashboard" at bounding box center [75, 13] width 64 height 27
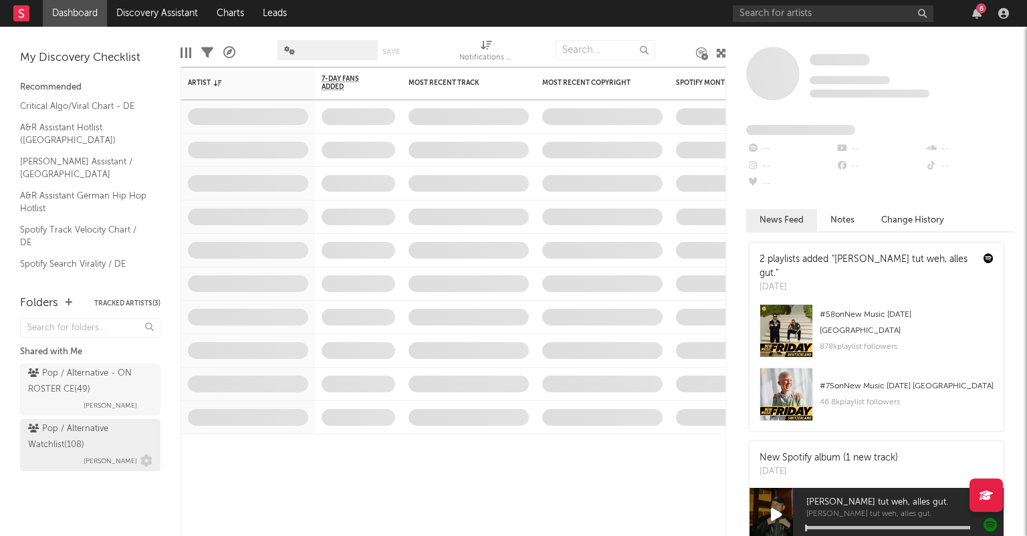
click at [118, 437] on div "Pop / Alternative Watchlist ( 108 )" at bounding box center [88, 437] width 121 height 32
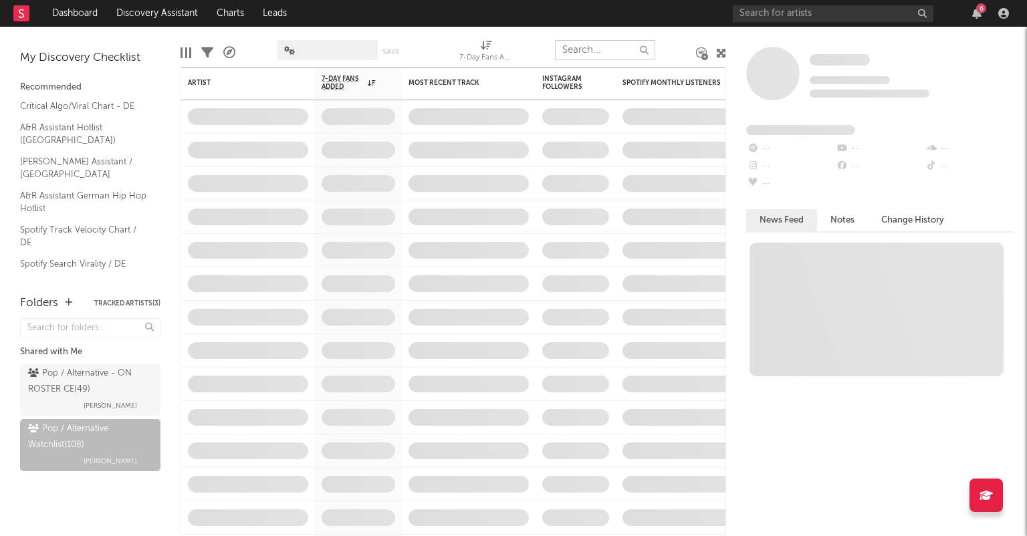
click at [590, 50] on input "text" at bounding box center [605, 50] width 100 height 20
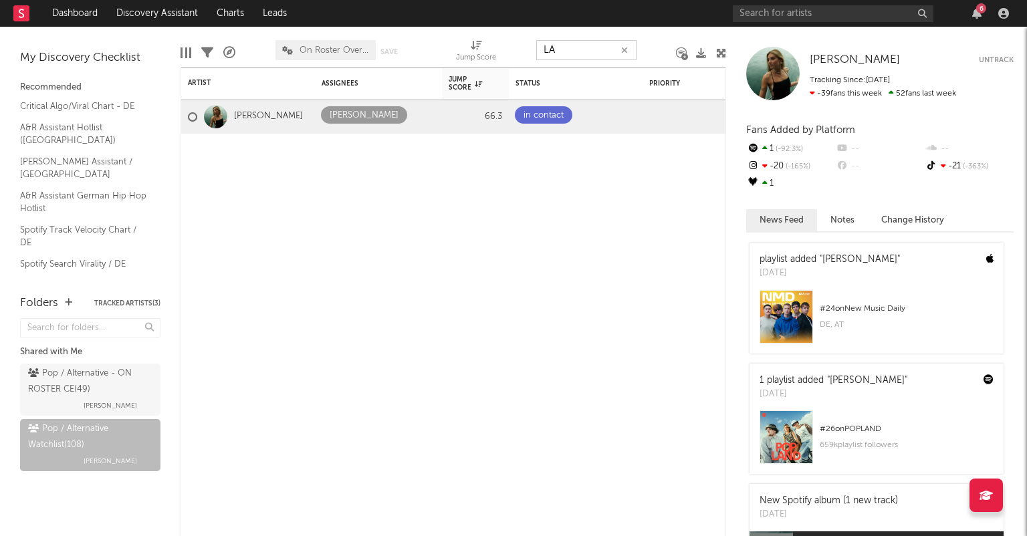
type input "L"
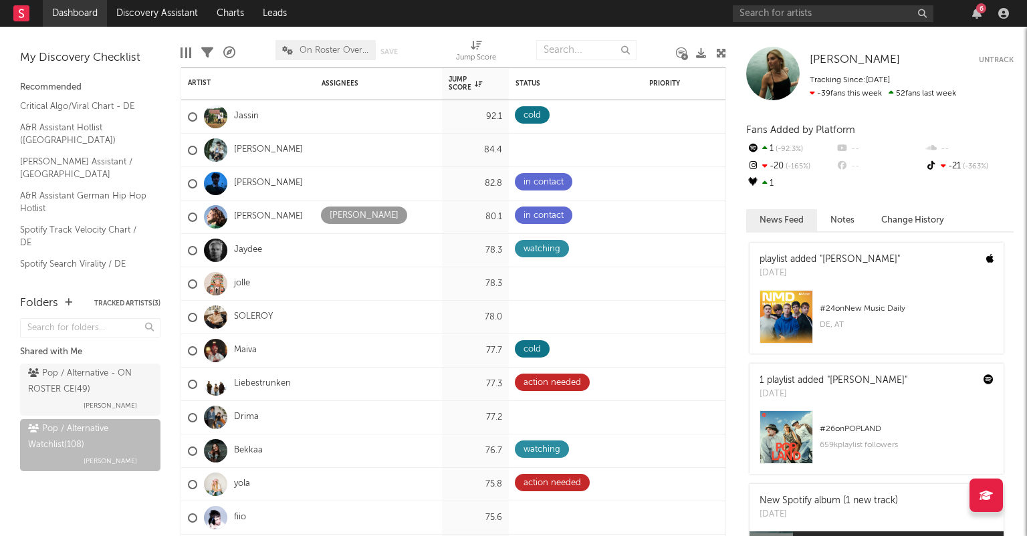
click at [85, 15] on link "Dashboard" at bounding box center [75, 13] width 64 height 27
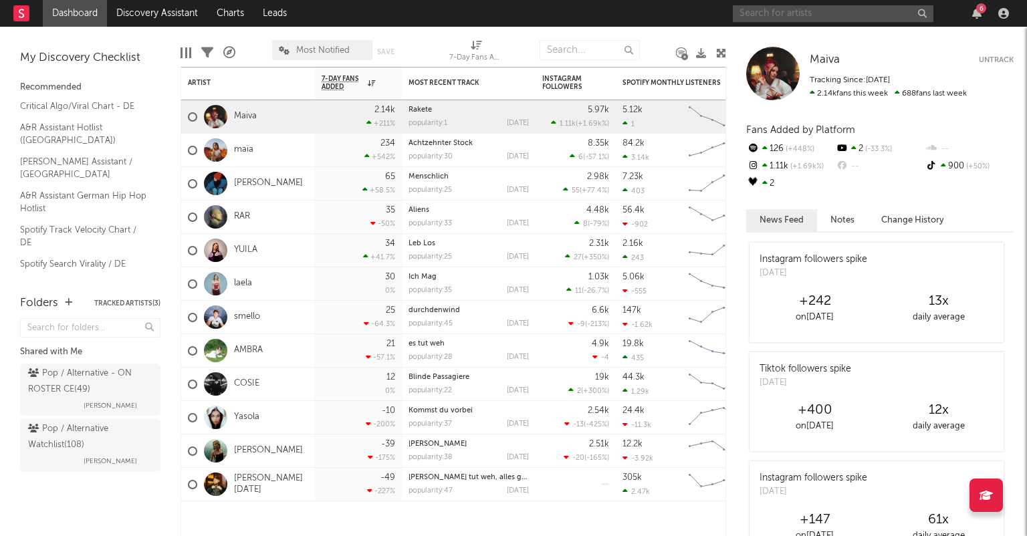
click at [848, 13] on input "text" at bounding box center [833, 13] width 201 height 17
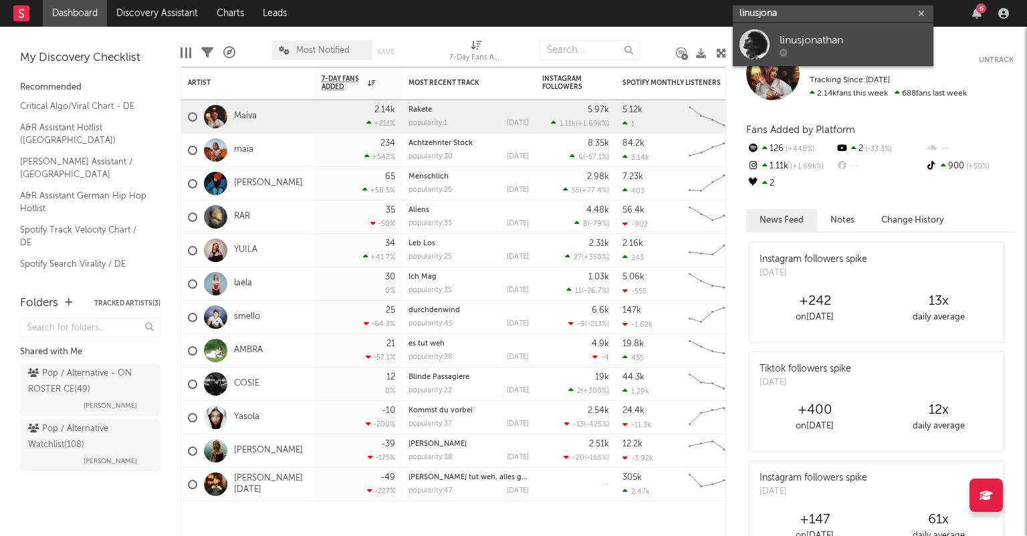
type input "linusjona"
click at [836, 33] on div "linusjonathan" at bounding box center [853, 40] width 147 height 16
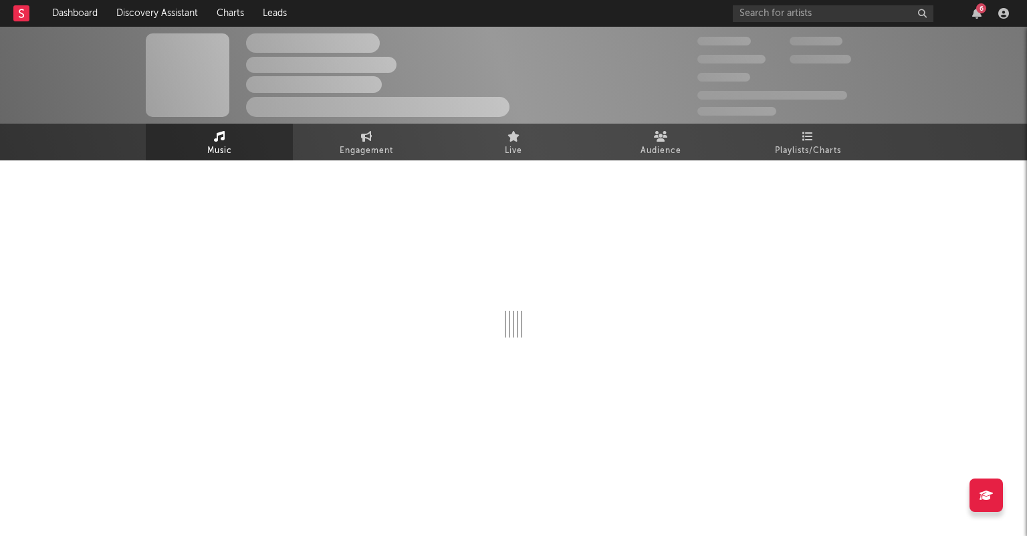
select select "1w"
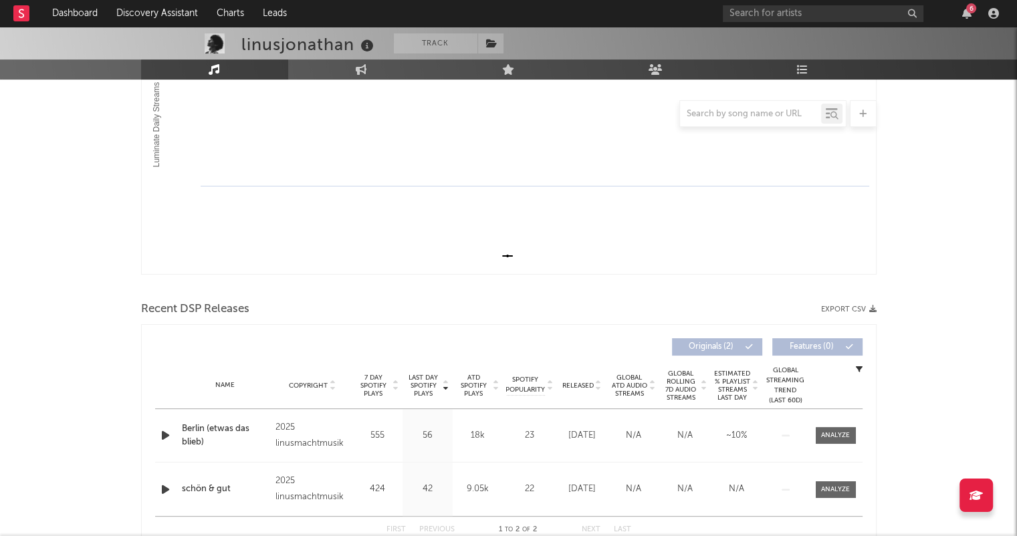
scroll to position [336, 0]
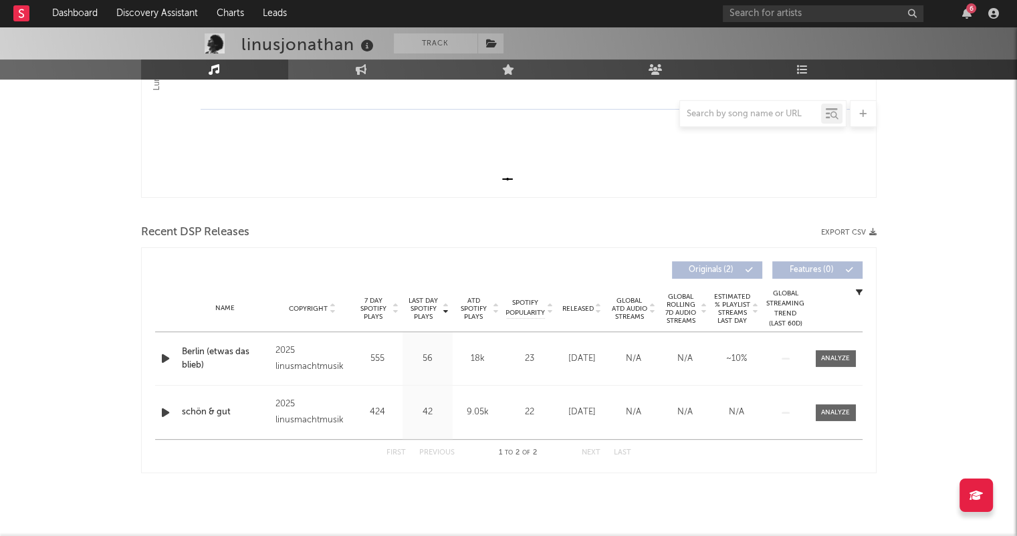
click at [597, 309] on icon at bounding box center [598, 311] width 7 height 5
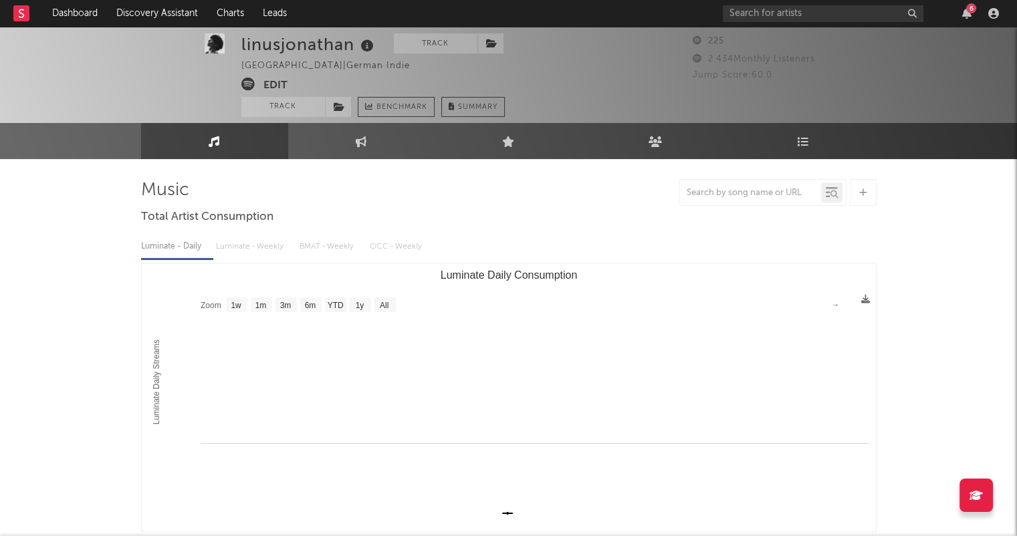
scroll to position [0, 0]
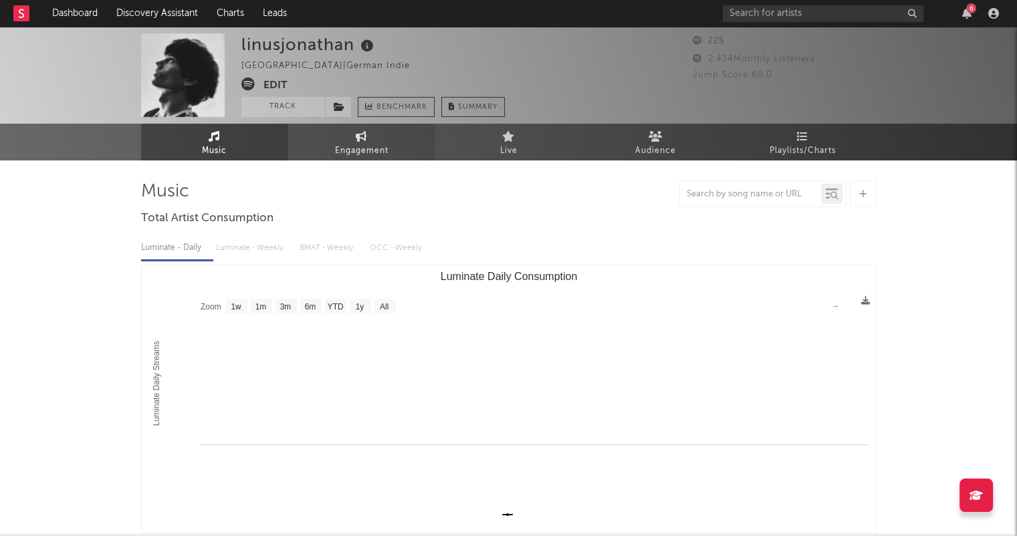
click at [342, 140] on link "Engagement" at bounding box center [361, 142] width 147 height 37
select select "1w"
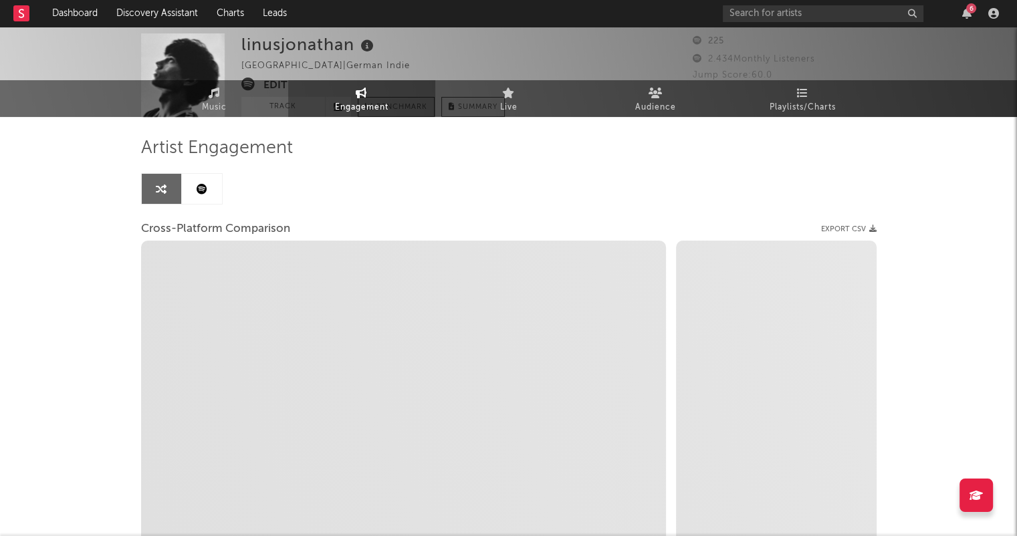
scroll to position [67, 0]
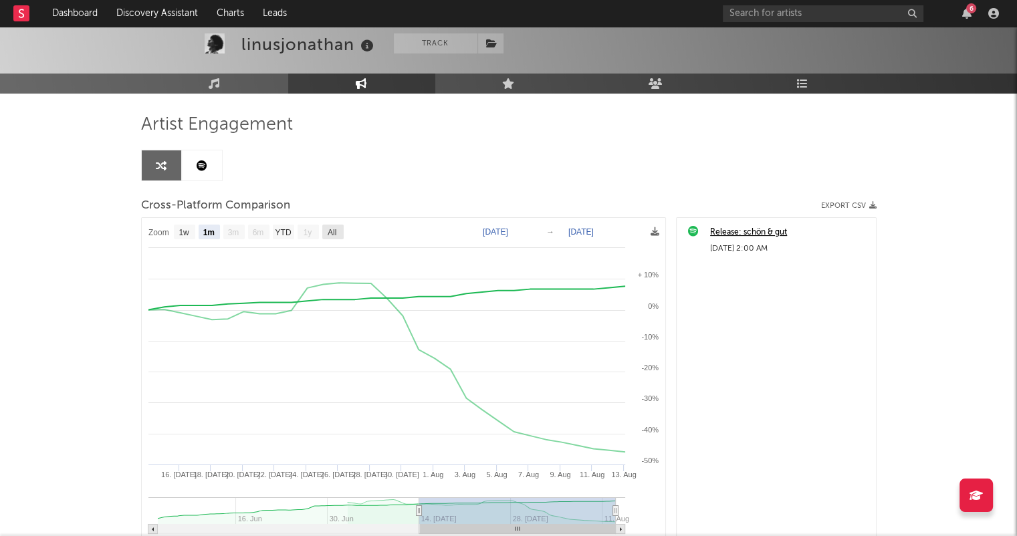
click at [326, 231] on rect at bounding box center [332, 232] width 21 height 15
select select "All"
type input "[DATE]"
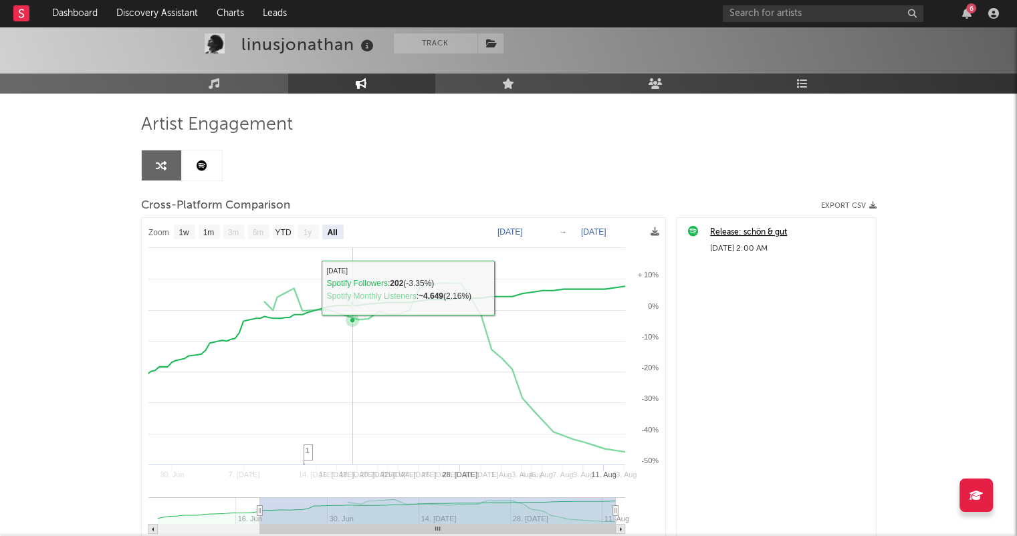
select select "All"
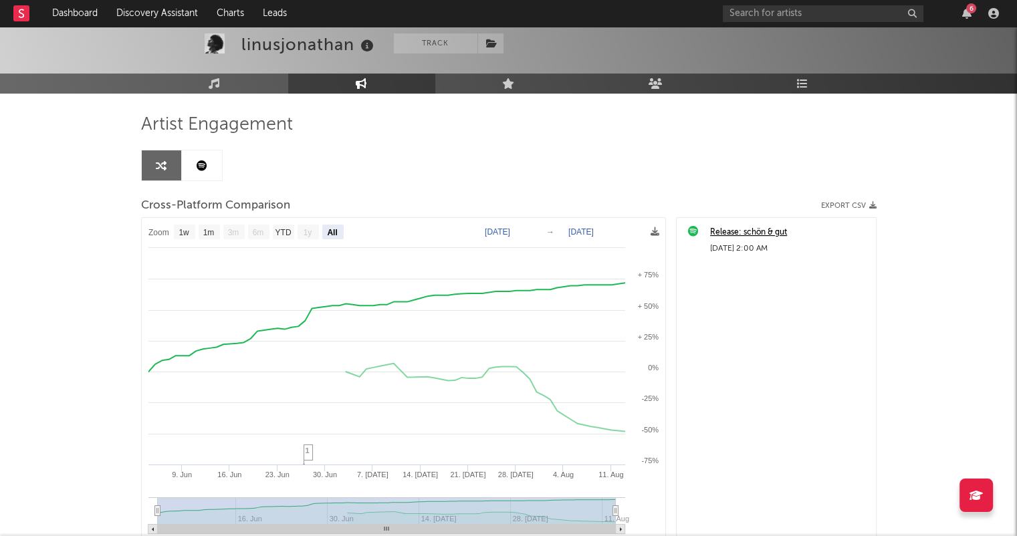
scroll to position [0, 0]
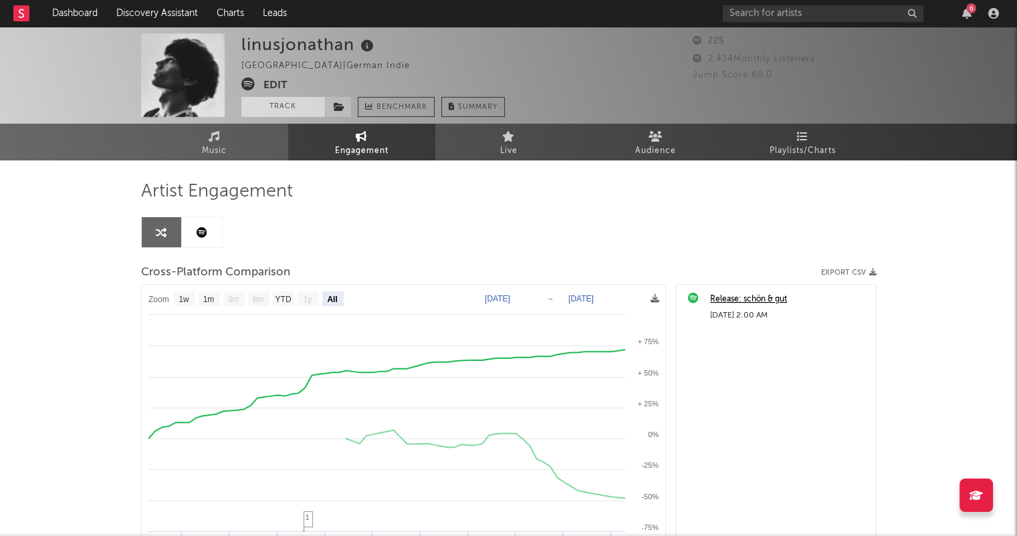
click at [284, 111] on button "Track" at bounding box center [283, 107] width 84 height 20
select select "1w"
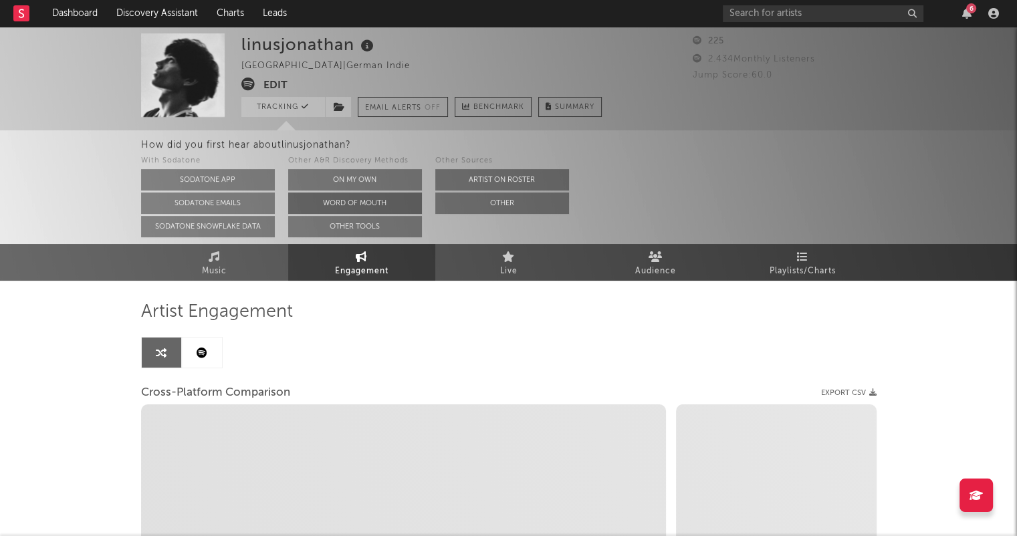
select select "1m"
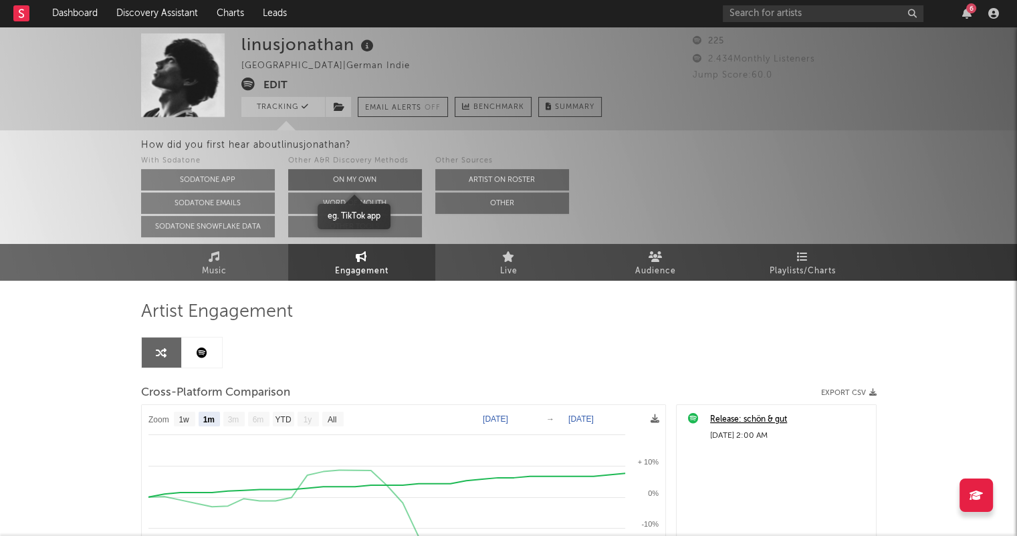
click at [381, 170] on button "On My Own" at bounding box center [355, 179] width 134 height 21
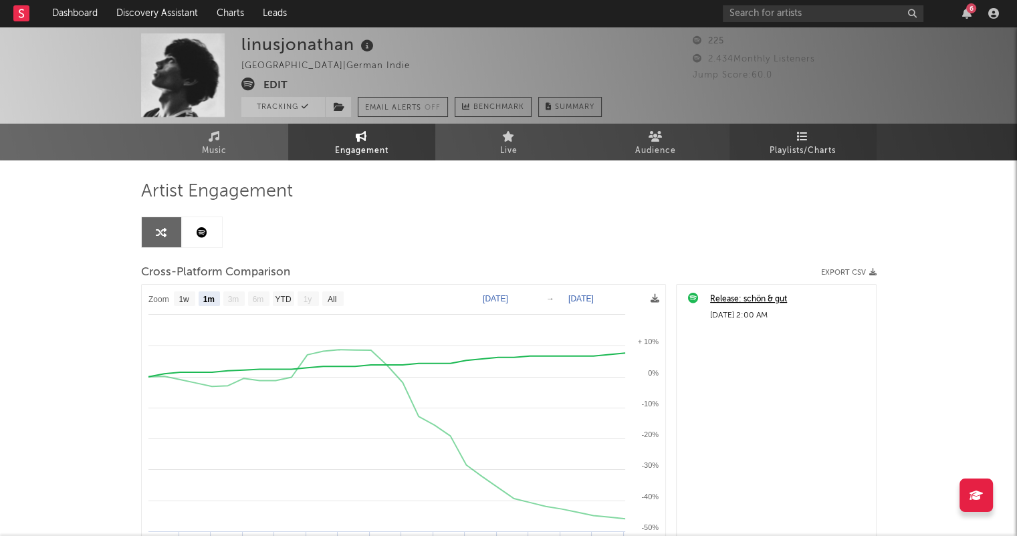
click at [812, 148] on span "Playlists/Charts" at bounding box center [803, 151] width 66 height 16
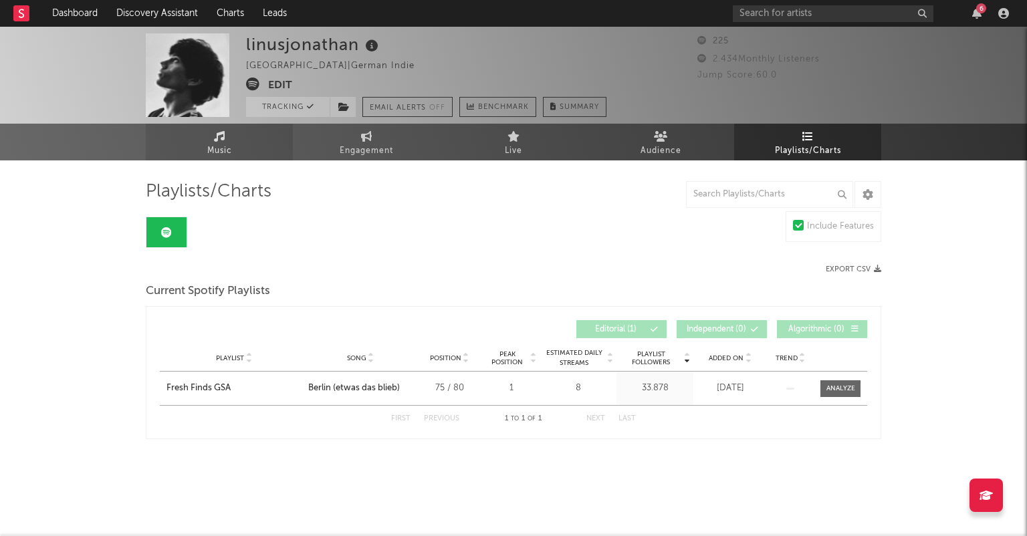
click at [228, 150] on span "Music" at bounding box center [219, 151] width 25 height 16
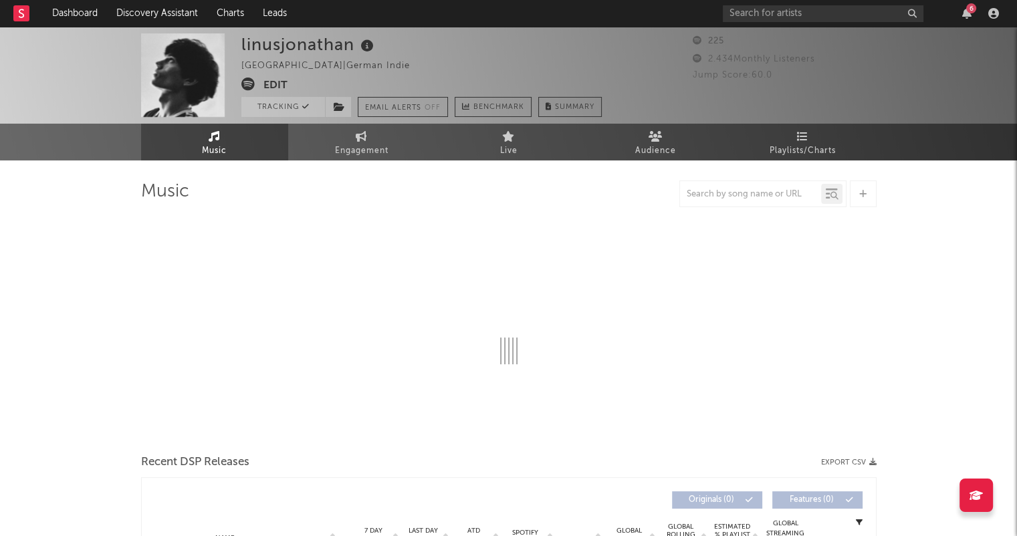
select select "1w"
